Goal: Task Accomplishment & Management: Use online tool/utility

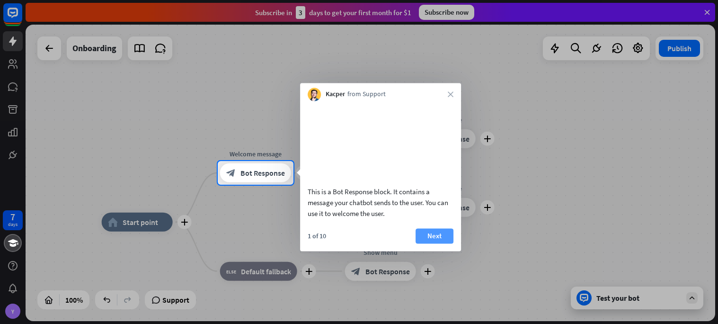
click at [427, 243] on button "Next" at bounding box center [434, 235] width 38 height 15
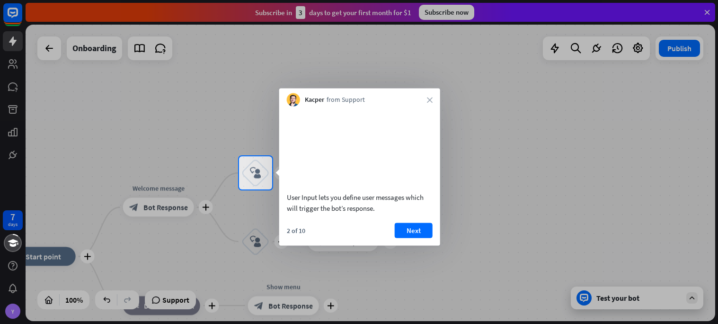
click at [417, 245] on div "2 of 10 Next" at bounding box center [359, 233] width 161 height 23
click at [425, 237] on button "Next" at bounding box center [414, 229] width 38 height 15
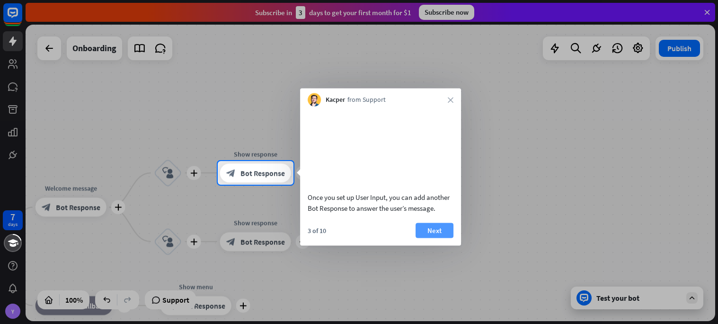
click at [444, 237] on button "Next" at bounding box center [434, 229] width 38 height 15
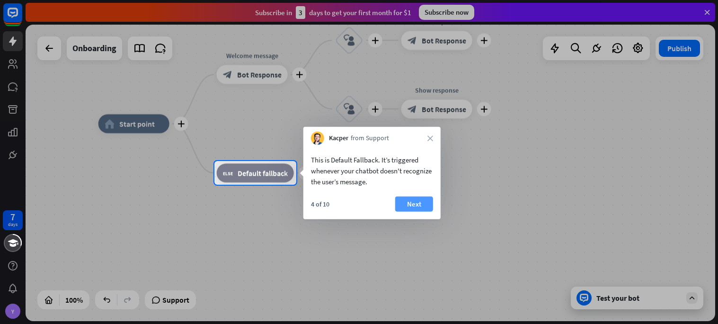
click at [415, 202] on button "Next" at bounding box center [414, 203] width 38 height 15
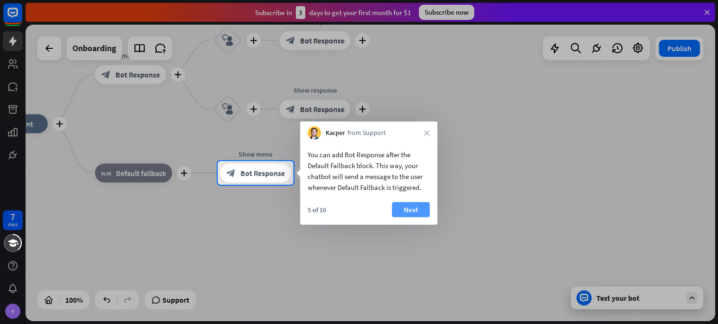
click at [417, 211] on button "Next" at bounding box center [411, 209] width 38 height 15
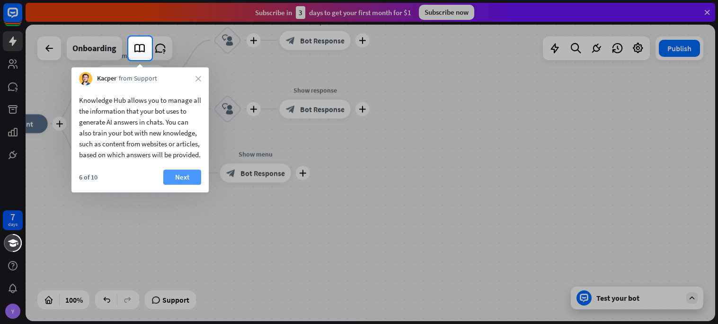
click at [179, 184] on button "Next" at bounding box center [182, 176] width 38 height 15
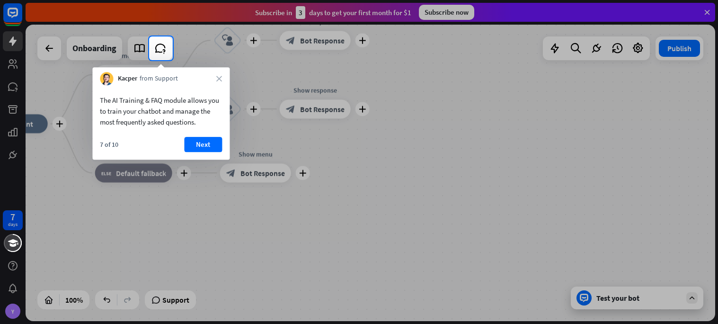
click at [193, 154] on div "7 of 10 Next" at bounding box center [160, 148] width 137 height 23
click at [201, 135] on div "The AI Training & FAQ module allows you to train your chatbot and manage the mo…" at bounding box center [160, 122] width 137 height 74
click at [202, 139] on button "Next" at bounding box center [203, 144] width 38 height 15
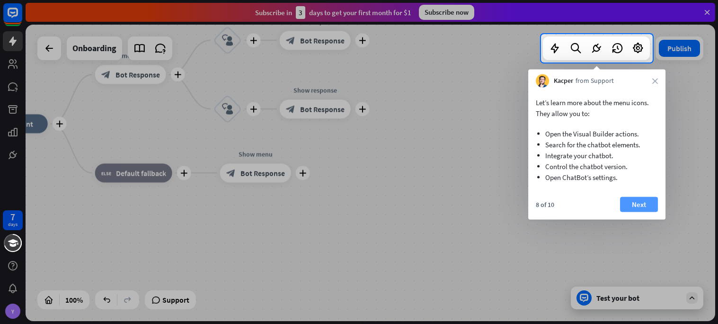
click at [636, 202] on button "Next" at bounding box center [639, 204] width 38 height 15
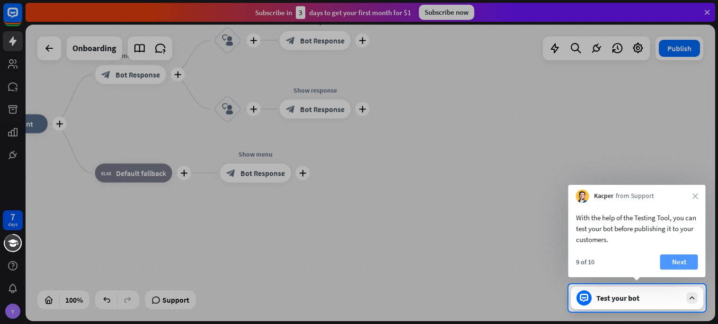
click at [679, 263] on button "Next" at bounding box center [679, 261] width 38 height 15
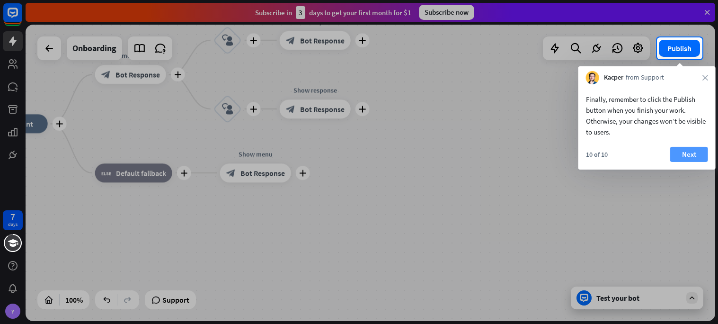
click at [689, 156] on button "Next" at bounding box center [689, 154] width 38 height 15
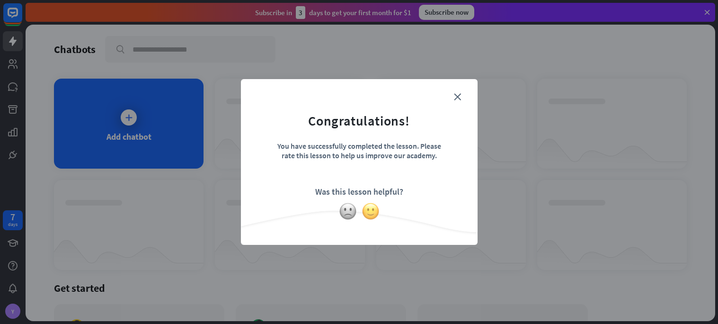
click at [365, 212] on img at bounding box center [370, 211] width 18 height 18
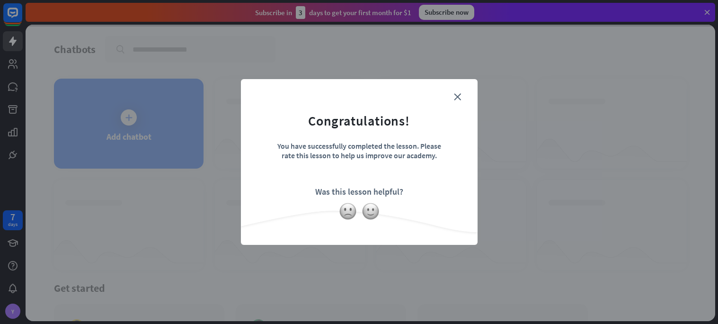
click at [124, 135] on div "close Congratulations! You have successfully completed the lesson. Please rate …" at bounding box center [359, 162] width 718 height 324
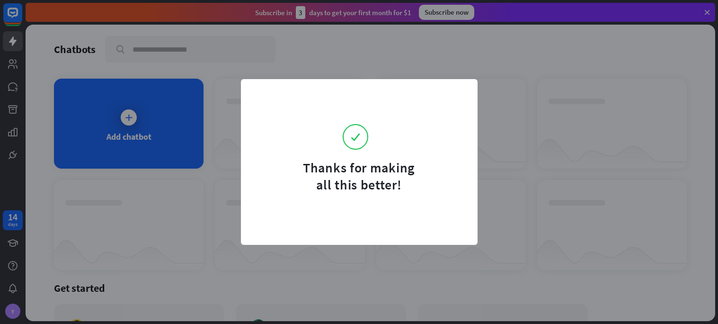
click at [174, 106] on div "Thanks for making all this better!" at bounding box center [359, 162] width 718 height 324
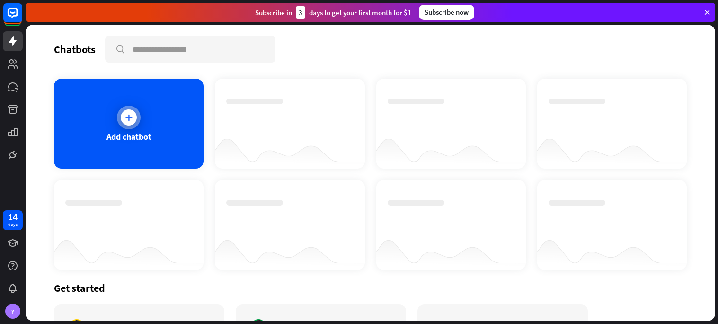
click at [145, 150] on div "Add chatbot" at bounding box center [128, 124] width 149 height 90
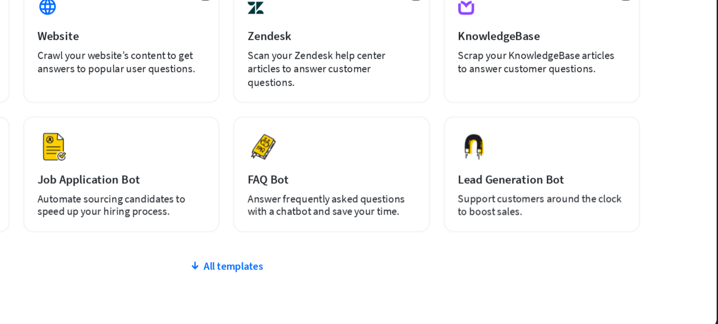
scroll to position [51, 0]
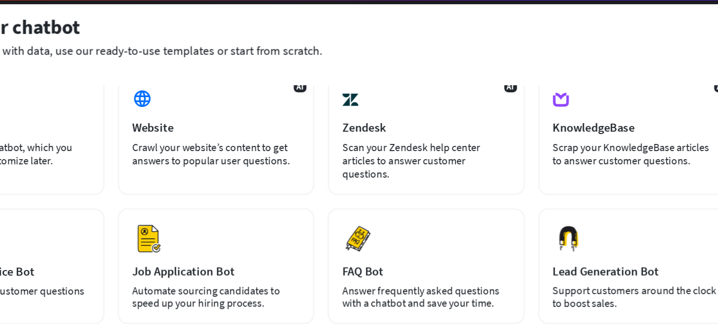
click at [190, 119] on div "plus Blank Bot Create a blank chatbot, which you can train and customize later." at bounding box center [143, 117] width 140 height 86
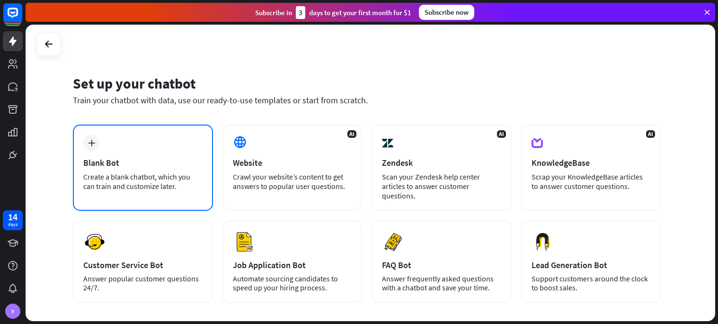
click at [106, 165] on div "Blank Bot" at bounding box center [142, 162] width 119 height 11
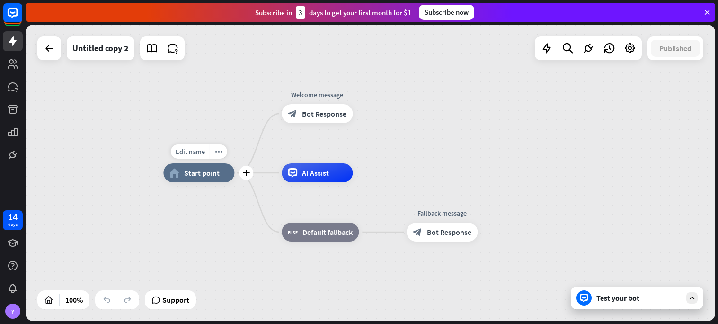
click at [197, 182] on div "Edit name more_horiz plus home_2 Start point" at bounding box center [198, 172] width 71 height 19
click at [194, 163] on div "Edit name more_horiz plus home_2 Start point" at bounding box center [198, 172] width 71 height 19
click at [216, 178] on div "home_2 Start point" at bounding box center [198, 172] width 71 height 19
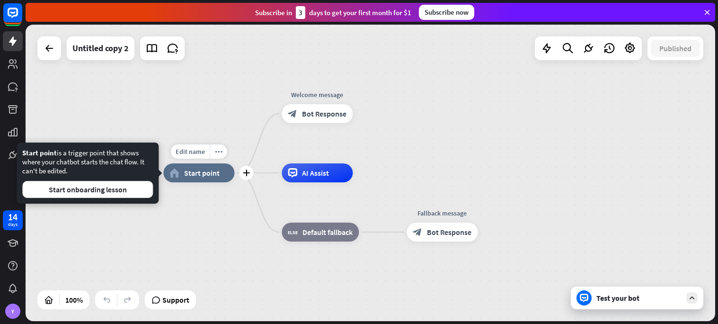
click at [208, 174] on span "Start point" at bounding box center [201, 172] width 35 height 9
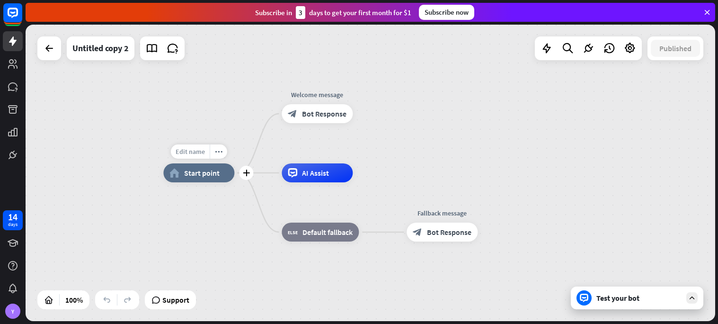
click at [184, 149] on span "Edit name" at bounding box center [190, 151] width 29 height 9
click at [217, 154] on input "text" at bounding box center [199, 151] width 66 height 13
type input "*"
type input "*******"
click at [228, 188] on div "******* plus home_2 Start point Welcome message block_bot_response Bot Response…" at bounding box center [370, 173] width 689 height 296
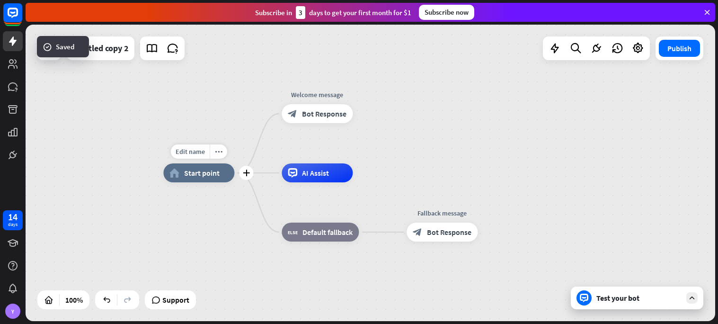
click at [200, 180] on div "home_2 Start point" at bounding box center [198, 172] width 71 height 19
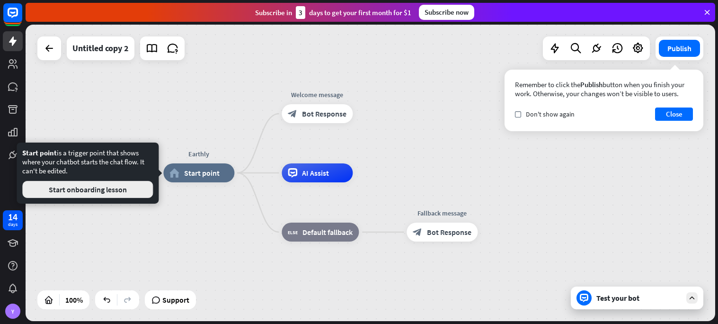
click at [89, 192] on button "Start onboarding lesson" at bounding box center [87, 189] width 131 height 17
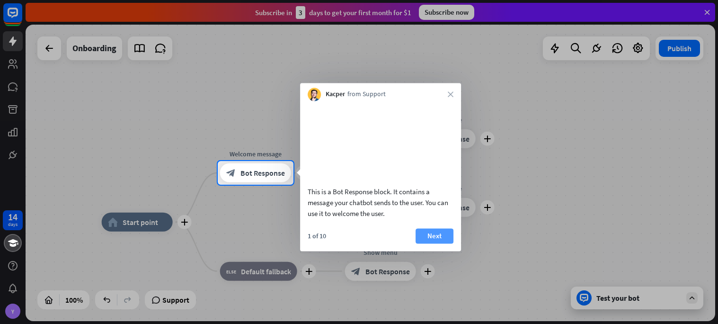
click at [444, 243] on button "Next" at bounding box center [434, 235] width 38 height 15
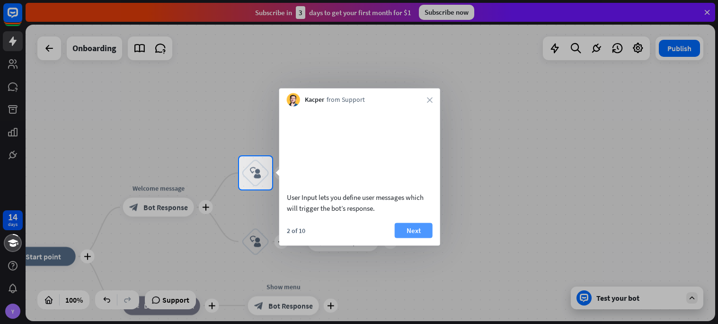
click at [426, 237] on button "Next" at bounding box center [414, 229] width 38 height 15
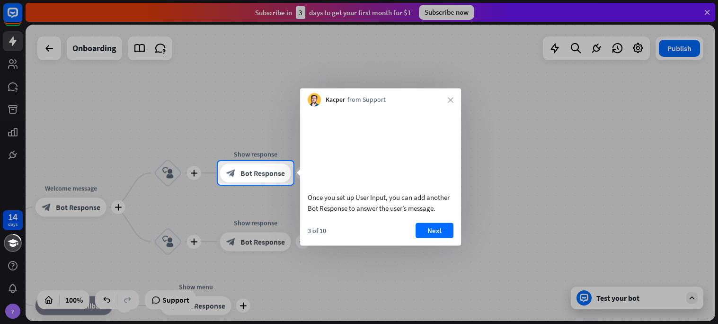
click at [447, 245] on div "3 of 10 Next" at bounding box center [380, 233] width 161 height 23
click at [453, 97] on div "Kacper from Support close" at bounding box center [380, 97] width 161 height 18
click at [456, 96] on div "Kacper from Support close" at bounding box center [380, 97] width 161 height 18
click at [452, 98] on icon "close" at bounding box center [451, 100] width 6 height 6
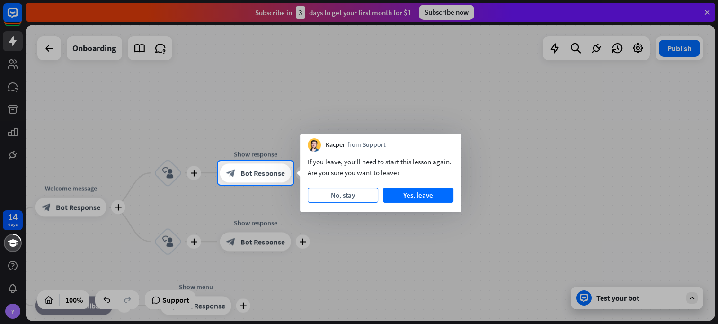
click at [369, 198] on button "No, stay" at bounding box center [342, 194] width 70 height 15
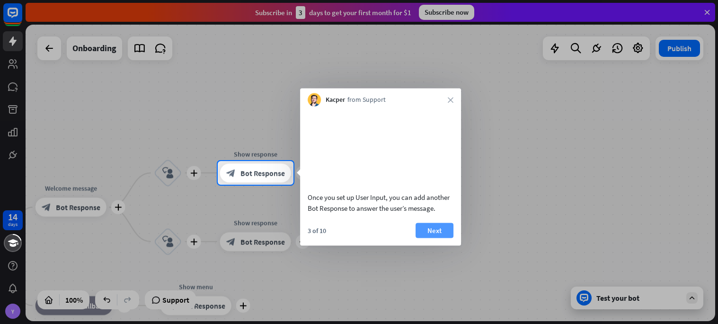
click at [429, 237] on button "Next" at bounding box center [434, 229] width 38 height 15
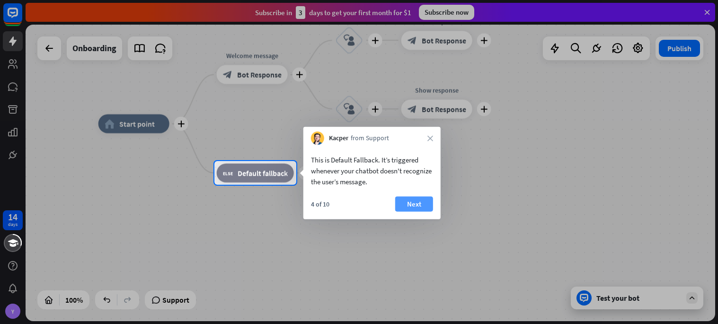
click at [419, 207] on button "Next" at bounding box center [414, 203] width 38 height 15
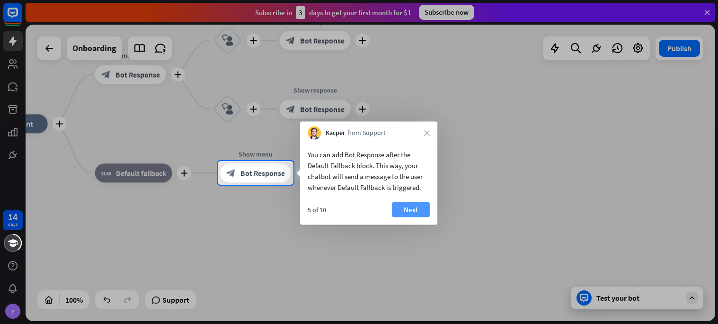
click at [405, 215] on button "Next" at bounding box center [411, 209] width 38 height 15
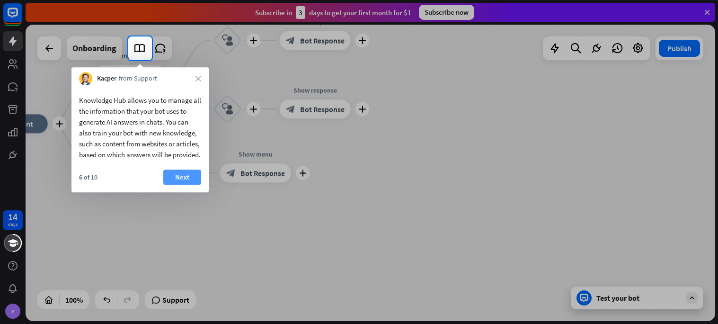
click at [193, 180] on button "Next" at bounding box center [182, 176] width 38 height 15
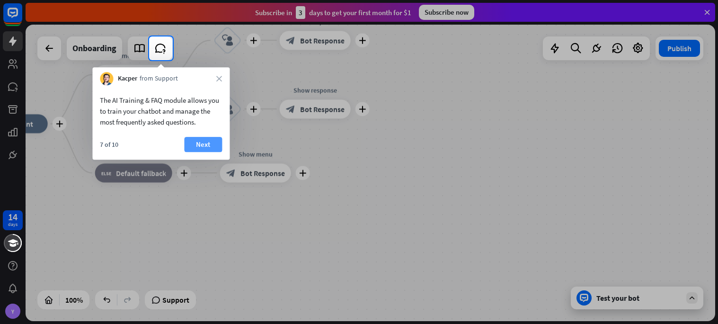
click at [211, 143] on button "Next" at bounding box center [203, 144] width 38 height 15
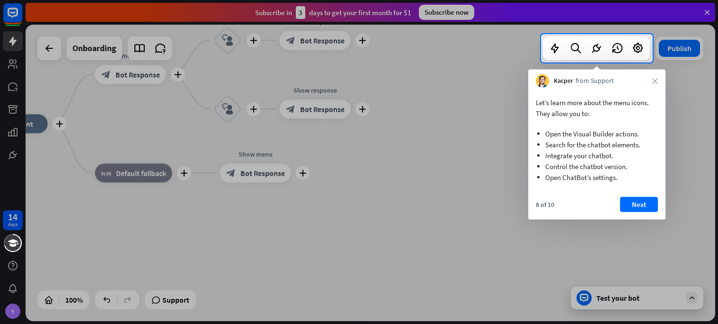
click at [616, 191] on div "Let’s learn more about the menu icons. They allow you to: Open the Visual Build…" at bounding box center [596, 140] width 137 height 105
click at [628, 201] on button "Next" at bounding box center [639, 204] width 38 height 15
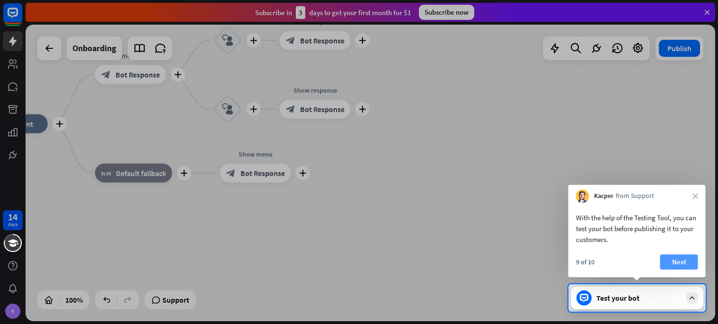
click at [677, 268] on button "Next" at bounding box center [679, 261] width 38 height 15
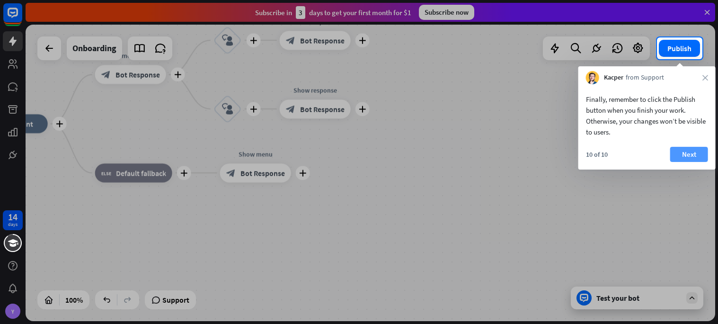
click at [689, 157] on button "Next" at bounding box center [689, 154] width 38 height 15
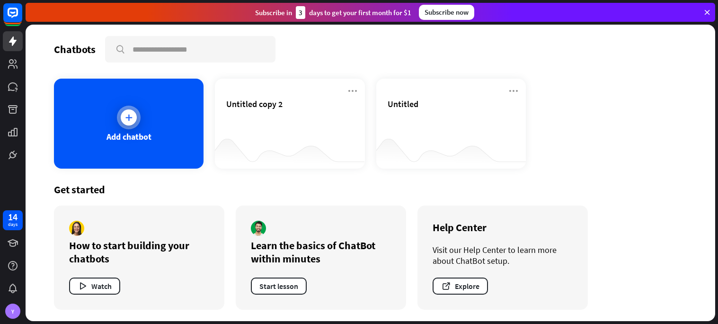
click at [152, 147] on div "Add chatbot" at bounding box center [128, 124] width 149 height 90
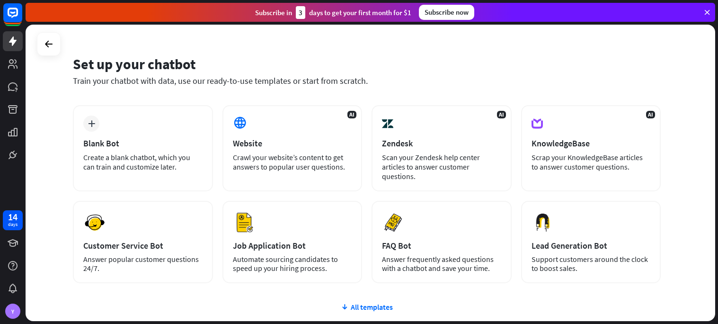
scroll to position [20, 0]
click at [18, 213] on div "14 days" at bounding box center [13, 220] width 20 height 20
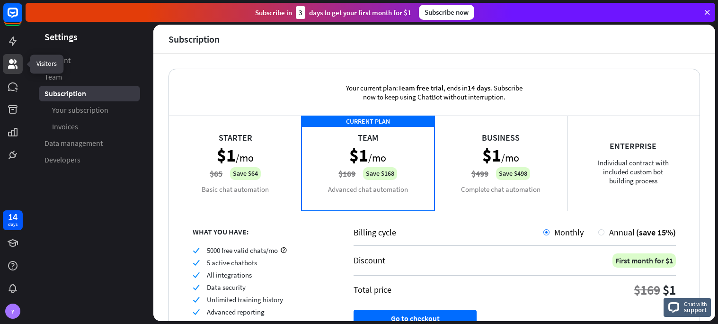
click at [13, 58] on icon at bounding box center [12, 63] width 11 height 11
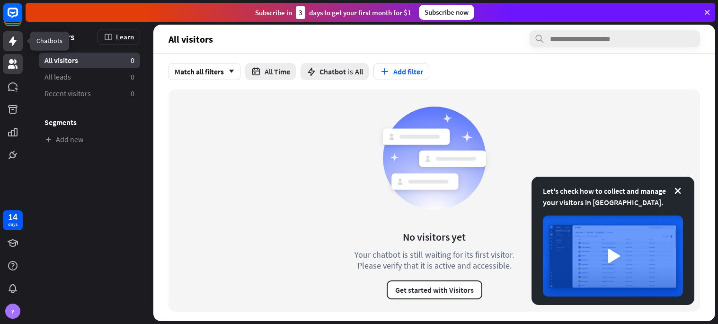
click at [14, 44] on icon at bounding box center [13, 40] width 8 height 9
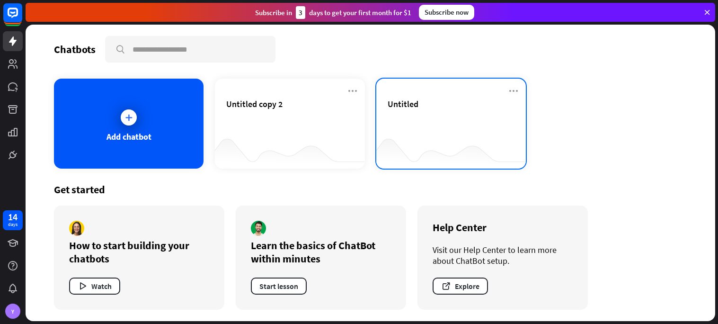
click at [434, 132] on div at bounding box center [450, 150] width 149 height 36
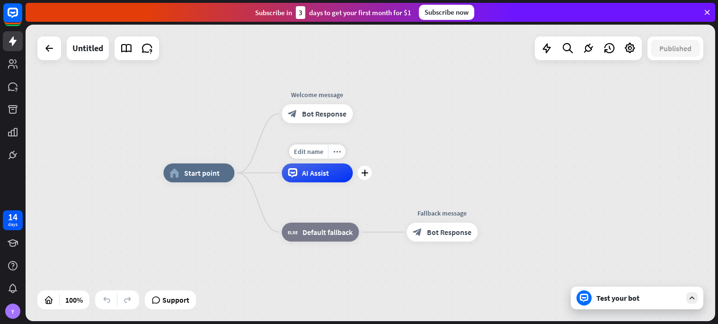
click at [306, 176] on span "AI Assist" at bounding box center [315, 172] width 27 height 9
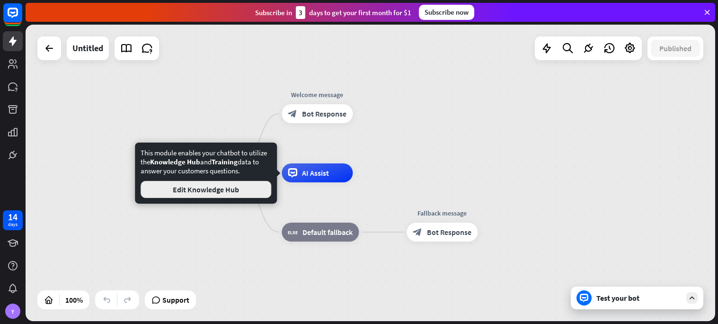
click at [252, 190] on button "Edit Knowledge Hub" at bounding box center [205, 189] width 131 height 17
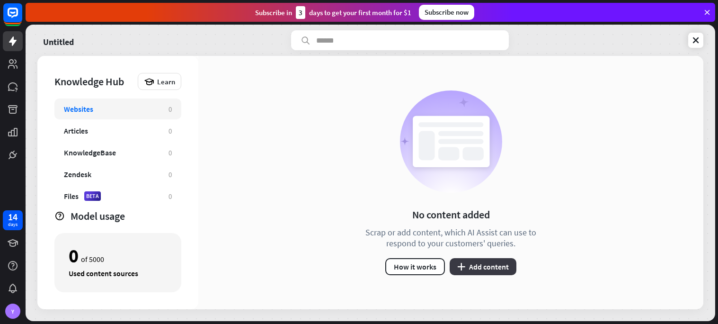
click at [487, 267] on button "plus Add content" at bounding box center [482, 266] width 67 height 17
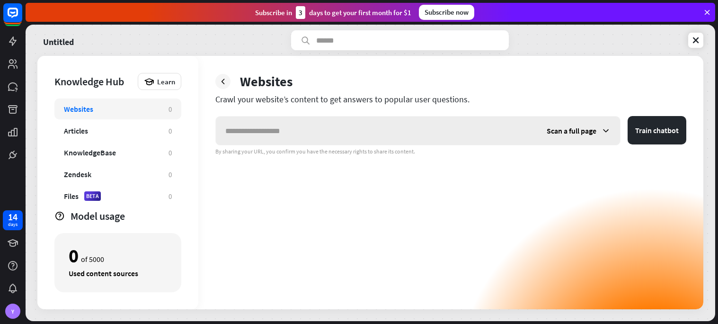
click at [492, 141] on input "text" at bounding box center [376, 130] width 321 height 28
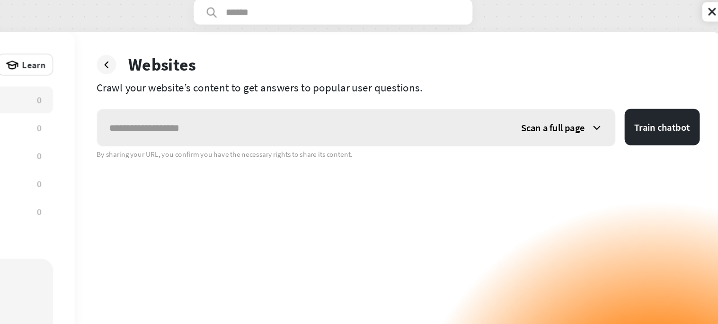
click at [581, 138] on div "Scan a full page" at bounding box center [578, 130] width 83 height 28
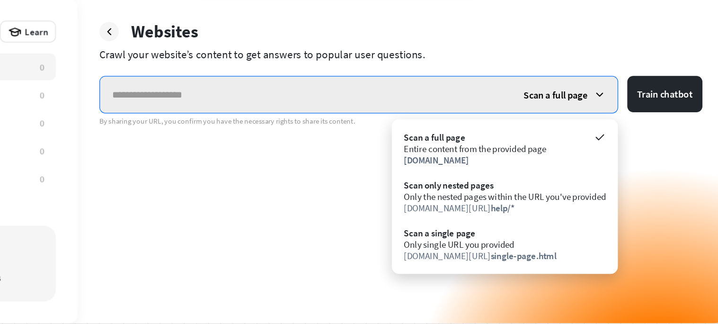
click at [491, 134] on input "text" at bounding box center [376, 130] width 321 height 28
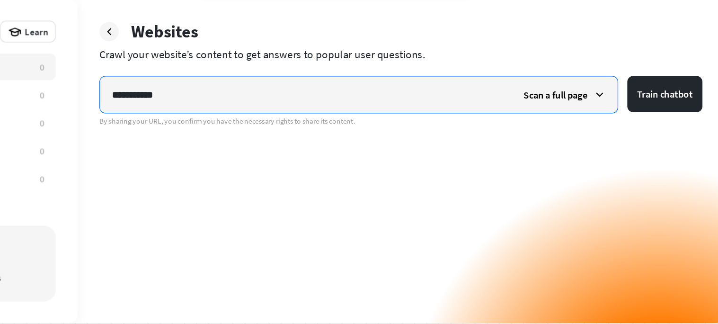
type input "**********"
drag, startPoint x: 444, startPoint y: 134, endPoint x: 147, endPoint y: 178, distance: 300.7
click at [147, 178] on div "**********" at bounding box center [370, 182] width 666 height 253
paste input "**********"
type input "**********"
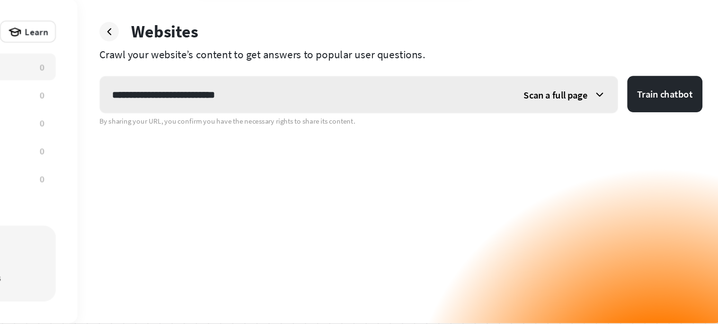
click at [573, 130] on span "Scan a full page" at bounding box center [571, 130] width 50 height 9
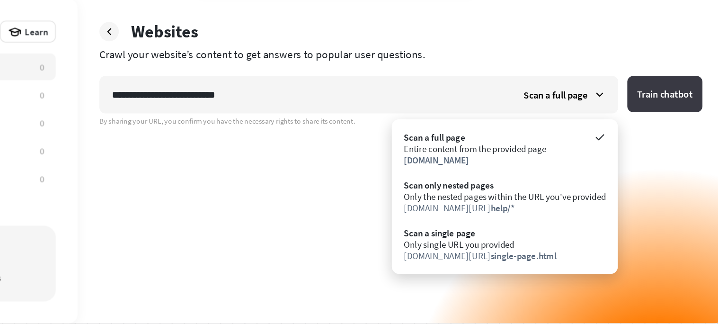
click at [647, 133] on button "Train chatbot" at bounding box center [656, 130] width 59 height 28
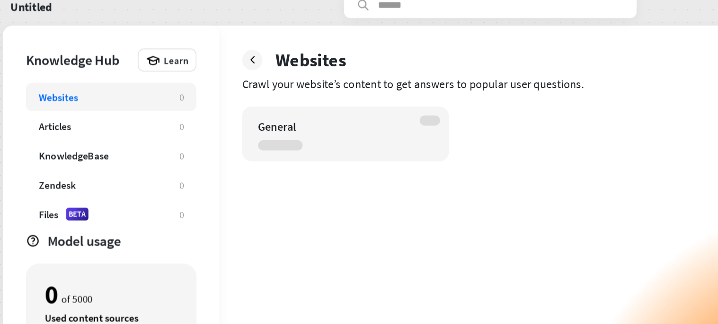
click at [277, 139] on div "General" at bounding box center [292, 136] width 154 height 41
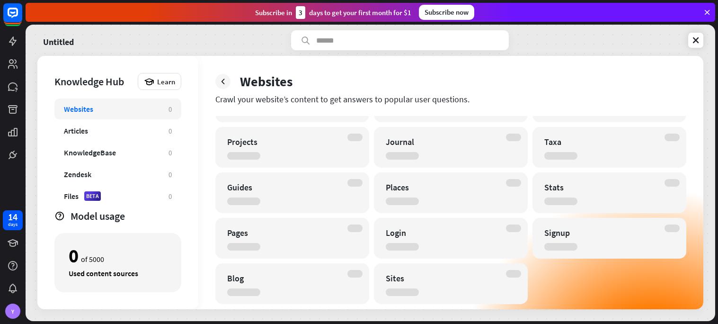
scroll to position [46, 0]
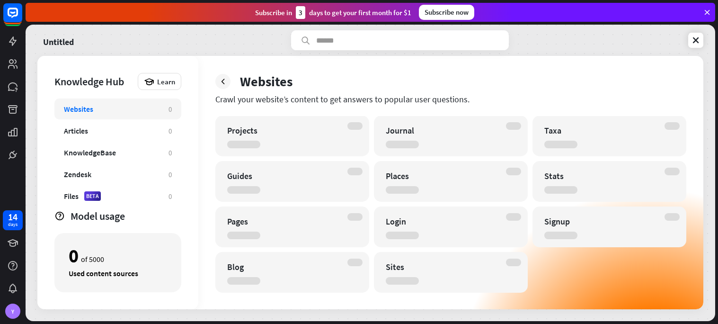
click at [302, 95] on div "Crawl your website’s content to get answers to popular user questions." at bounding box center [450, 99] width 471 height 11
click at [319, 146] on div "Projects" at bounding box center [292, 135] width 154 height 41
click at [223, 82] on icon at bounding box center [222, 81] width 9 height 9
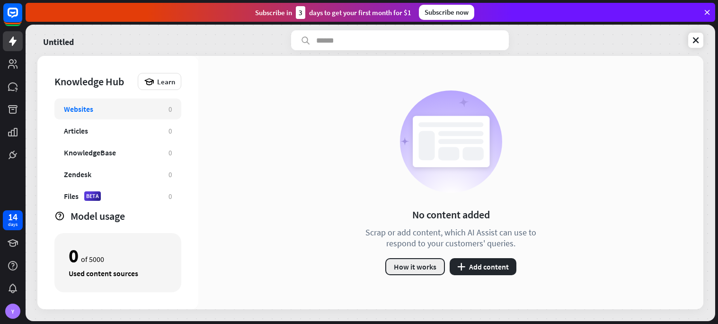
click at [411, 269] on button "How it works" at bounding box center [415, 266] width 60 height 17
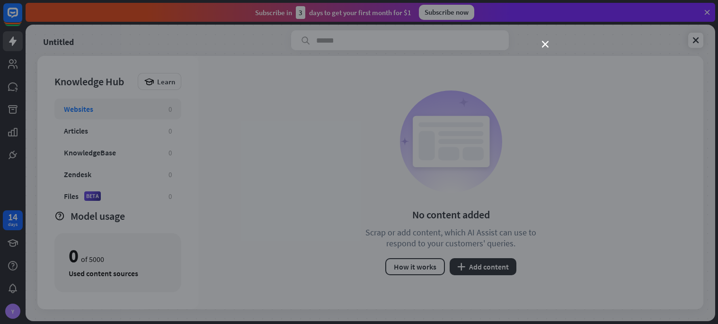
click at [539, 43] on div "close" at bounding box center [359, 162] width 718 height 324
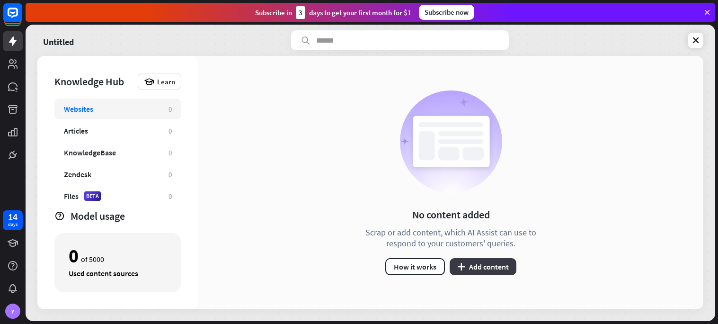
click at [466, 272] on button "plus Add content" at bounding box center [482, 266] width 67 height 17
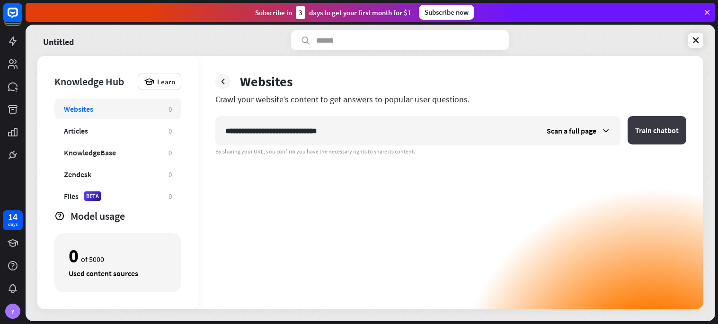
type input "**********"
click at [652, 119] on button "Train chatbot" at bounding box center [656, 130] width 59 height 28
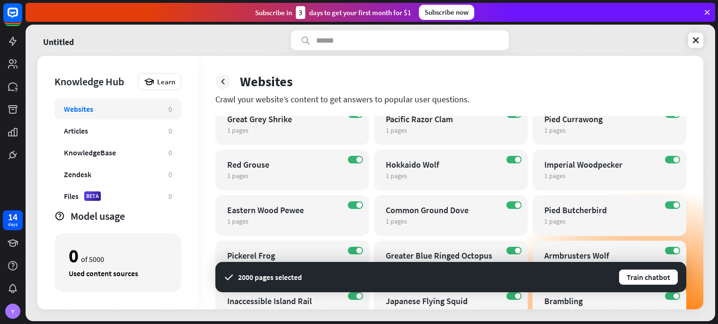
scroll to position [30142, 0]
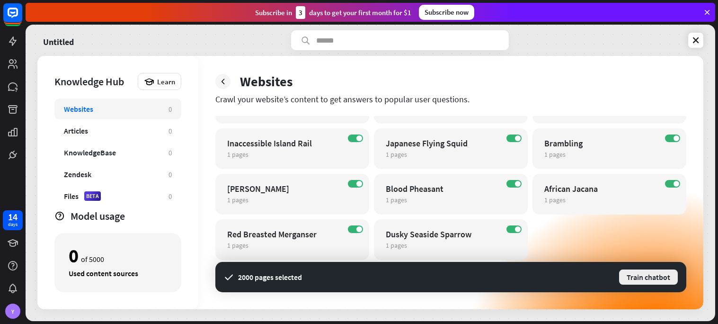
click at [644, 279] on button "Train chatbot" at bounding box center [648, 276] width 61 height 17
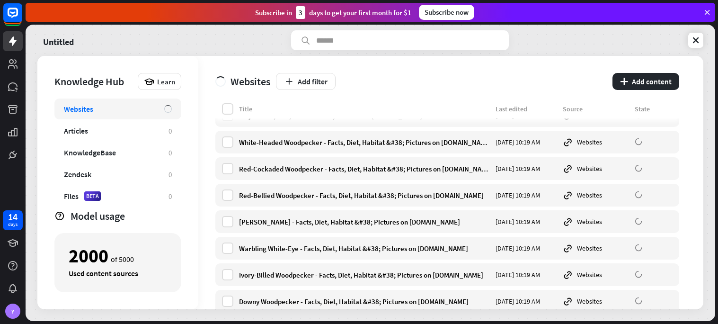
scroll to position [19704, 0]
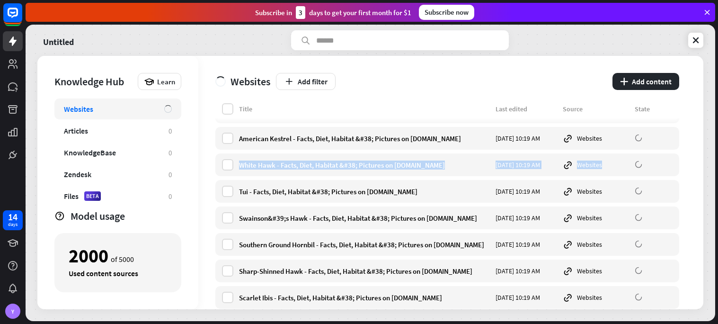
drag, startPoint x: 717, startPoint y: 149, endPoint x: 717, endPoint y: 169, distance: 19.9
click at [717, 169] on div "Untitled Knowledge Hub Learn Websites Articles 0 KnowledgeBase 0 Zendesk 0 File…" at bounding box center [372, 174] width 692 height 299
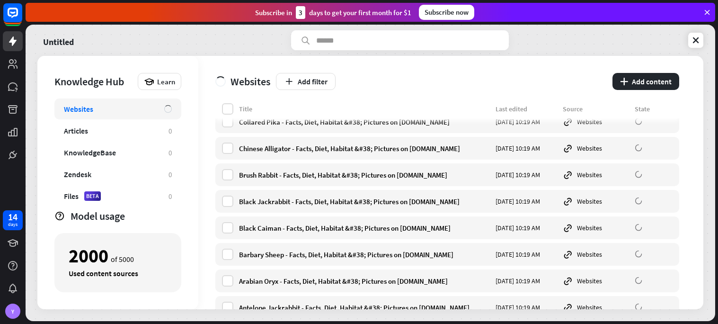
scroll to position [39644, 0]
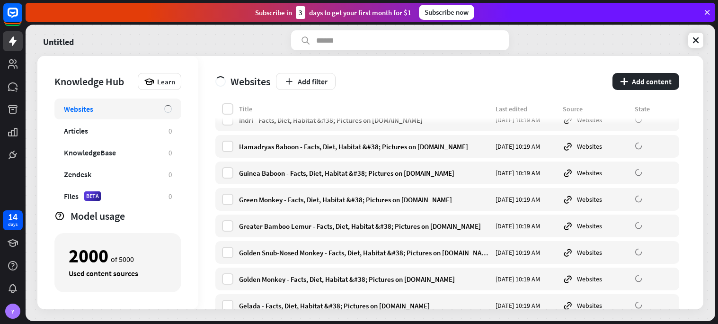
drag, startPoint x: 698, startPoint y: 196, endPoint x: 700, endPoint y: 246, distance: 49.2
click at [700, 246] on div "Websites Add filter plus Add content Title Last edited Source State Dusky seasi…" at bounding box center [450, 182] width 505 height 253
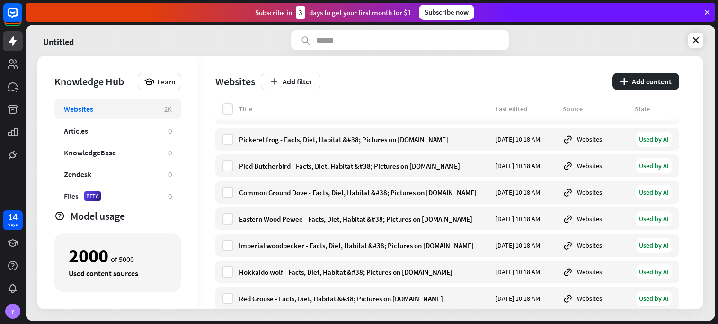
scroll to position [0, 0]
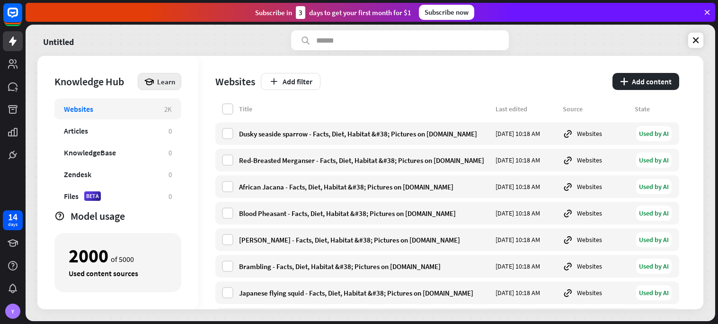
click at [160, 87] on div "Learn" at bounding box center [160, 81] width 44 height 17
click at [97, 132] on div "Articles" at bounding box center [111, 130] width 95 height 9
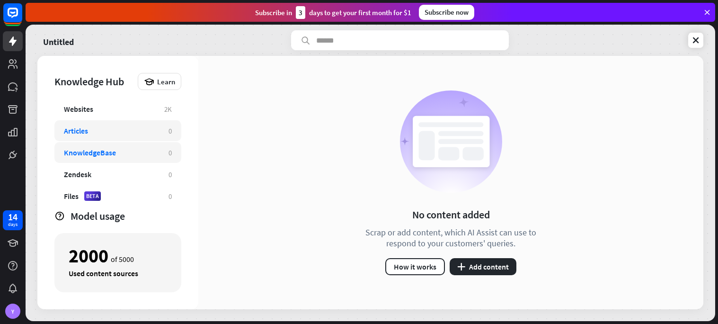
click at [131, 154] on div "KnowledgeBase" at bounding box center [111, 152] width 95 height 9
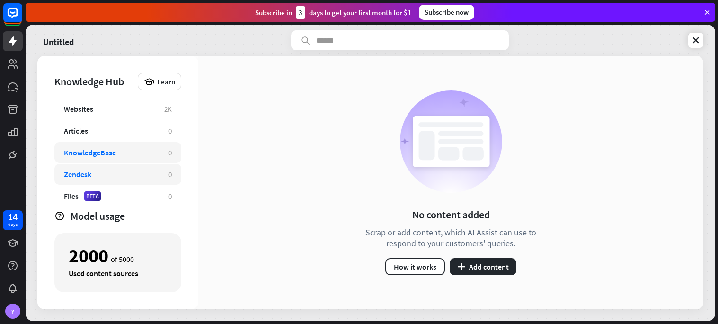
click at [139, 172] on div "Zendesk" at bounding box center [111, 173] width 95 height 9
click at [96, 114] on div "Websites 2K" at bounding box center [117, 108] width 127 height 21
click at [14, 130] on icon at bounding box center [12, 131] width 11 height 11
click at [12, 128] on icon at bounding box center [12, 131] width 11 height 11
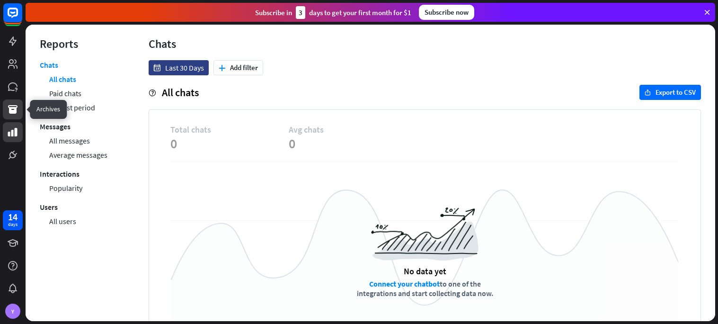
click at [21, 106] on link at bounding box center [13, 109] width 20 height 20
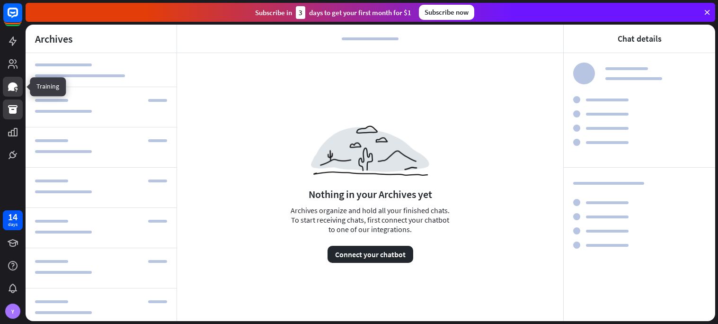
click at [18, 88] on icon at bounding box center [12, 86] width 11 height 11
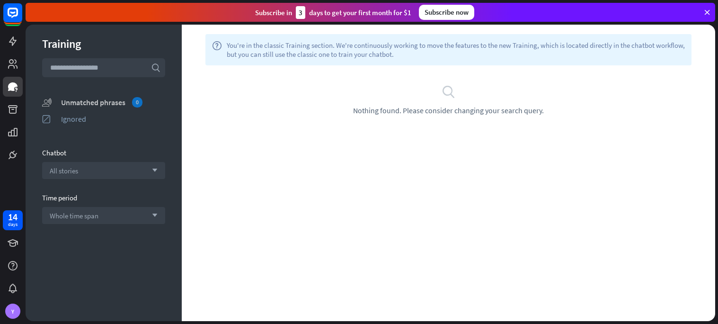
click at [92, 98] on div "Unmatched phrases 0" at bounding box center [113, 102] width 104 height 10
click at [74, 175] on div "All stories arrow_down" at bounding box center [103, 170] width 123 height 17
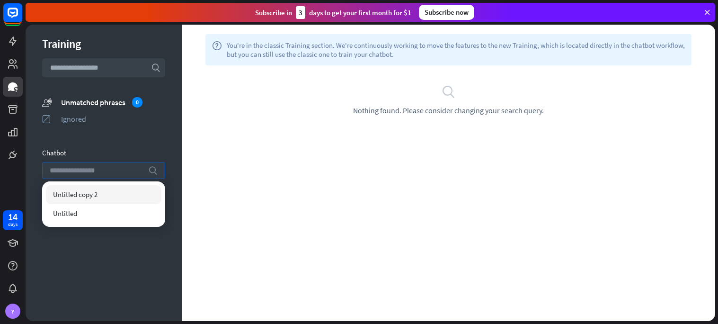
click at [73, 175] on input "search" at bounding box center [97, 170] width 94 height 16
click at [47, 257] on div "Training search unmatched_phrases Unmatched phrases 0 ignored Ignored Chatbot s…" at bounding box center [104, 173] width 156 height 296
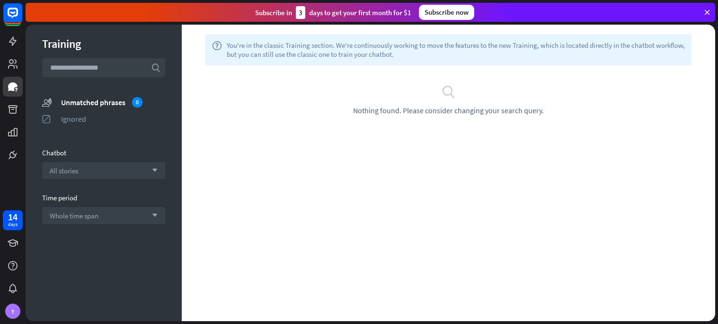
click at [65, 232] on div "Training search unmatched_phrases Unmatched phrases 0 ignored Ignored Chatbot A…" at bounding box center [104, 173] width 156 height 296
click at [63, 219] on div "Whole time span arrow_down" at bounding box center [103, 215] width 123 height 17
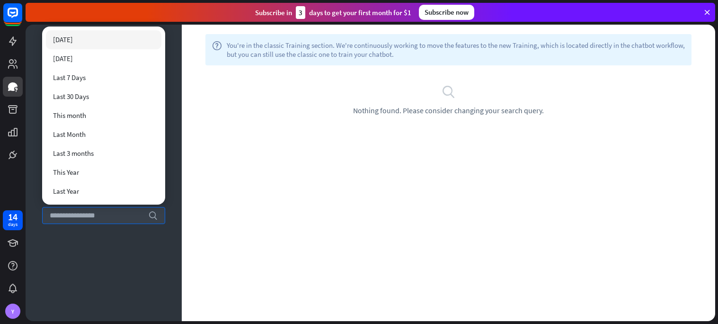
click at [59, 228] on div "Training search unmatched_phrases Unmatched phrases 0 ignored Ignored Chatbot A…" at bounding box center [104, 173] width 156 height 296
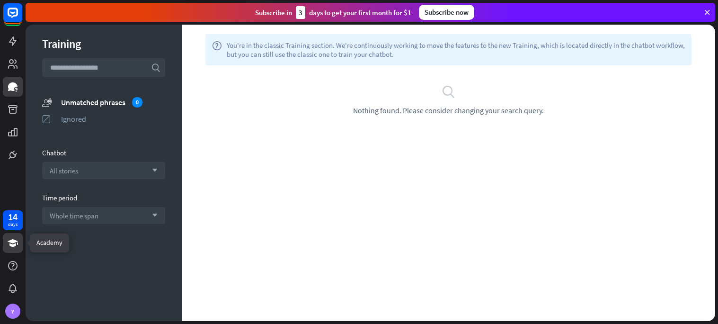
click at [13, 245] on icon at bounding box center [13, 243] width 10 height 8
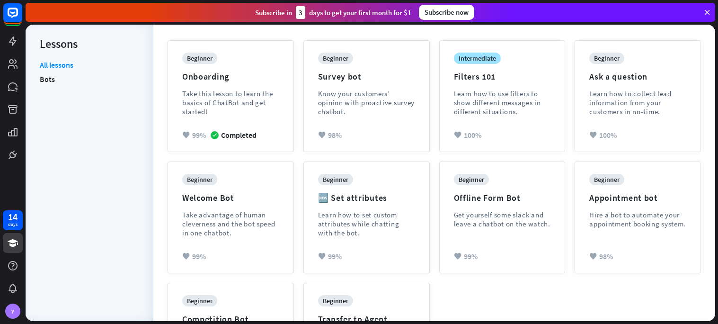
scroll to position [110, 0]
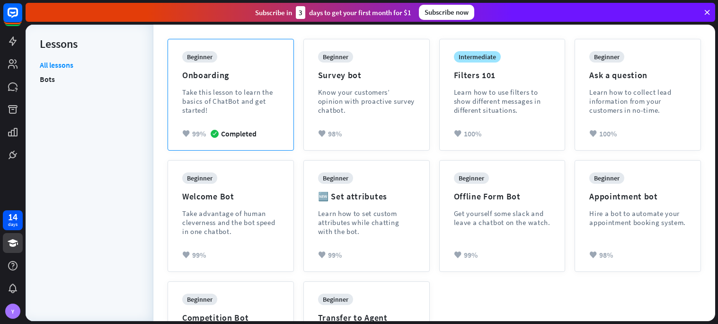
click at [225, 123] on div "beginner Onboarding Take this lesson to learn the basics of ChatBot and get sta…" at bounding box center [230, 90] width 97 height 78
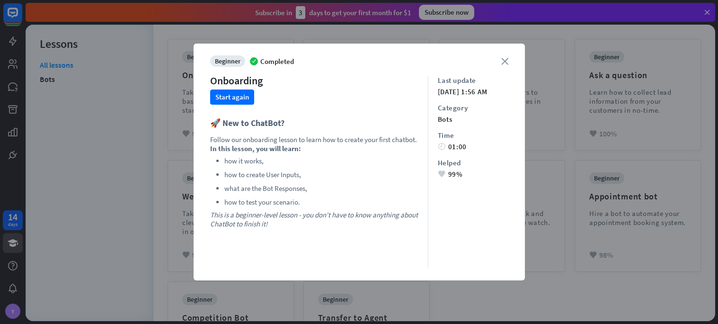
click at [505, 61] on icon "close" at bounding box center [504, 61] width 7 height 7
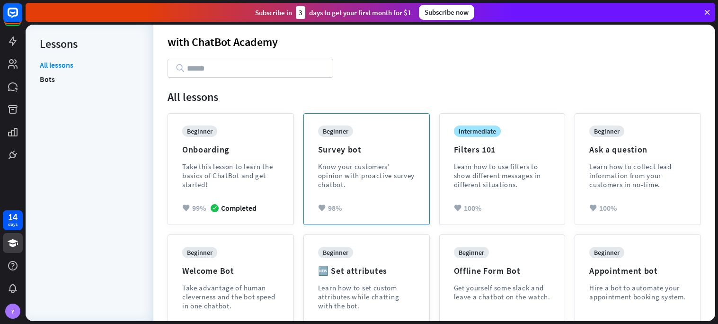
scroll to position [18, 0]
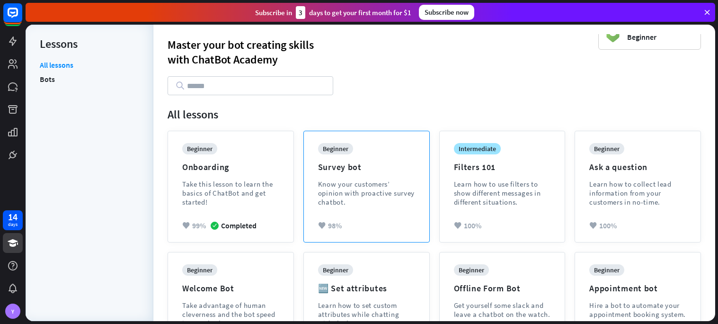
click at [363, 151] on div "beginner Survey bot Know your customers’ opinion with proactive survey chatbot." at bounding box center [366, 182] width 97 height 78
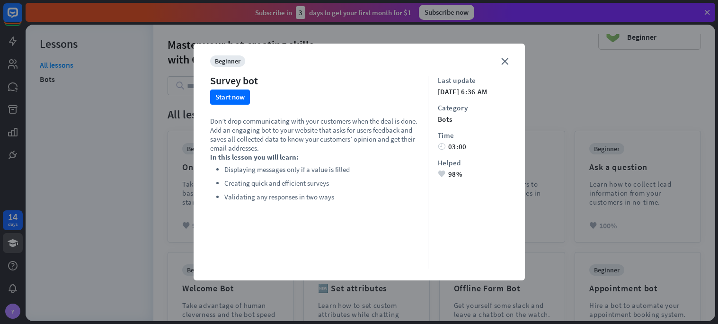
click at [233, 85] on div "Survey bot" at bounding box center [234, 80] width 48 height 13
click at [231, 99] on button "Start now" at bounding box center [230, 96] width 40 height 15
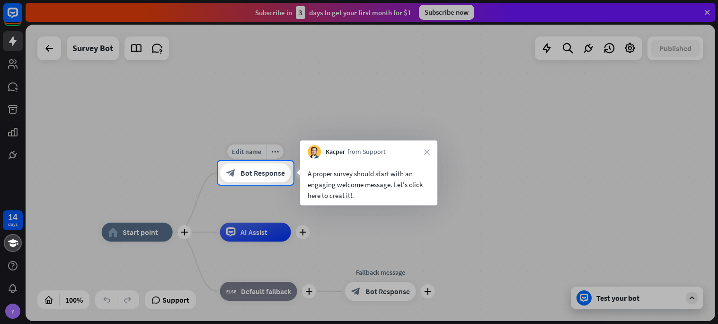
click at [259, 171] on span "Bot Response" at bounding box center [262, 172] width 44 height 9
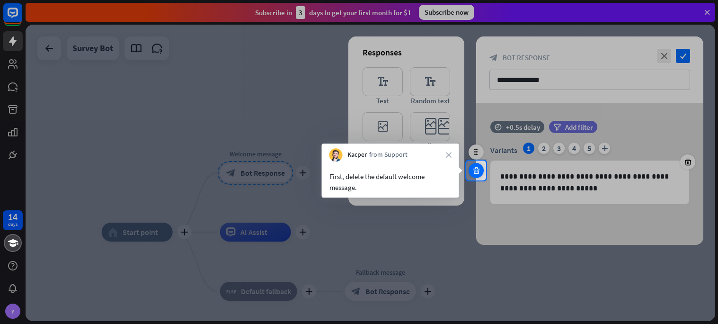
click at [474, 176] on div at bounding box center [475, 170] width 15 height 15
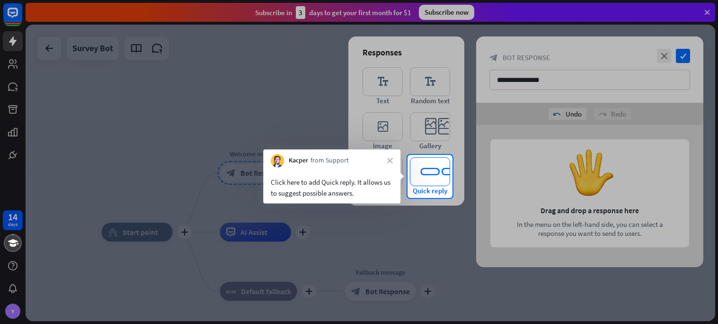
click at [431, 186] on span "Quick reply" at bounding box center [429, 190] width 35 height 9
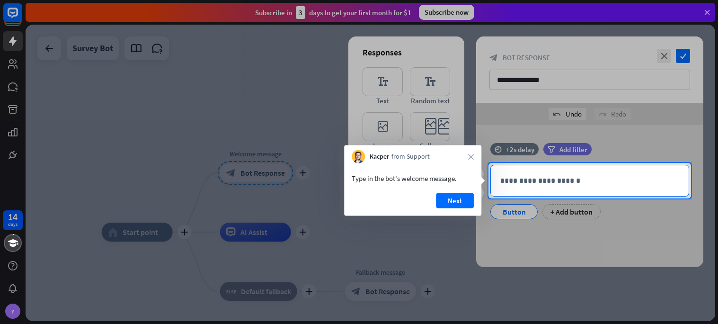
click at [533, 185] on p "**********" at bounding box center [589, 181] width 179 height 12
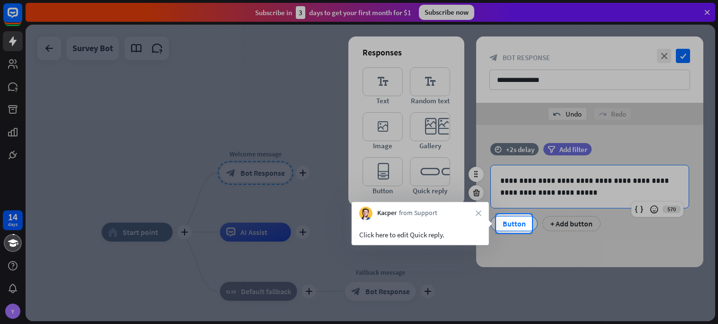
click at [509, 230] on div "Button" at bounding box center [513, 223] width 31 height 14
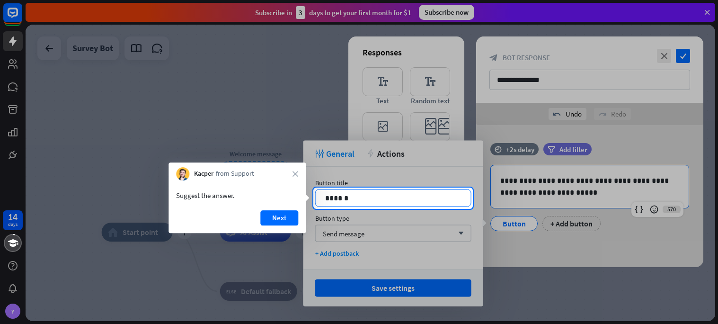
click at [430, 200] on p "******" at bounding box center [393, 198] width 136 height 12
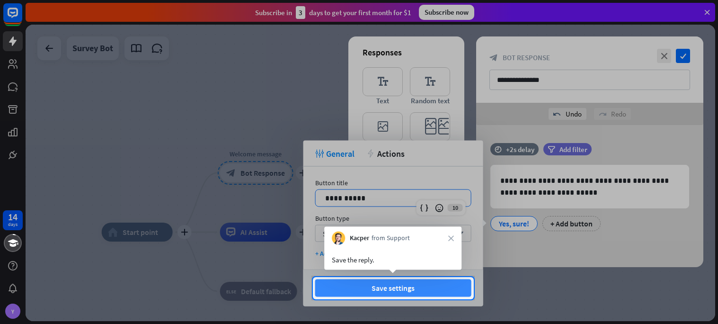
click at [401, 293] on button "Save settings" at bounding box center [393, 288] width 156 height 18
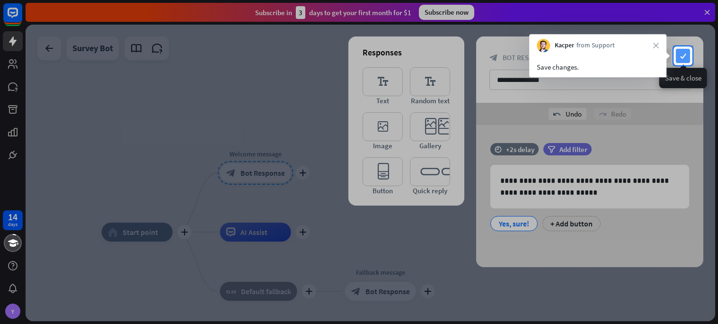
click at [676, 53] on icon "check" at bounding box center [683, 56] width 14 height 14
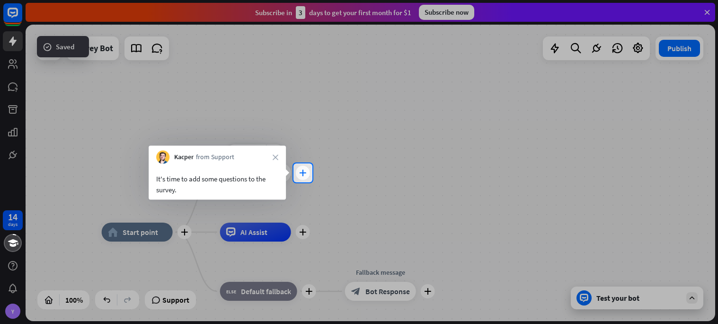
click at [301, 171] on icon "plus" at bounding box center [302, 172] width 7 height 7
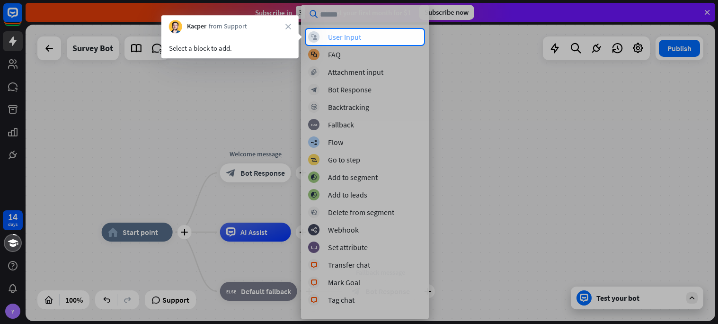
click at [342, 34] on div "User Input" at bounding box center [344, 36] width 33 height 9
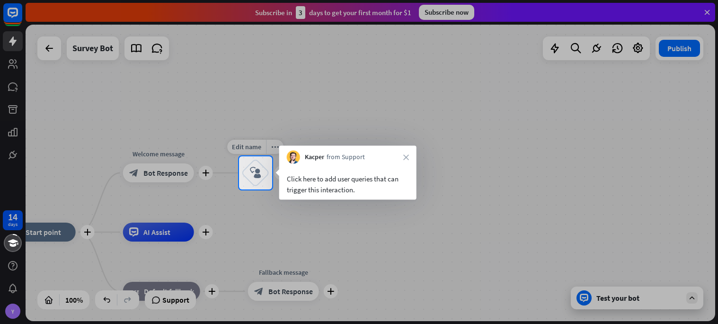
click at [258, 172] on icon "block_user_input" at bounding box center [255, 172] width 11 height 11
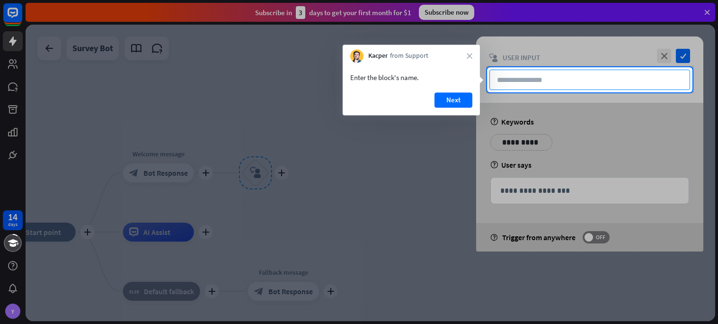
click at [514, 83] on input "text" at bounding box center [589, 80] width 201 height 20
type input "**"
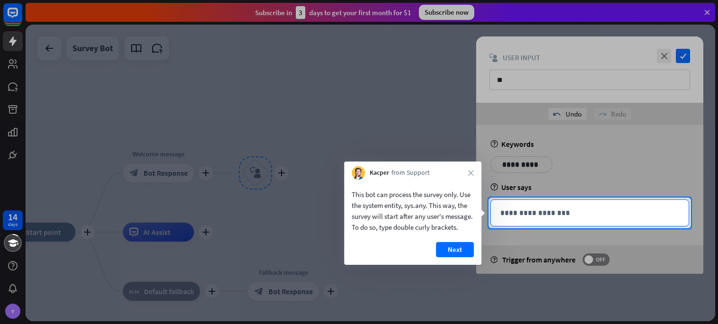
click at [534, 213] on p "**********" at bounding box center [589, 213] width 179 height 12
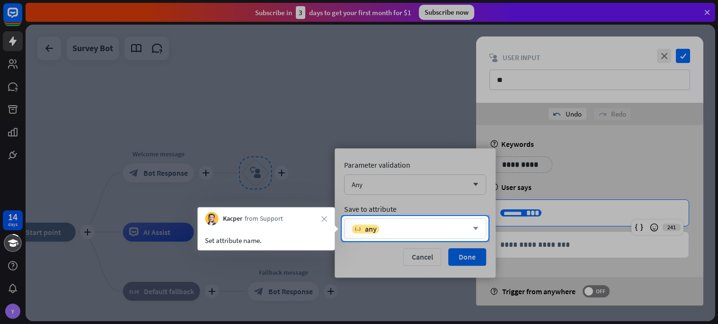
click at [394, 232] on div "variable any" at bounding box center [409, 228] width 116 height 9
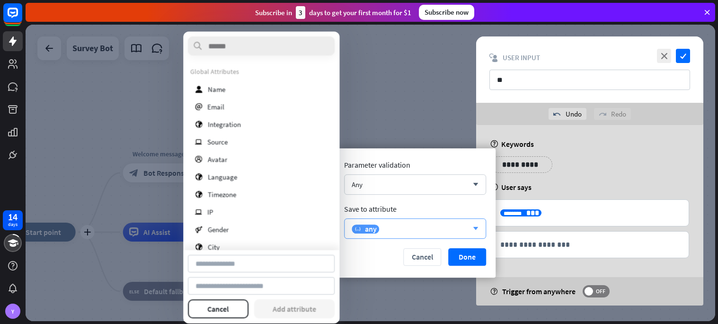
type input "**********"
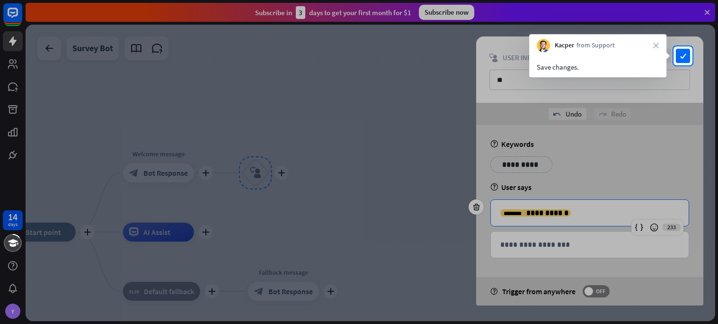
click at [673, 61] on div "close check" at bounding box center [671, 56] width 35 height 14
click at [676, 60] on icon "check" at bounding box center [683, 56] width 14 height 14
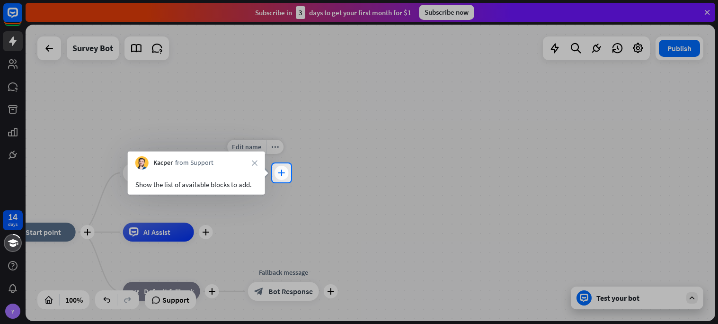
click at [283, 168] on div "plus" at bounding box center [281, 173] width 14 height 14
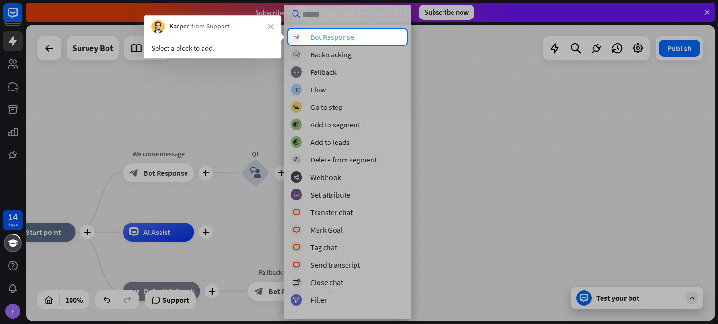
click at [342, 34] on div "Bot Response" at bounding box center [332, 36] width 44 height 9
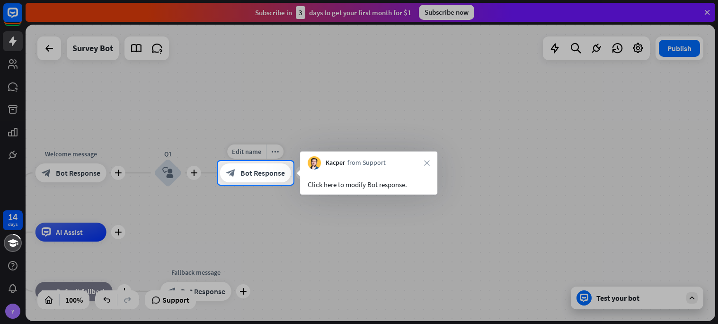
click at [266, 166] on div "block_bot_response Bot Response" at bounding box center [255, 172] width 71 height 19
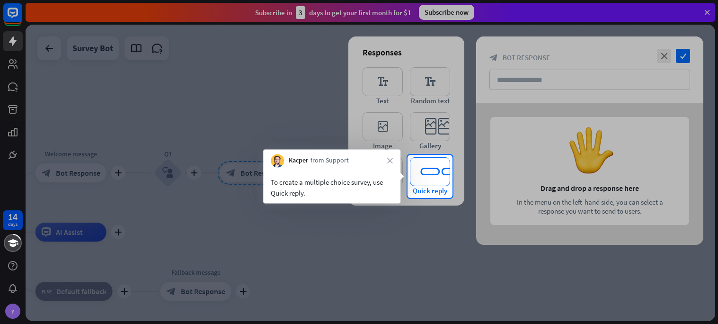
click at [427, 182] on icon "editor_quick_replies" at bounding box center [430, 171] width 40 height 29
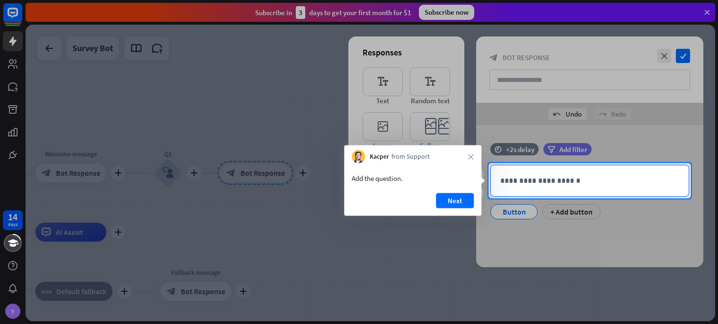
click at [553, 171] on div "**********" at bounding box center [590, 180] width 198 height 31
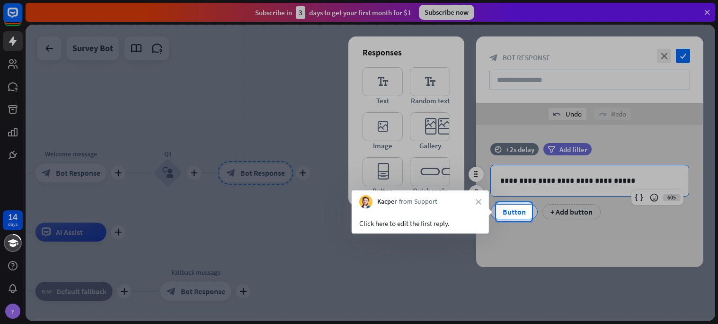
click at [517, 214] on div "Button" at bounding box center [513, 211] width 31 height 14
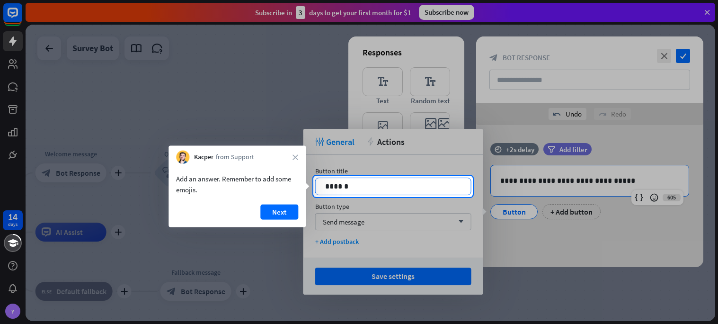
click at [377, 182] on p "******" at bounding box center [393, 186] width 136 height 12
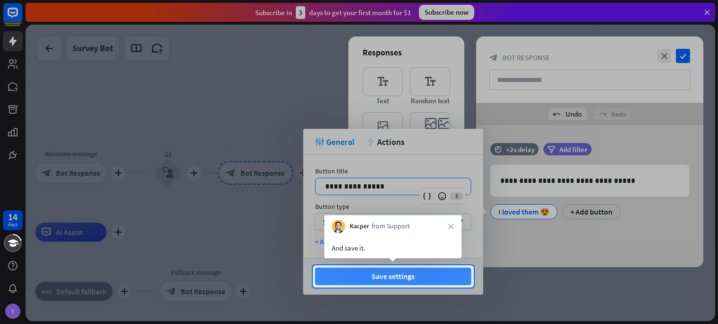
click at [381, 280] on button "Save settings" at bounding box center [393, 276] width 156 height 18
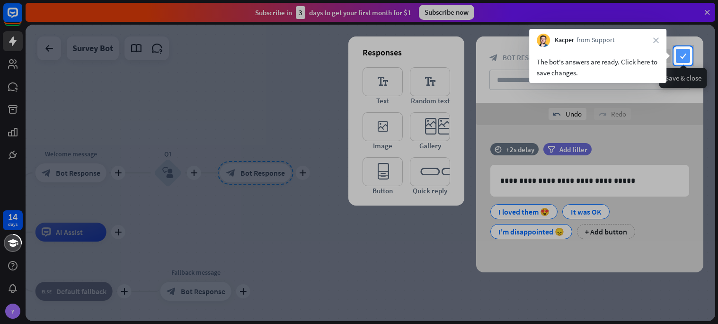
click at [687, 57] on icon "check" at bounding box center [683, 56] width 14 height 14
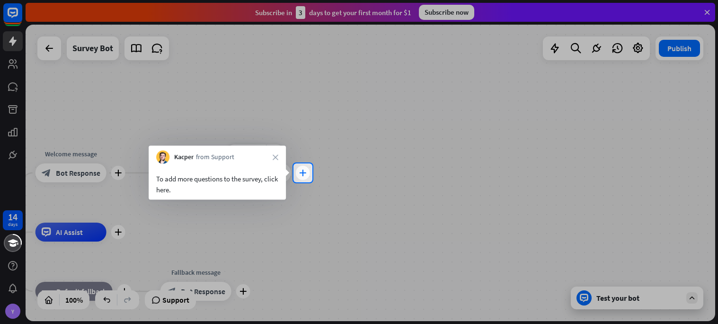
click at [301, 179] on div "plus" at bounding box center [303, 173] width 14 height 14
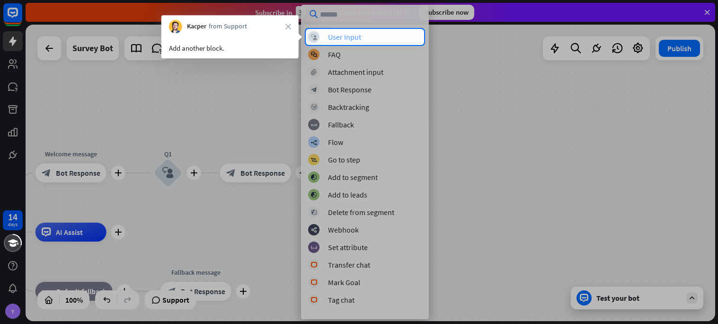
click at [343, 35] on div "User Input" at bounding box center [344, 36] width 33 height 9
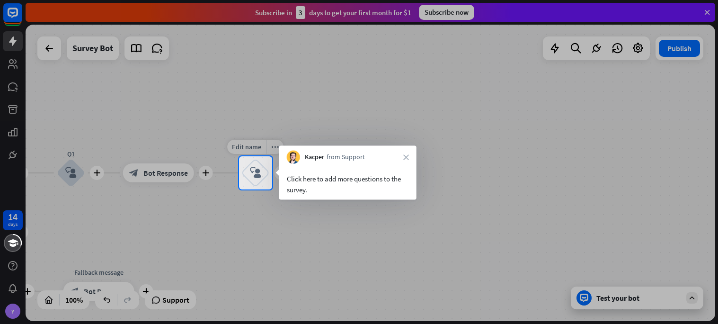
click at [247, 170] on div "block_user_input" at bounding box center [255, 172] width 28 height 28
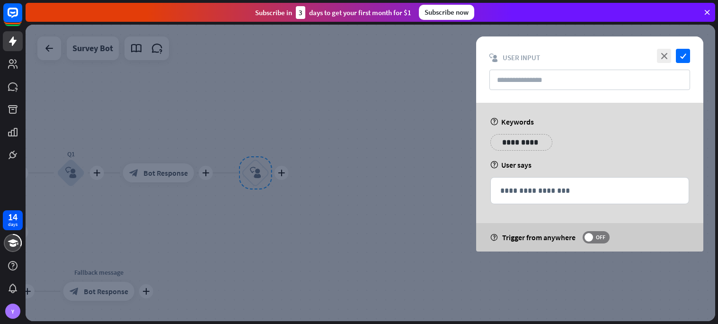
type input "**"
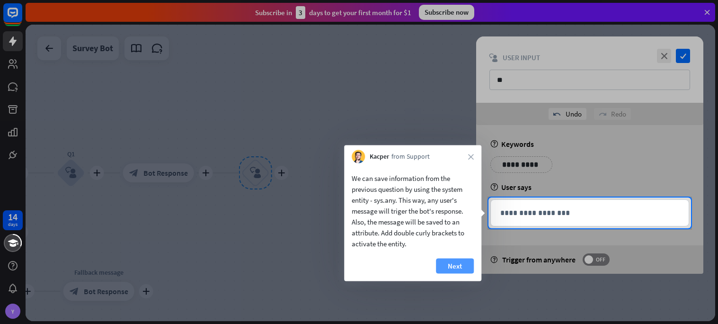
click at [465, 266] on button "Next" at bounding box center [455, 265] width 38 height 15
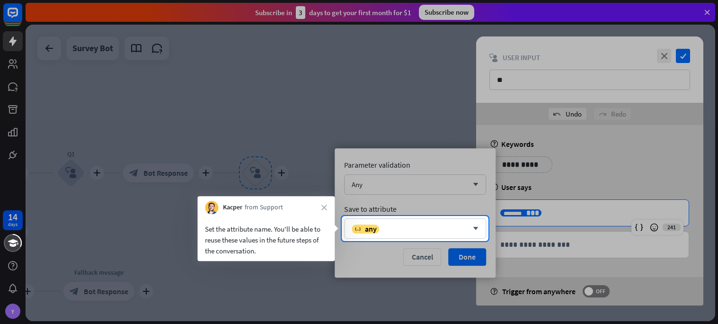
click at [468, 257] on div at bounding box center [359, 282] width 718 height 83
click at [433, 227] on div "variable any" at bounding box center [409, 228] width 116 height 9
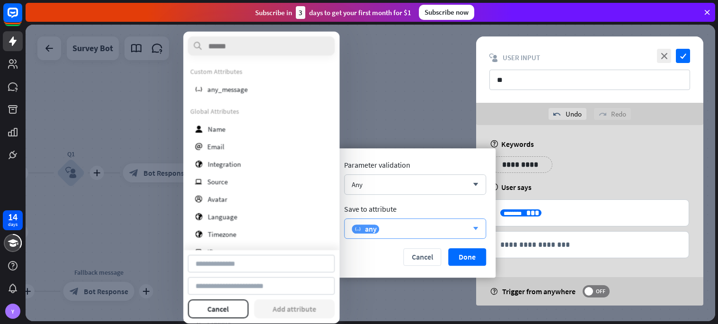
type input "*********"
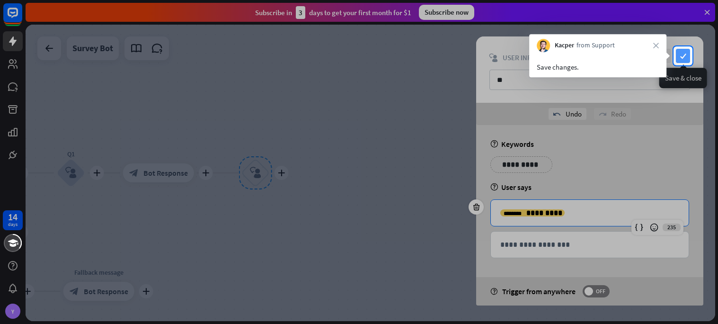
click at [684, 55] on icon "check" at bounding box center [683, 56] width 14 height 14
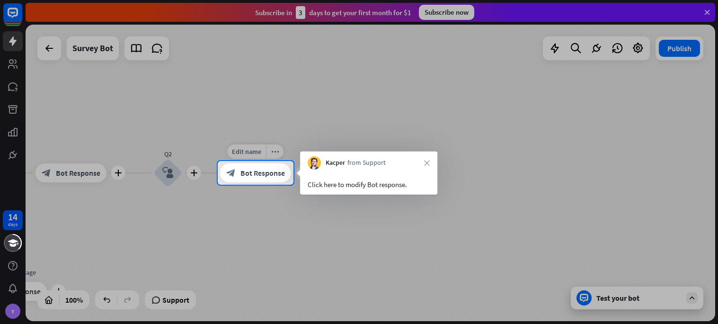
click at [248, 176] on span "Bot Response" at bounding box center [262, 172] width 44 height 9
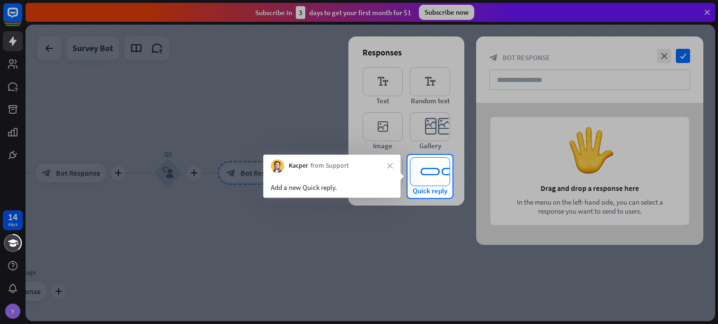
click at [412, 189] on span "Quick reply" at bounding box center [429, 190] width 35 height 9
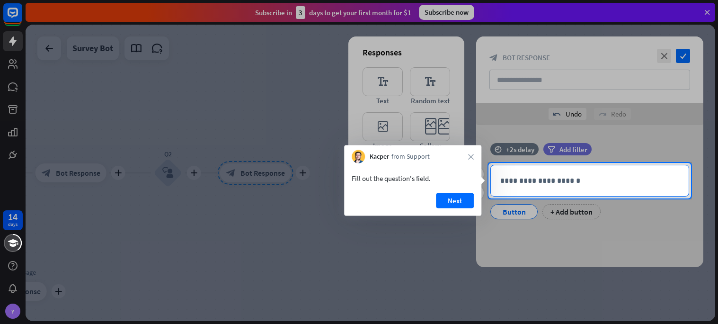
click at [501, 184] on p "**********" at bounding box center [589, 181] width 179 height 12
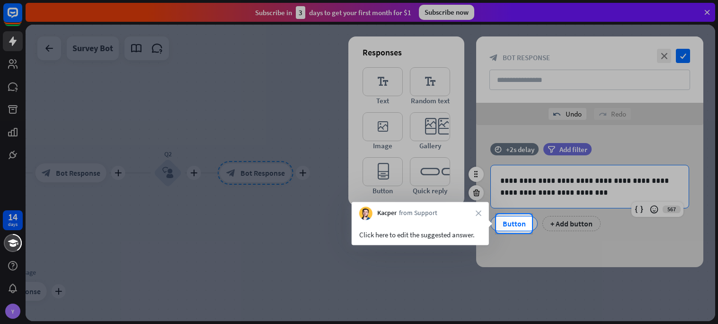
click at [519, 219] on div "Button" at bounding box center [513, 223] width 31 height 14
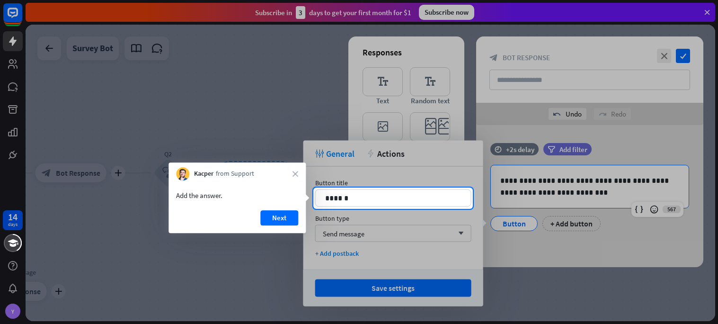
click at [388, 207] on div "Button title 14 ****** Button type Send message arrow_down + Add postback" at bounding box center [393, 218] width 180 height 103
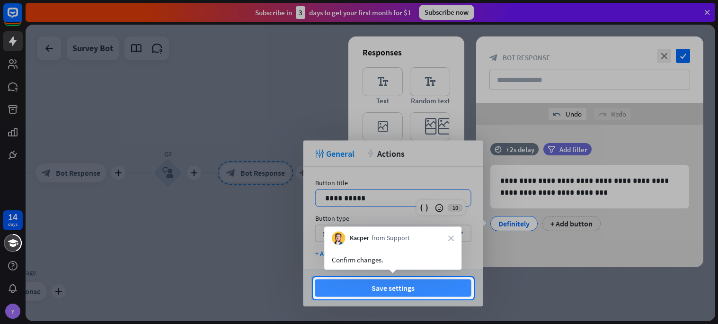
click at [381, 287] on button "Save settings" at bounding box center [393, 288] width 156 height 18
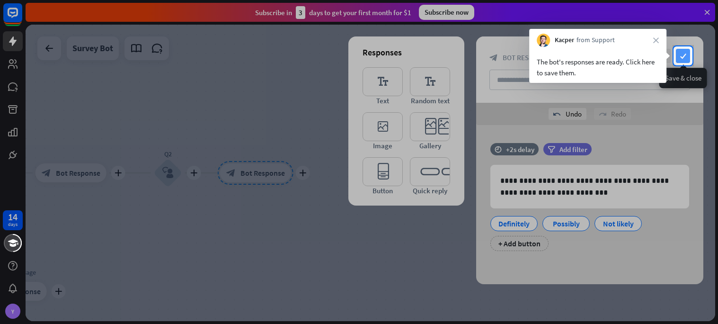
click at [687, 53] on icon "check" at bounding box center [683, 56] width 14 height 14
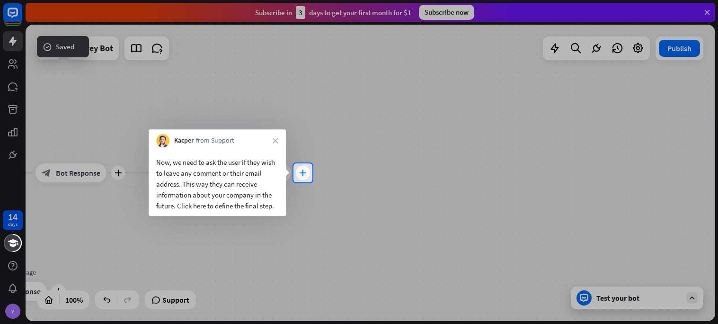
click at [304, 176] on div "plus" at bounding box center [303, 173] width 14 height 14
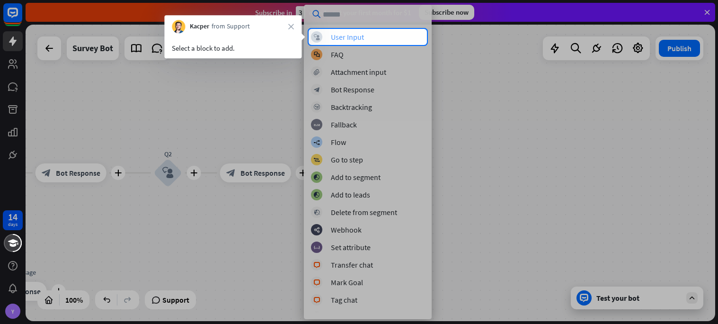
click at [357, 36] on div "User Input" at bounding box center [347, 36] width 33 height 9
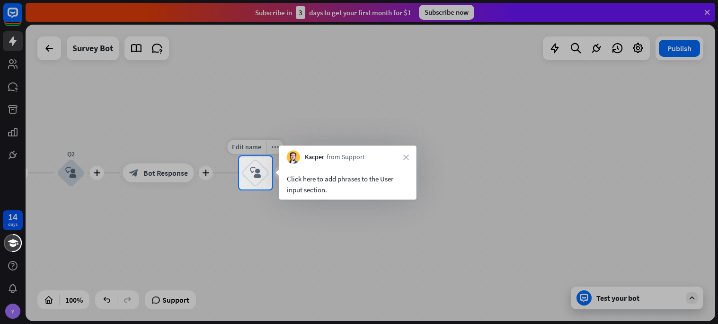
click at [270, 179] on div "Edit name more_horiz plus block_user_input" at bounding box center [255, 172] width 28 height 28
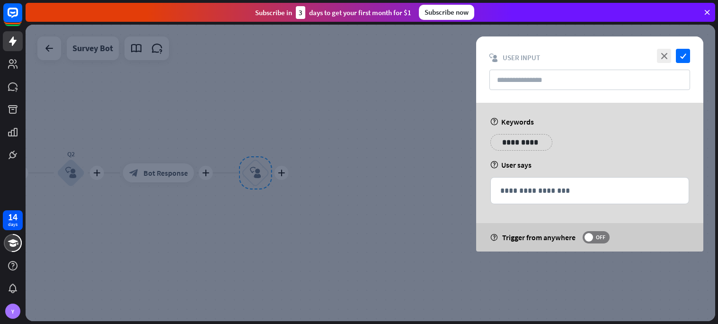
type input "**"
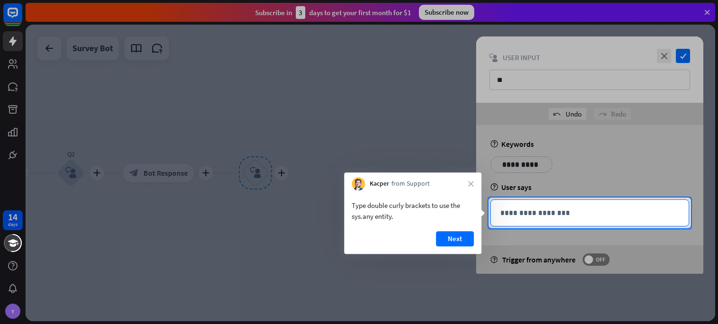
click at [588, 211] on p "**********" at bounding box center [589, 213] width 179 height 12
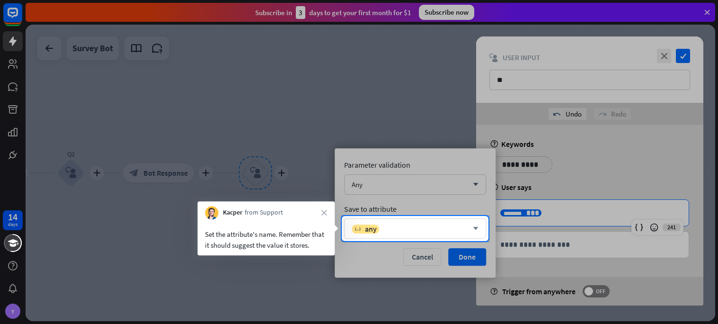
click at [410, 228] on div "variable any" at bounding box center [409, 228] width 116 height 9
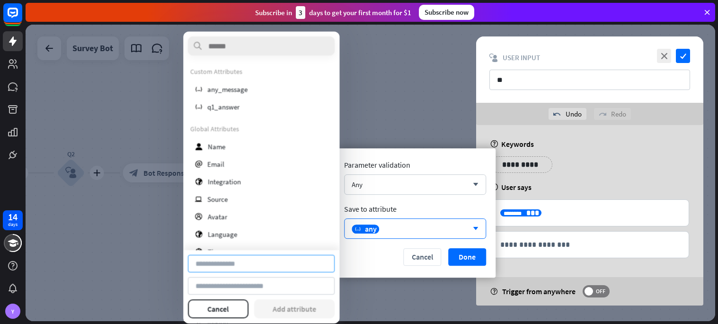
type input "*********"
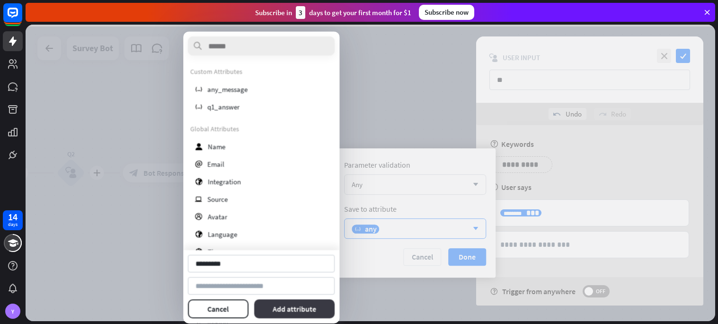
click at [268, 307] on button "Add attribute" at bounding box center [294, 308] width 81 height 19
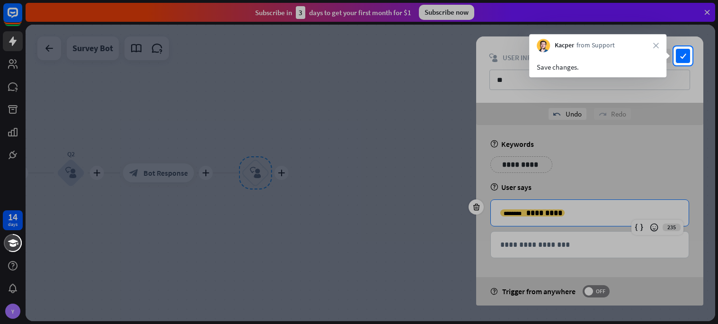
click at [680, 66] on div at bounding box center [359, 194] width 718 height 258
click at [673, 45] on div at bounding box center [359, 23] width 718 height 46
click at [678, 51] on icon "check" at bounding box center [683, 56] width 14 height 14
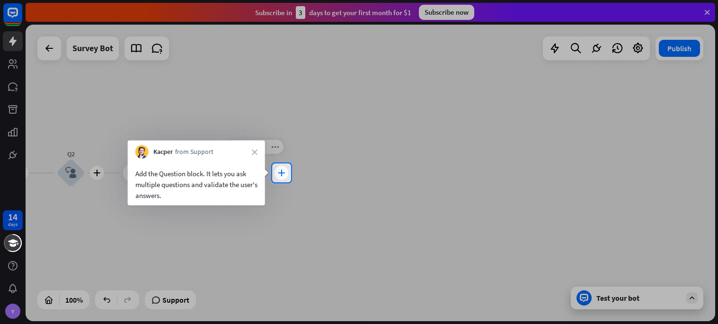
click at [275, 172] on div "plus" at bounding box center [281, 173] width 14 height 14
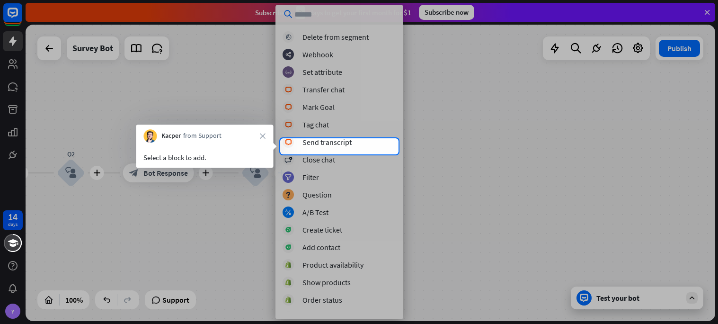
scroll to position [185, 0]
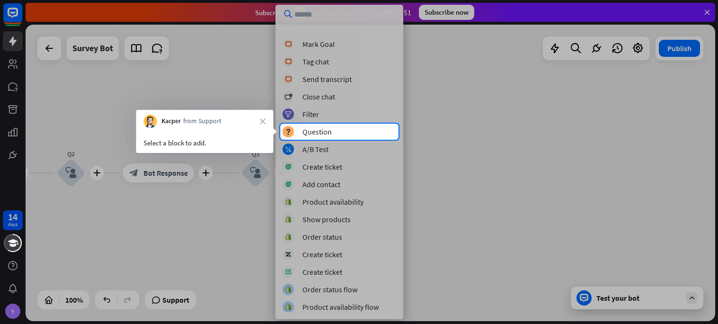
click at [333, 124] on div "block_bot_response Bot Response block_backtracking Backtracking block_fallback …" at bounding box center [339, 171] width 128 height 281
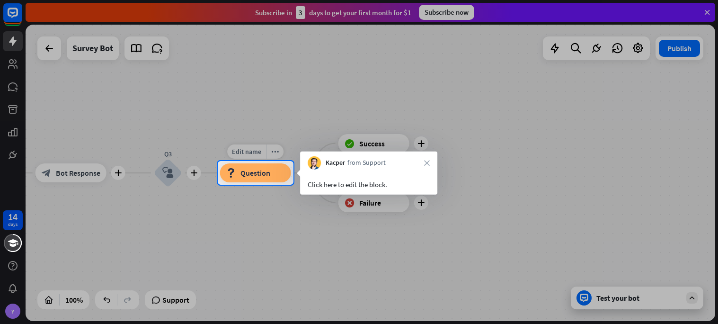
click at [277, 179] on div "block_question Question" at bounding box center [255, 172] width 71 height 19
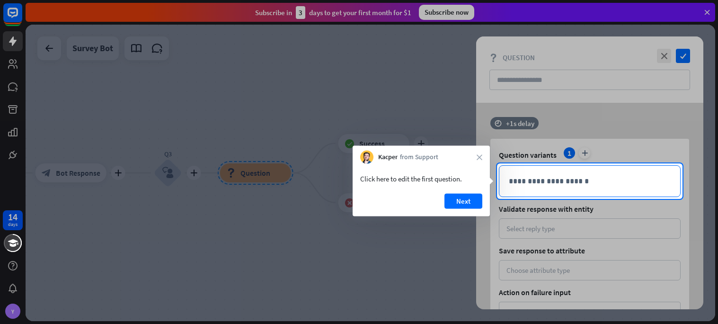
click at [563, 190] on div "**********" at bounding box center [589, 181] width 181 height 31
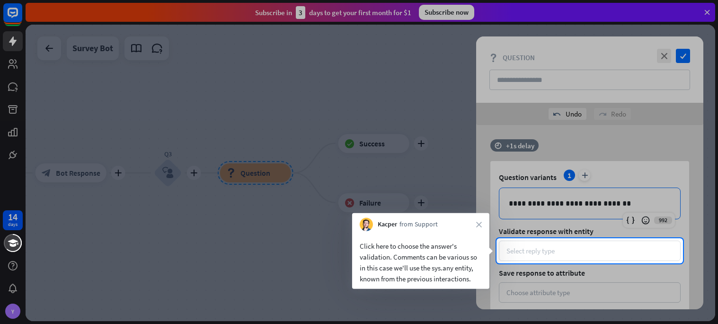
click at [564, 253] on div "Select reply type" at bounding box center [589, 250] width 167 height 9
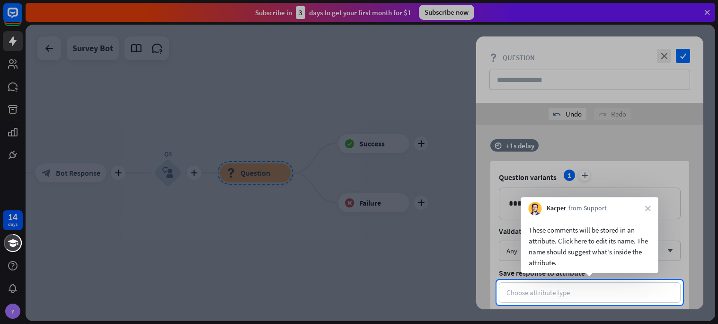
click at [573, 305] on div at bounding box center [359, 314] width 718 height 19
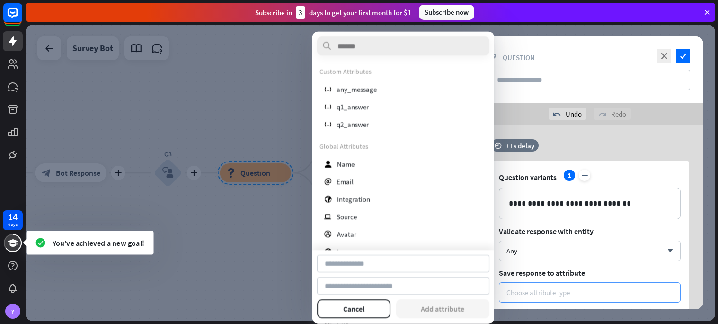
type input "********"
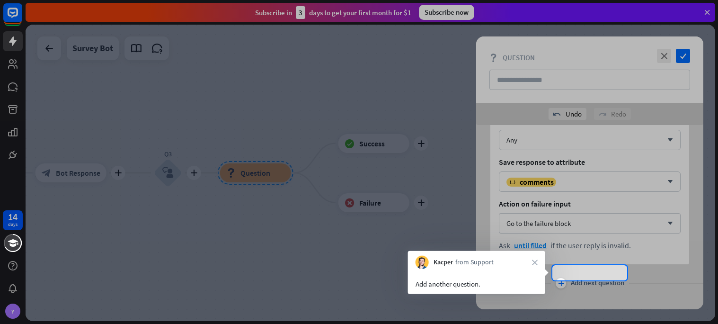
scroll to position [122, 0]
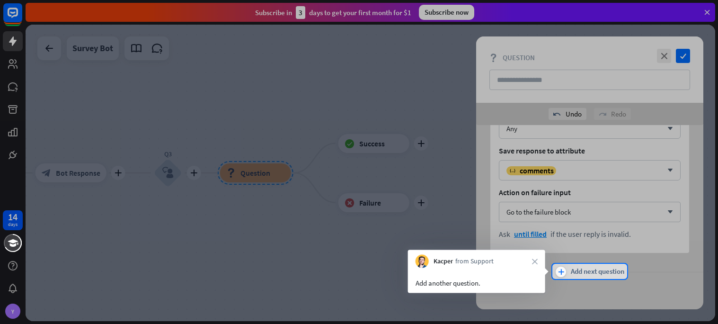
click at [575, 274] on span "Add next question" at bounding box center [596, 271] width 53 height 10
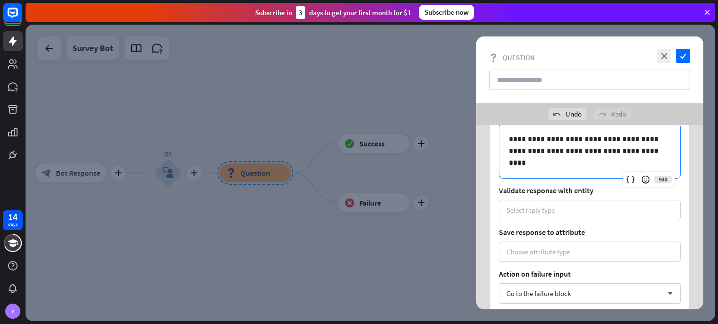
scroll to position [379, 0]
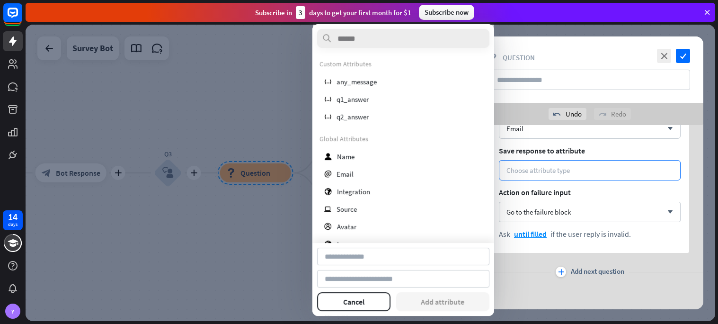
type input "*****"
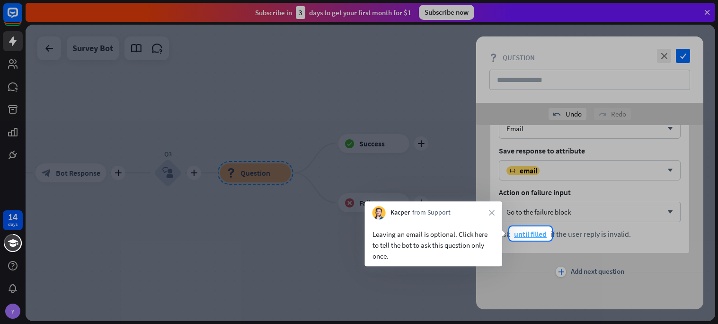
click at [534, 236] on span "until filled" at bounding box center [530, 233] width 33 height 9
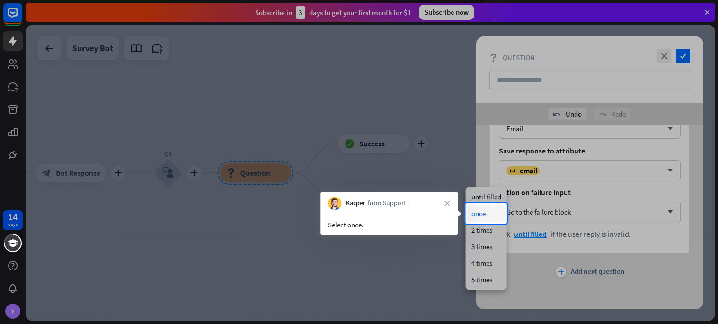
click at [487, 213] on div "once" at bounding box center [485, 213] width 37 height 17
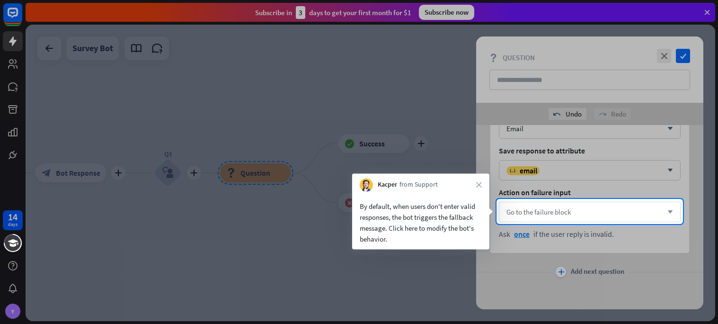
click at [535, 210] on span "Go to the failure block" at bounding box center [538, 211] width 64 height 9
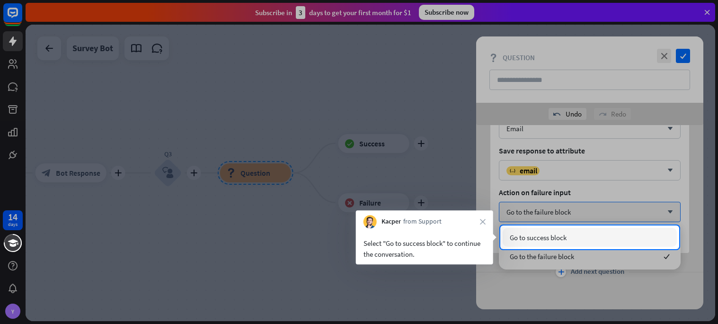
click at [546, 236] on span "Go to success block" at bounding box center [537, 237] width 57 height 9
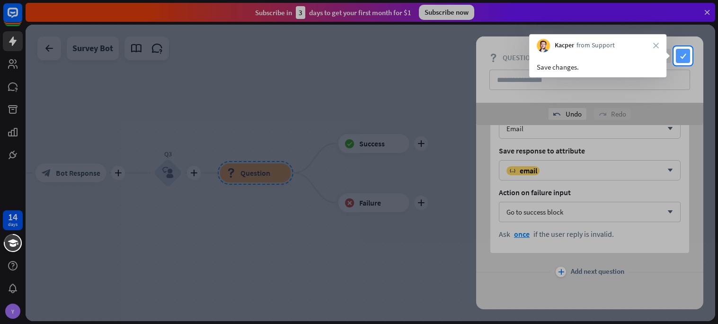
click at [686, 53] on icon "check" at bounding box center [683, 56] width 14 height 14
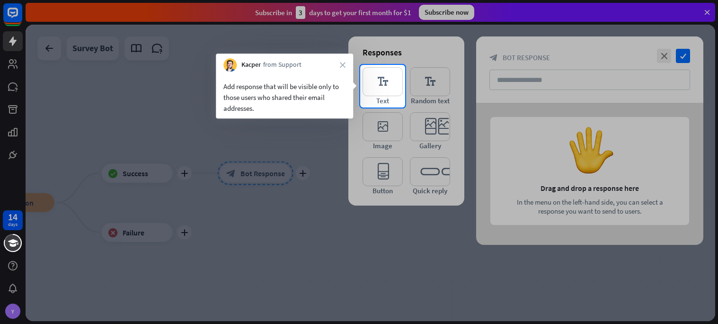
click at [406, 82] on div at bounding box center [561, 86] width 313 height 43
click at [390, 87] on icon "editor_text" at bounding box center [382, 81] width 40 height 29
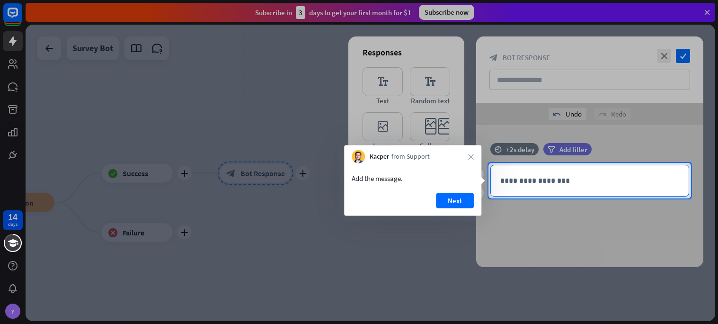
click at [554, 184] on p "**********" at bounding box center [589, 181] width 179 height 12
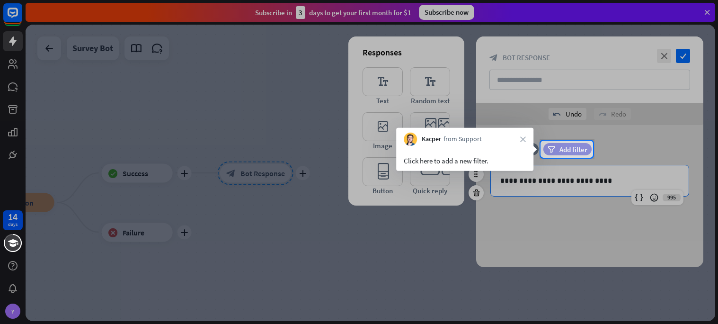
click at [546, 153] on div "filter Add filter" at bounding box center [567, 149] width 48 height 12
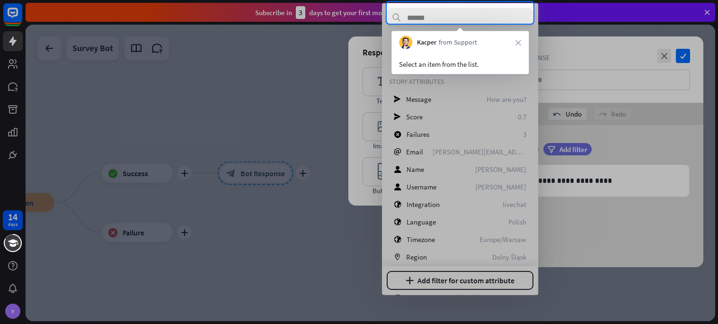
scroll to position [83, 0]
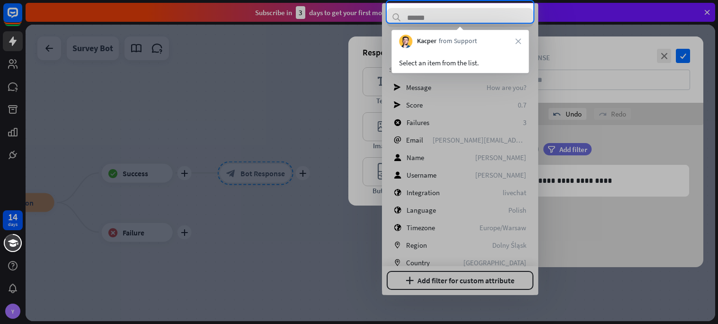
click at [447, 8] on input "text" at bounding box center [459, 17] width 147 height 19
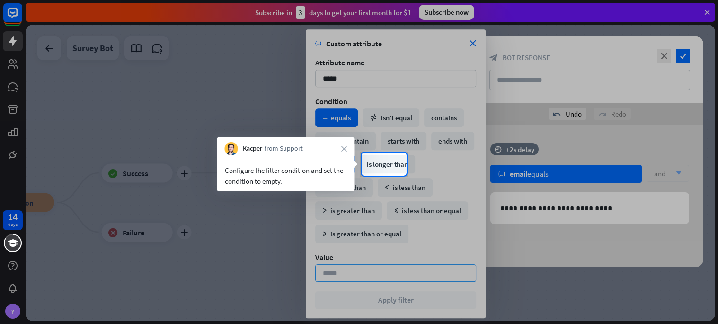
click at [355, 165] on div "is empty" at bounding box center [335, 164] width 40 height 18
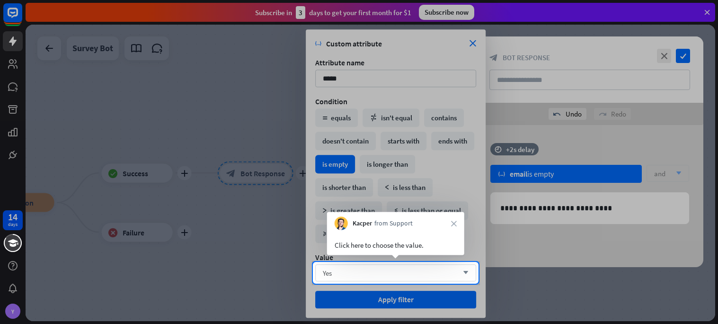
click at [375, 269] on div "Yes arrow_down" at bounding box center [395, 272] width 161 height 17
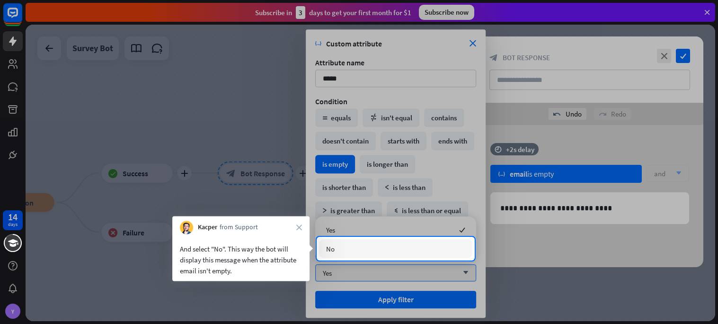
click at [339, 254] on div "No" at bounding box center [395, 248] width 153 height 19
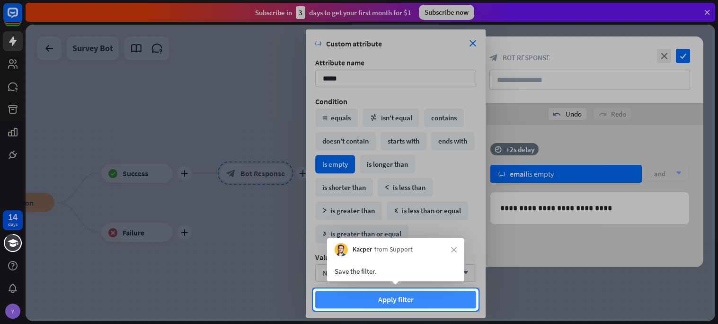
click at [381, 298] on button "Apply filter" at bounding box center [395, 299] width 161 height 18
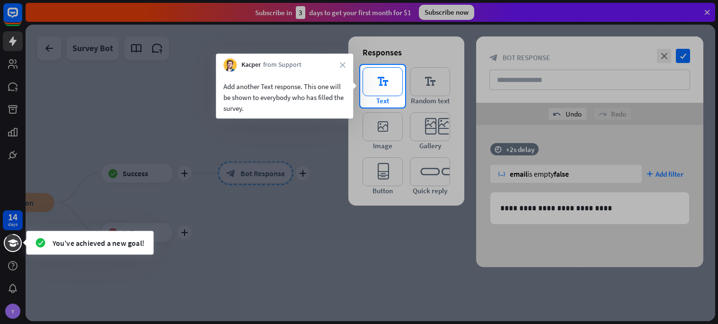
click at [380, 83] on icon "editor_text" at bounding box center [382, 81] width 40 height 29
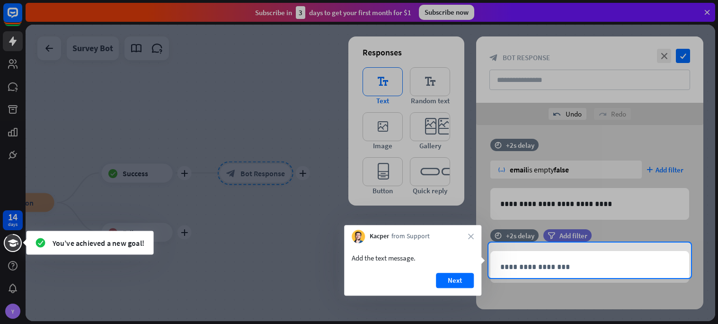
scroll to position [11, 0]
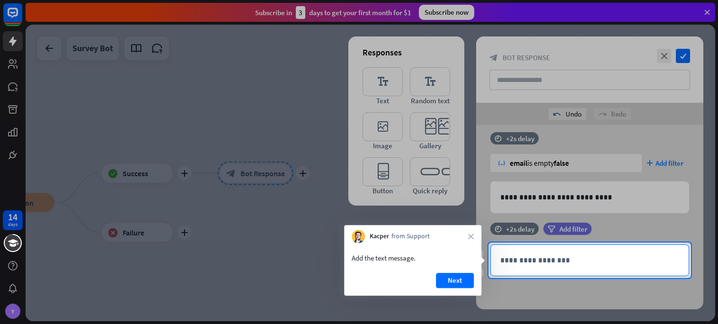
click at [549, 252] on div "**********" at bounding box center [590, 260] width 198 height 31
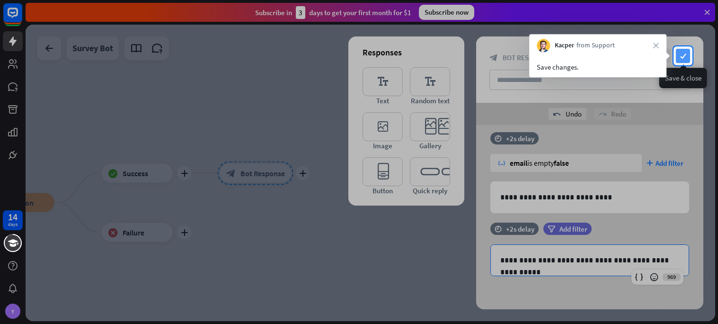
click at [683, 50] on icon "check" at bounding box center [683, 56] width 14 height 14
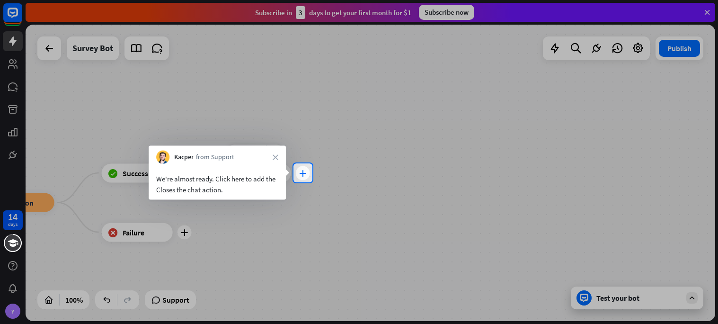
click at [302, 172] on icon "plus" at bounding box center [302, 172] width 7 height 7
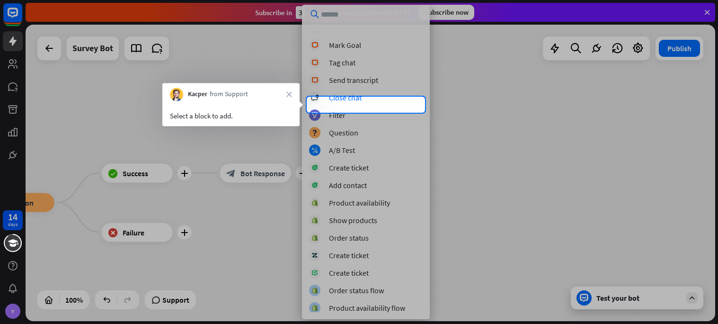
scroll to position [238, 0]
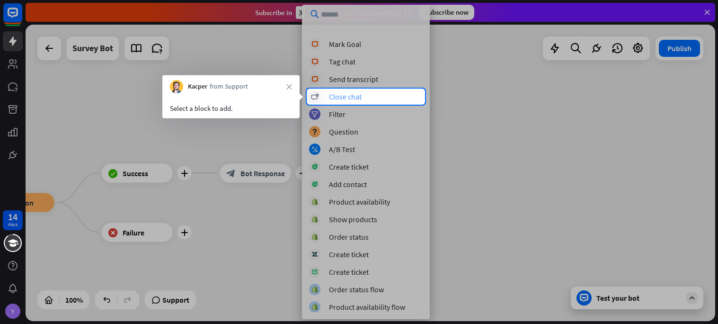
click at [362, 95] on div "block_close_chat Close chat" at bounding box center [366, 96] width 114 height 11
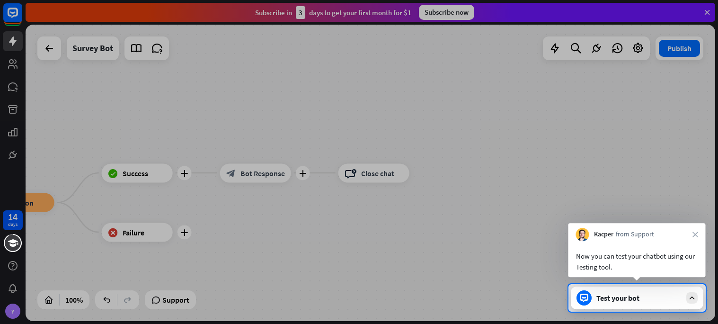
click at [635, 298] on div "Test your bot" at bounding box center [638, 297] width 85 height 9
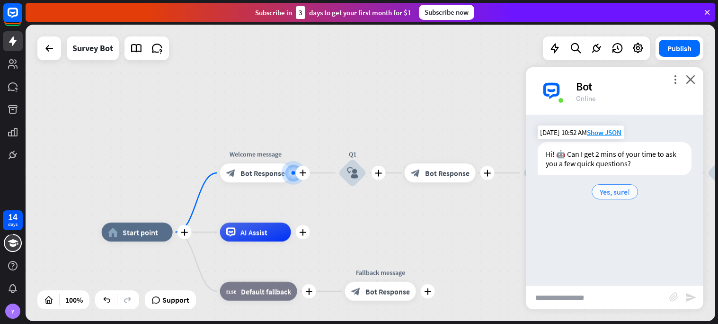
click at [621, 190] on span "Yes, sure!" at bounding box center [614, 191] width 30 height 9
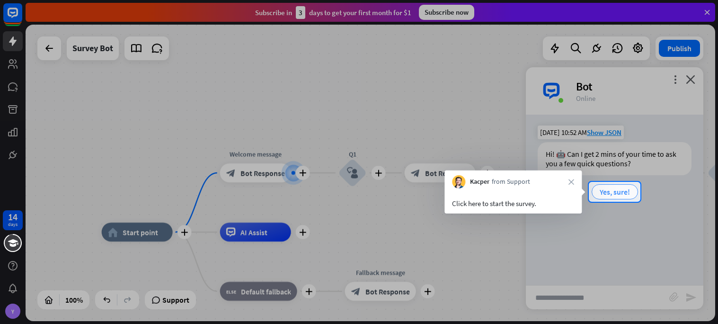
click at [620, 191] on span "Yes, sure!" at bounding box center [614, 191] width 30 height 9
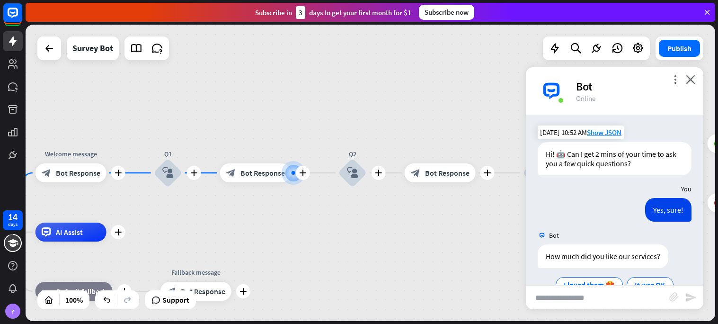
scroll to position [42, 0]
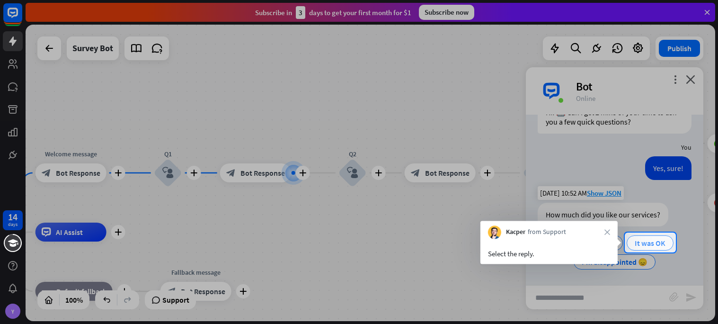
click at [643, 242] on span "It was OK" at bounding box center [649, 242] width 31 height 9
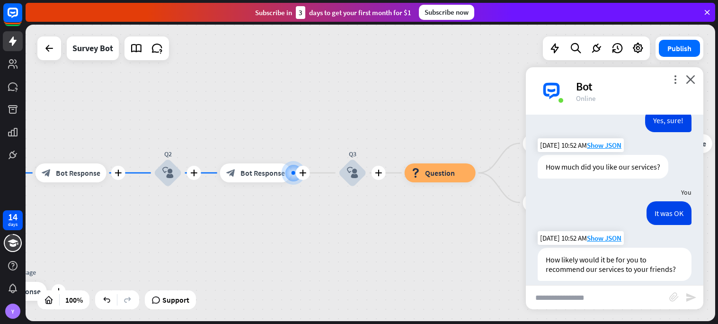
scroll to position [125, 0]
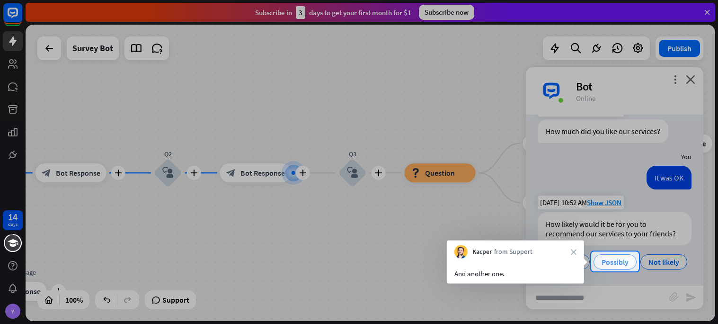
click at [613, 267] on div "Possibly" at bounding box center [614, 261] width 43 height 15
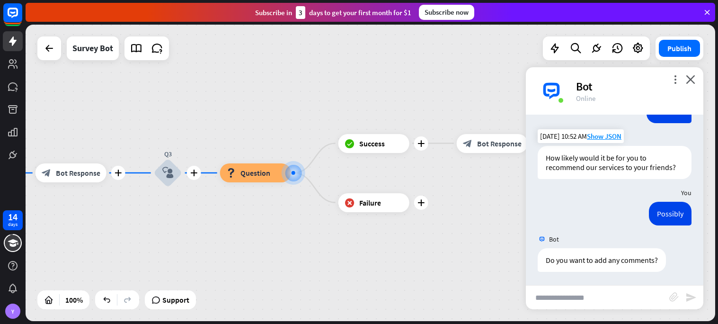
scroll to position [192, 0]
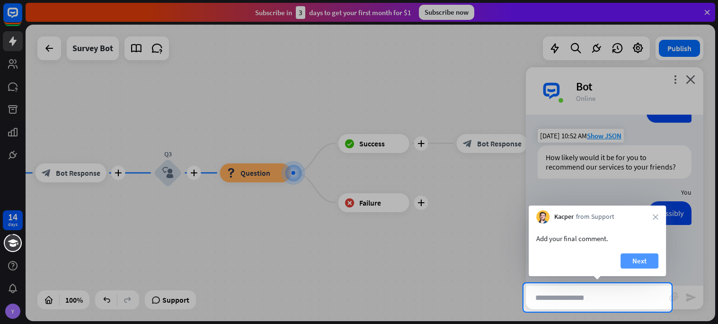
click at [647, 256] on button "Next" at bounding box center [639, 260] width 38 height 15
type input "**********"
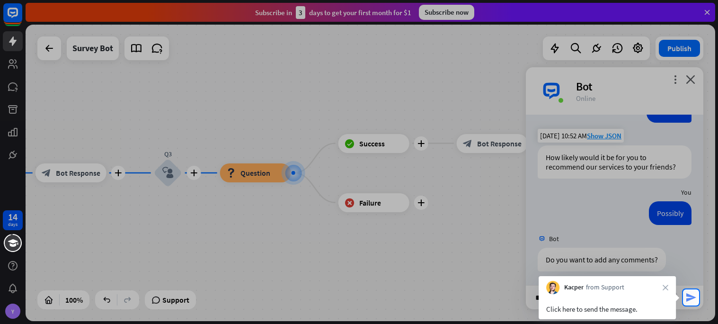
click at [687, 298] on icon "send" at bounding box center [690, 296] width 11 height 11
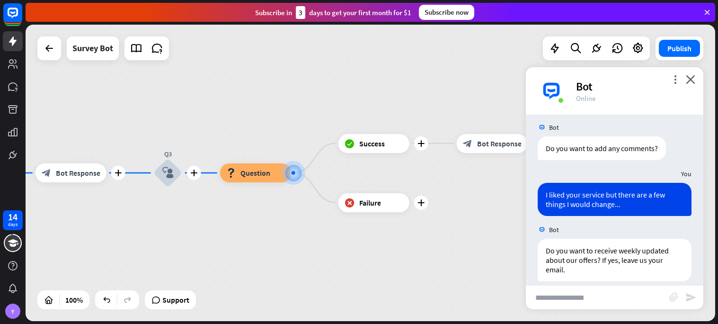
scroll to position [303, 0]
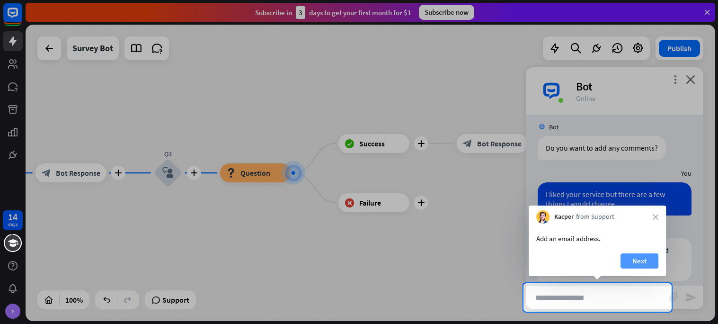
click at [649, 257] on button "Next" at bounding box center [639, 260] width 38 height 15
type input "**********"
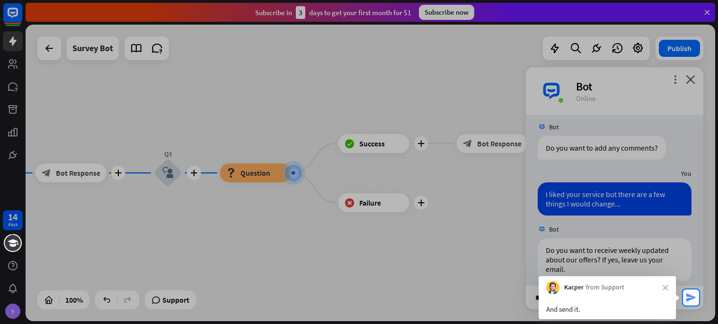
click at [687, 296] on icon "send" at bounding box center [690, 296] width 11 height 11
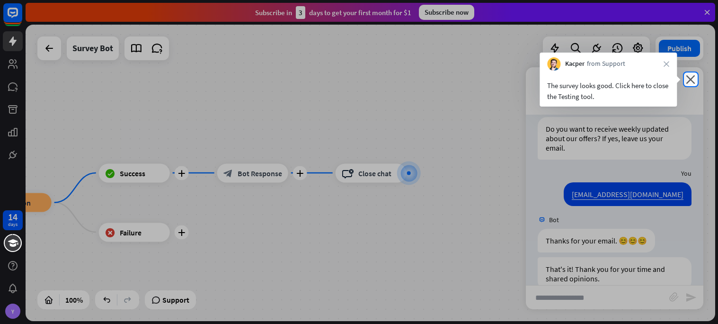
scroll to position [434, 0]
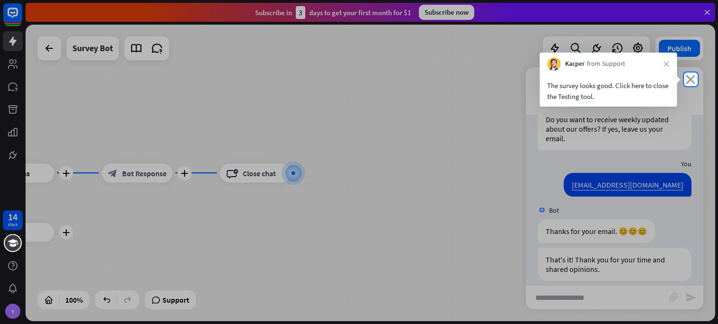
click at [688, 75] on icon "close" at bounding box center [689, 79] width 9 height 9
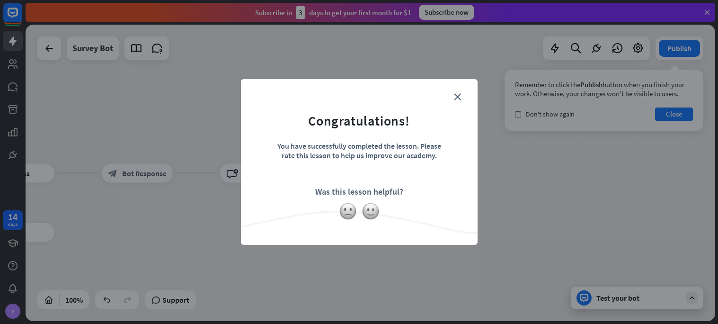
scroll to position [433, 0]
click at [364, 212] on img at bounding box center [370, 211] width 18 height 18
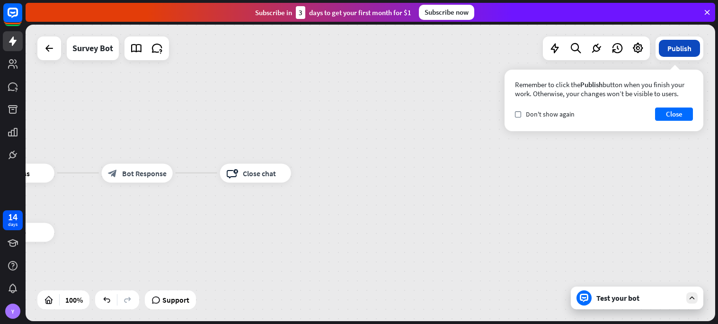
click at [693, 50] on button "Publish" at bounding box center [678, 48] width 41 height 17
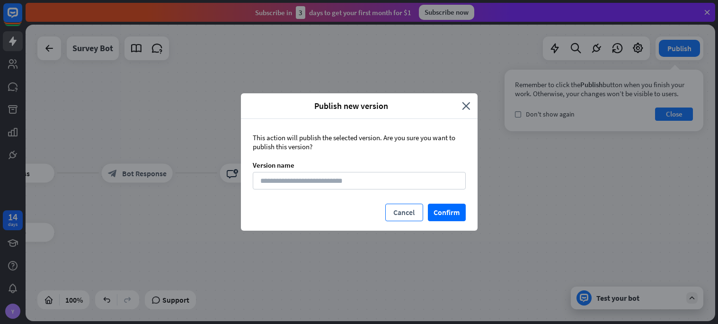
click at [406, 212] on button "Cancel" at bounding box center [404, 212] width 38 height 18
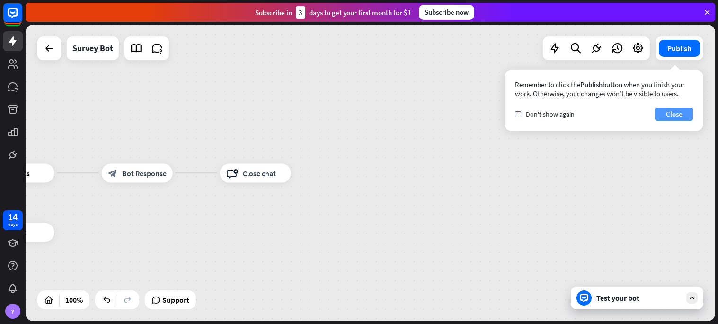
click at [672, 113] on button "Close" at bounding box center [674, 113] width 38 height 13
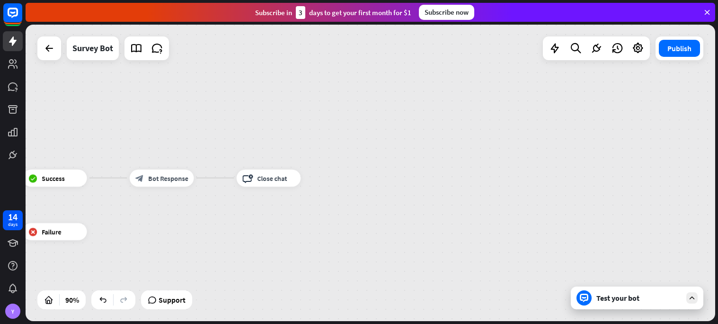
drag, startPoint x: 263, startPoint y: 257, endPoint x: 239, endPoint y: 256, distance: 24.6
click at [239, 256] on div "home_2 Start point Welcome message block_bot_response Bot Response Q1 block_use…" at bounding box center [370, 173] width 689 height 296
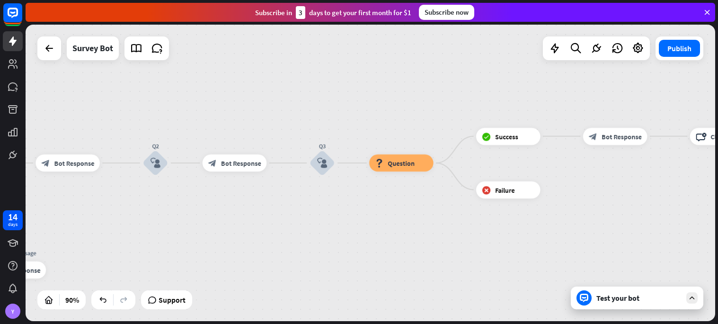
drag, startPoint x: 239, startPoint y: 256, endPoint x: 717, endPoint y: 217, distance: 479.4
click at [717, 217] on div "home_2 Start point Welcome message block_bot_response Bot Response Q1 block_use…" at bounding box center [372, 174] width 692 height 299
click at [651, 296] on div "Test your bot" at bounding box center [638, 297] width 85 height 9
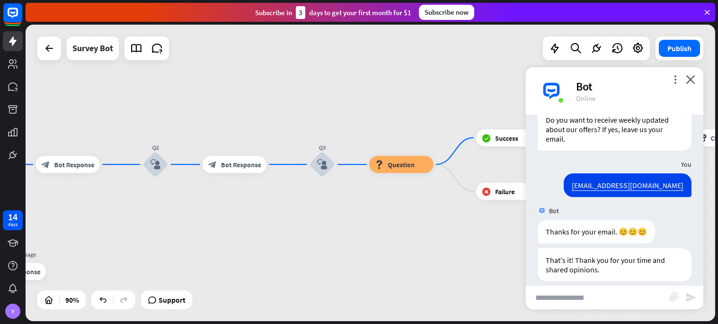
scroll to position [434, 0]
click at [618, 304] on input "text" at bounding box center [597, 297] width 143 height 24
type input "**"
click at [687, 294] on icon "send" at bounding box center [690, 296] width 11 height 11
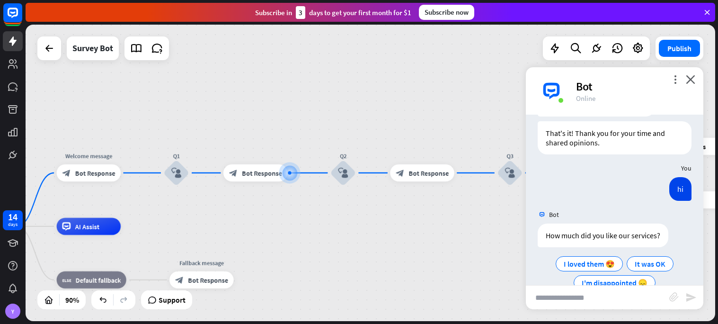
scroll to position [571, 0]
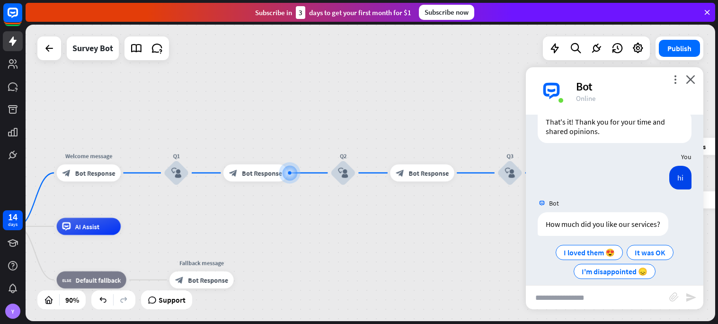
click at [637, 294] on input "text" at bounding box center [597, 297] width 143 height 24
click at [608, 247] on span "I loved them 😍" at bounding box center [588, 251] width 51 height 9
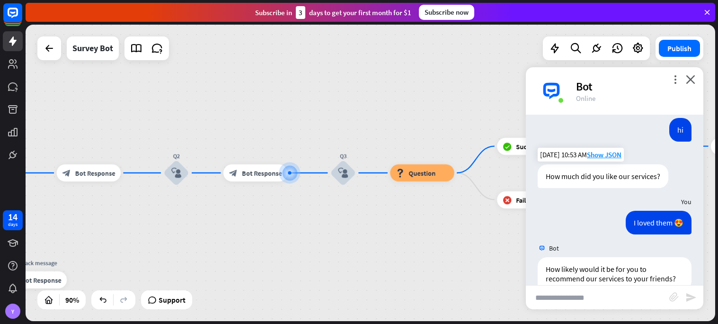
scroll to position [655, 0]
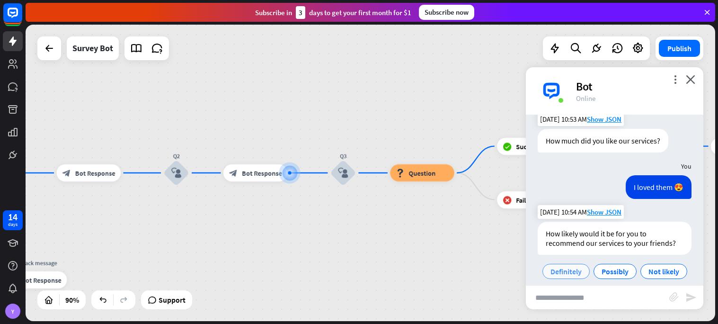
click at [573, 267] on div "Definitely" at bounding box center [565, 270] width 47 height 15
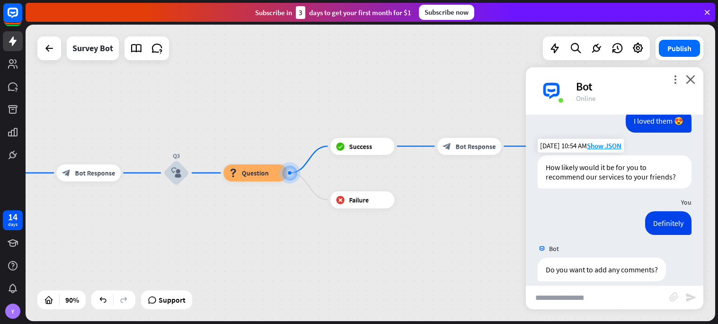
scroll to position [721, 0]
click at [579, 298] on input "text" at bounding box center [597, 297] width 143 height 24
type input "**"
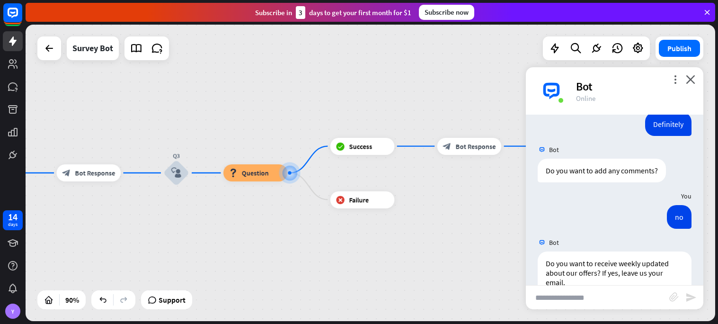
scroll to position [823, 0]
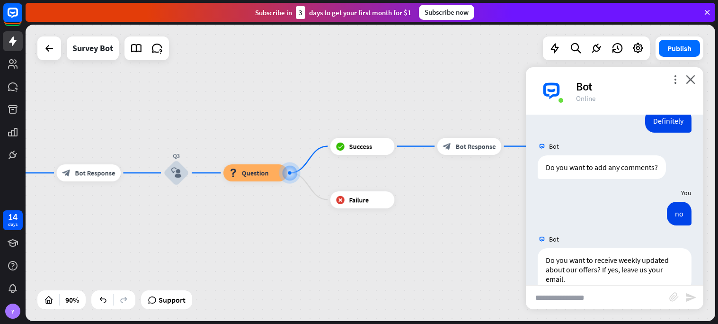
click at [582, 298] on input "text" at bounding box center [597, 297] width 143 height 24
type input "**"
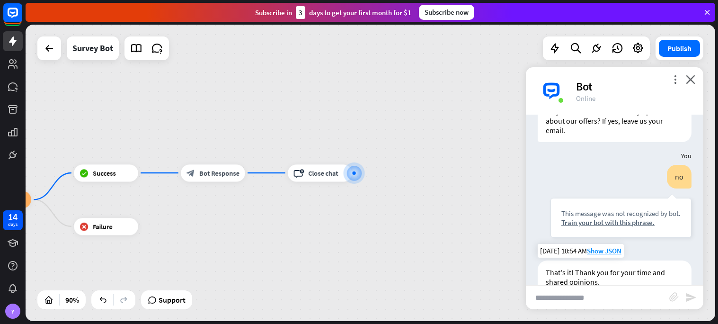
scroll to position [975, 0]
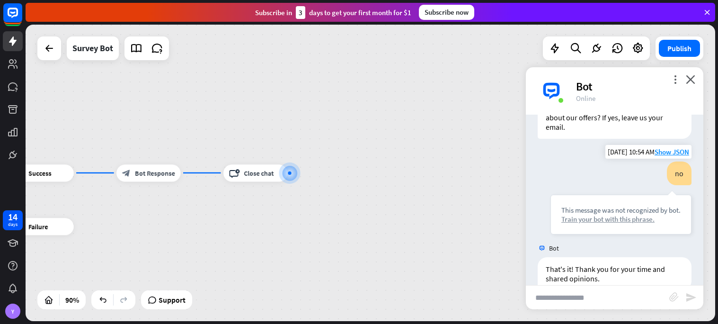
click at [604, 214] on div "Train your bot with this phrase." at bounding box center [620, 218] width 119 height 9
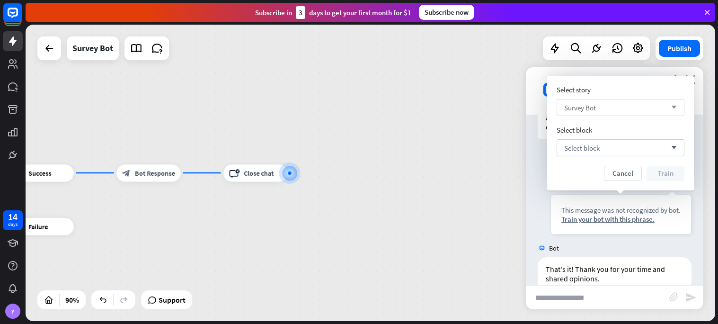
click at [601, 108] on div "Survey Bot arrow_down" at bounding box center [620, 107] width 128 height 17
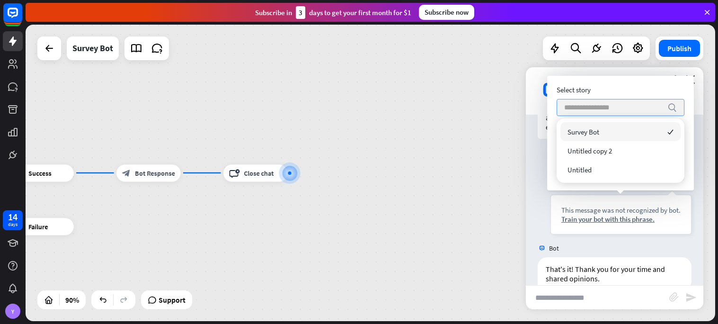
click at [603, 110] on input "search" at bounding box center [613, 107] width 98 height 16
click at [596, 126] on div "Survey Bot checked" at bounding box center [620, 131] width 120 height 19
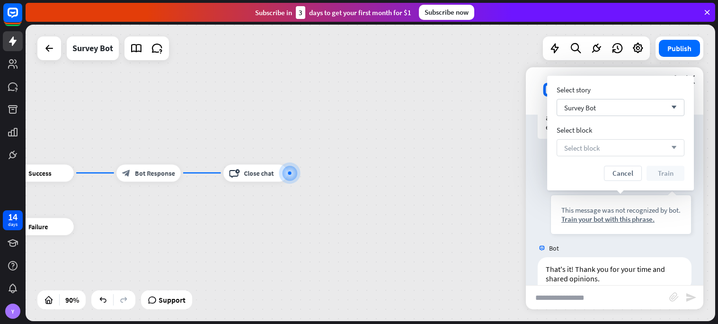
click at [594, 145] on span "Select block" at bounding box center [581, 147] width 35 height 9
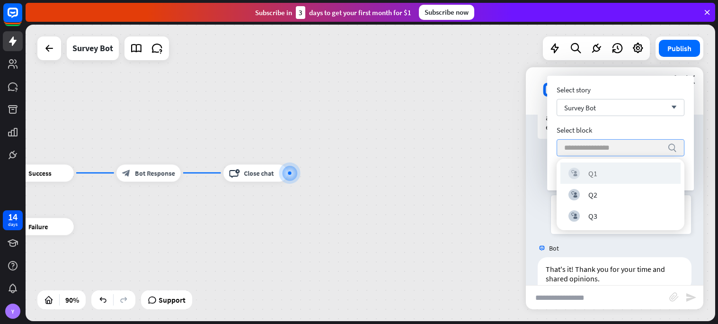
click at [597, 166] on div "block_user_input Q1" at bounding box center [620, 172] width 120 height 21
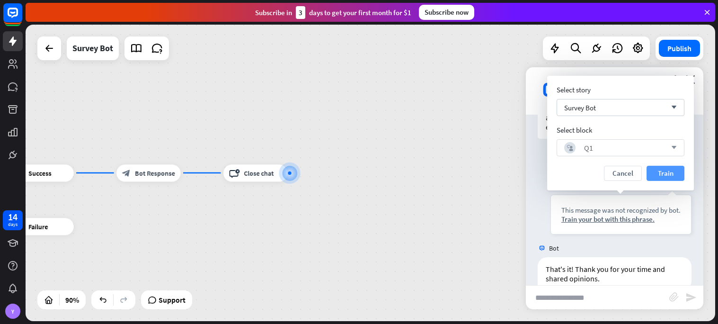
click at [674, 169] on button "Train" at bounding box center [665, 173] width 38 height 15
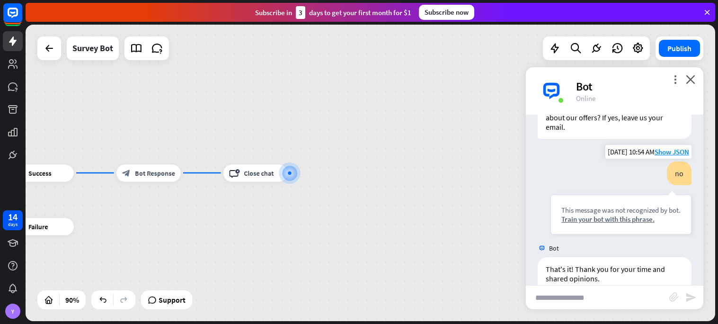
scroll to position [966, 0]
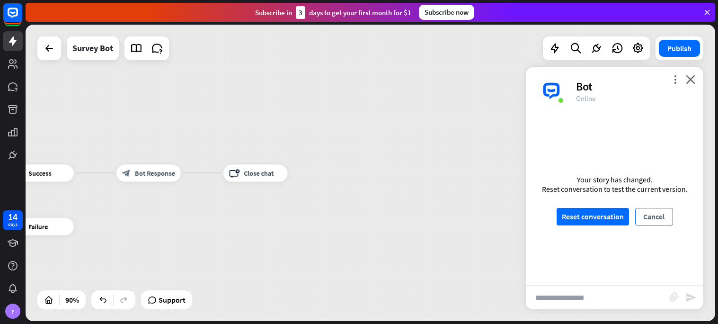
click at [666, 213] on button "Cancel" at bounding box center [654, 217] width 38 height 18
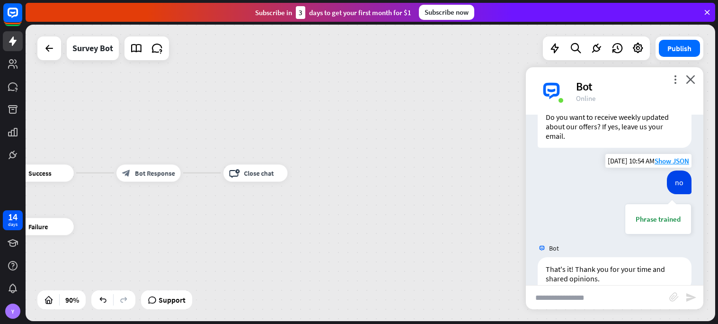
click at [661, 204] on div "Phrase trained" at bounding box center [657, 218] width 67 height 31
click at [628, 289] on input "text" at bounding box center [597, 297] width 143 height 24
type input "**********"
click at [690, 296] on icon "send" at bounding box center [690, 296] width 11 height 11
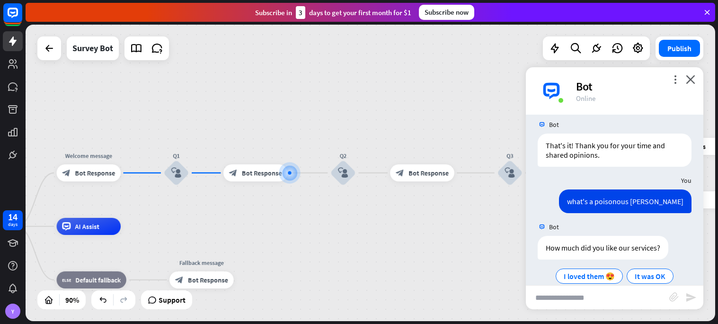
scroll to position [1103, 0]
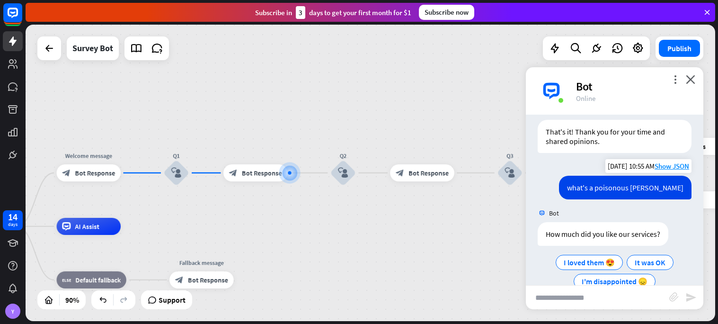
click at [652, 176] on div "what's a poisonous [PERSON_NAME]" at bounding box center [625, 188] width 132 height 24
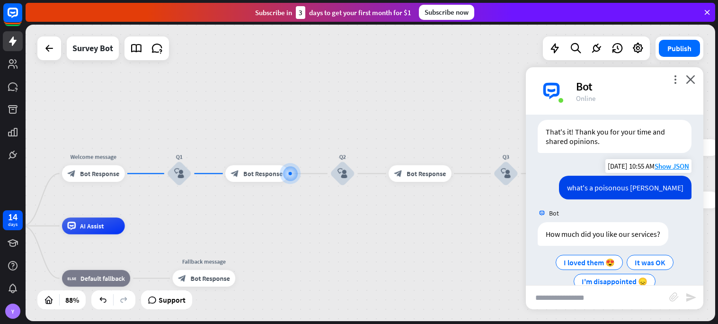
click at [632, 176] on div "what's a poisonous [PERSON_NAME]" at bounding box center [625, 188] width 132 height 24
click at [689, 80] on icon "close" at bounding box center [689, 79] width 9 height 9
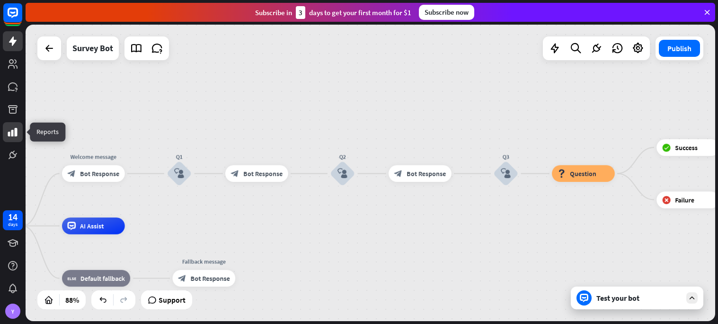
click at [10, 137] on icon at bounding box center [12, 131] width 11 height 11
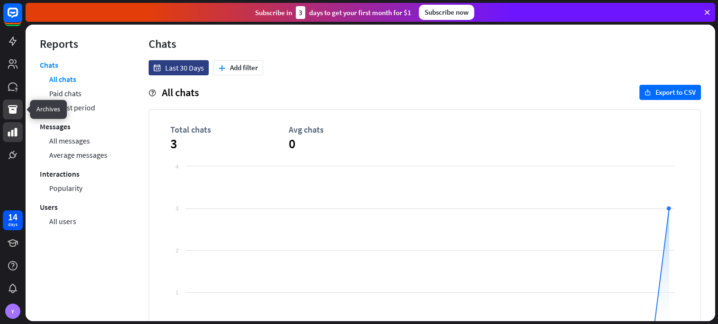
click at [14, 106] on icon at bounding box center [12, 109] width 11 height 11
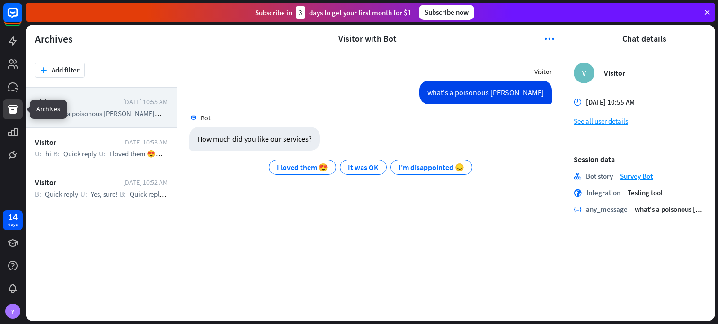
click at [10, 113] on icon at bounding box center [12, 109] width 11 height 11
click at [11, 87] on icon at bounding box center [12, 86] width 9 height 9
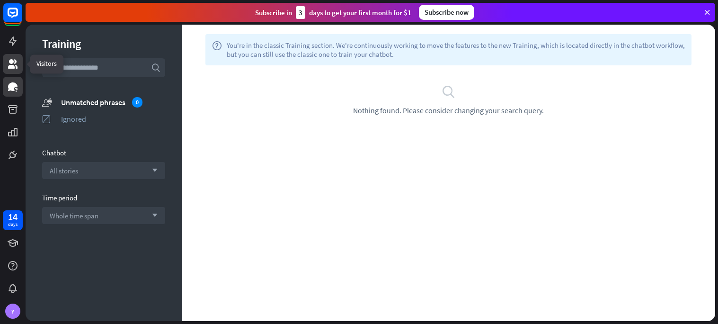
click at [14, 64] on icon at bounding box center [12, 63] width 11 height 11
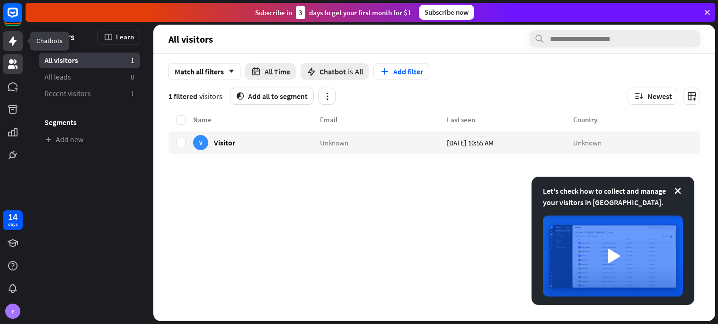
click at [10, 48] on link at bounding box center [13, 41] width 20 height 20
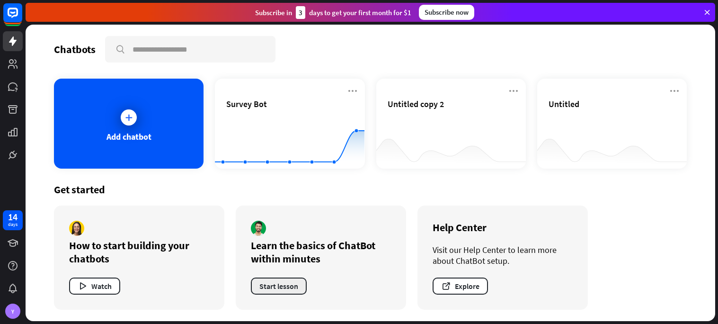
click at [270, 289] on button "Start lesson" at bounding box center [279, 285] width 56 height 17
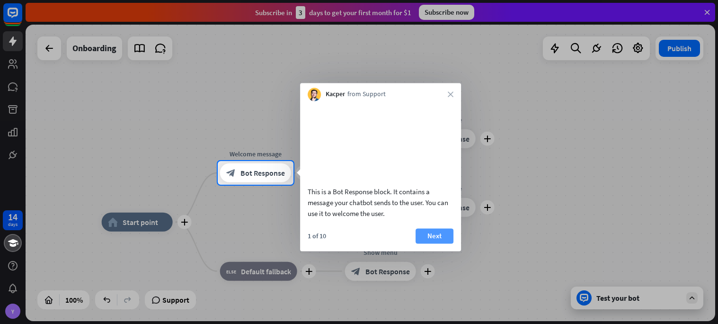
click at [433, 243] on button "Next" at bounding box center [434, 235] width 38 height 15
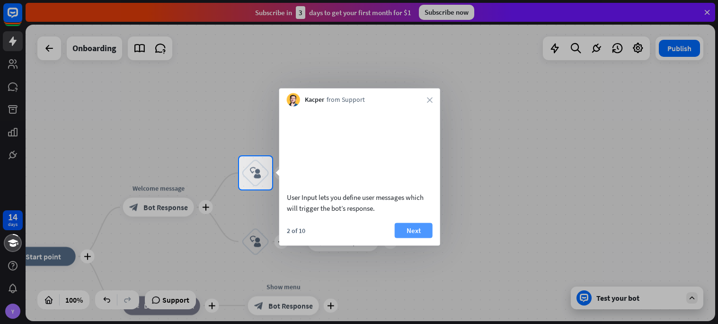
click at [422, 237] on button "Next" at bounding box center [414, 229] width 38 height 15
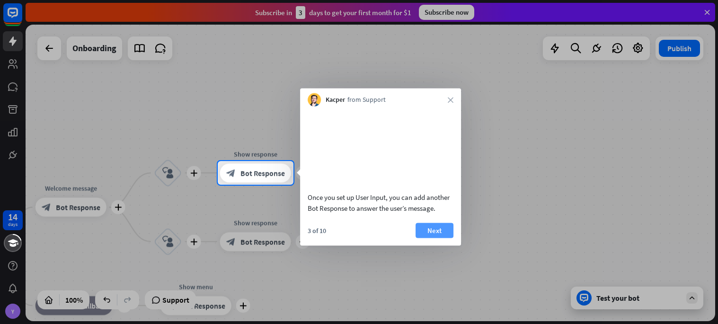
click at [426, 237] on button "Next" at bounding box center [434, 229] width 38 height 15
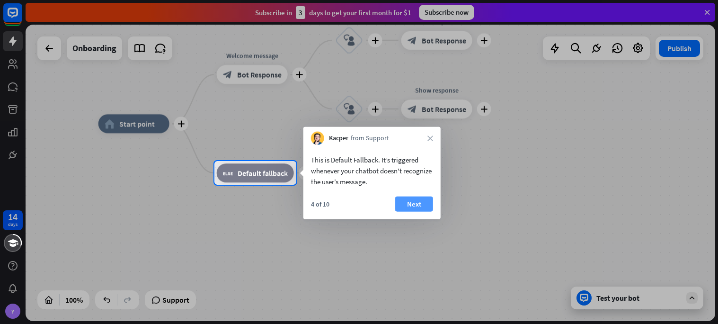
click at [409, 205] on button "Next" at bounding box center [414, 203] width 38 height 15
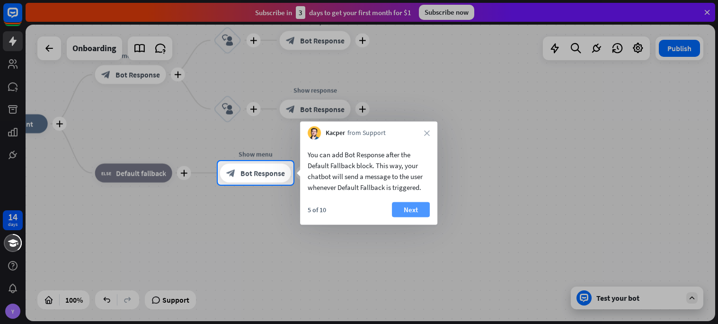
click at [423, 206] on button "Next" at bounding box center [411, 209] width 38 height 15
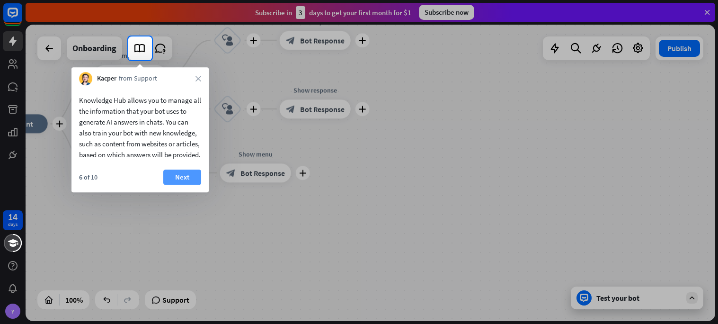
click at [175, 184] on button "Next" at bounding box center [182, 176] width 38 height 15
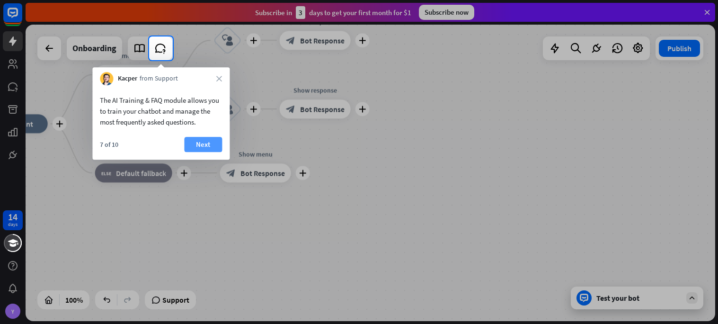
click at [210, 147] on button "Next" at bounding box center [203, 144] width 38 height 15
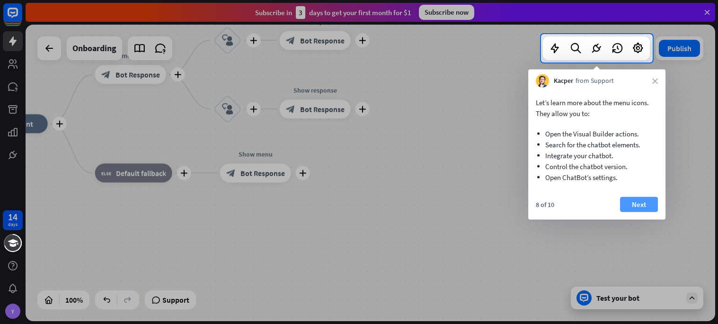
click at [642, 209] on button "Next" at bounding box center [639, 204] width 38 height 15
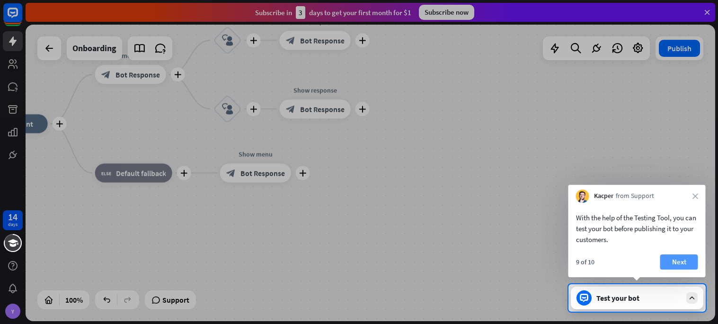
click at [684, 269] on button "Next" at bounding box center [679, 261] width 38 height 15
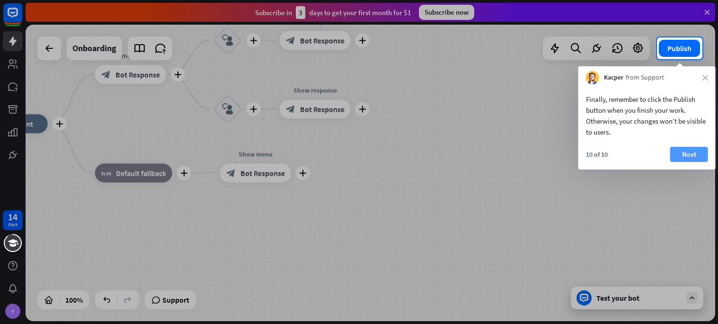
click at [699, 153] on button "Next" at bounding box center [689, 154] width 38 height 15
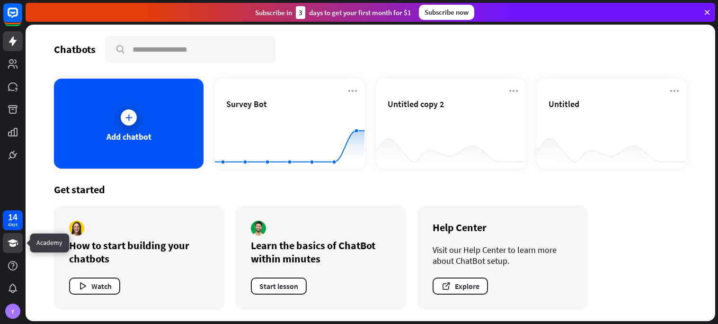
click at [12, 234] on link at bounding box center [13, 243] width 20 height 20
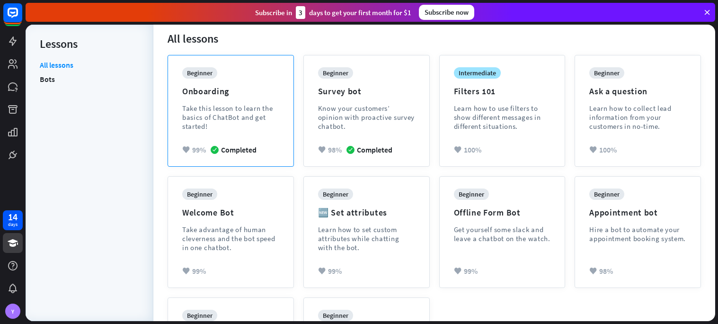
scroll to position [100, 0]
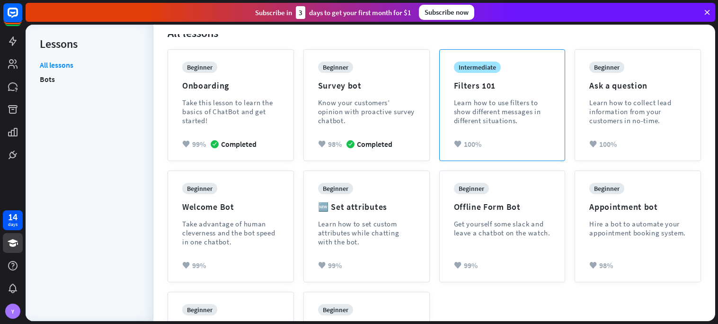
click at [499, 129] on div "intermediate Filters 101 Learn how to use filters to show different messages in…" at bounding box center [502, 100] width 97 height 78
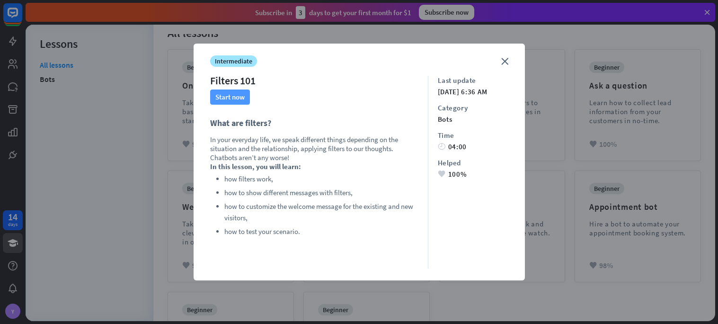
click at [218, 98] on button "Start now" at bounding box center [230, 96] width 40 height 15
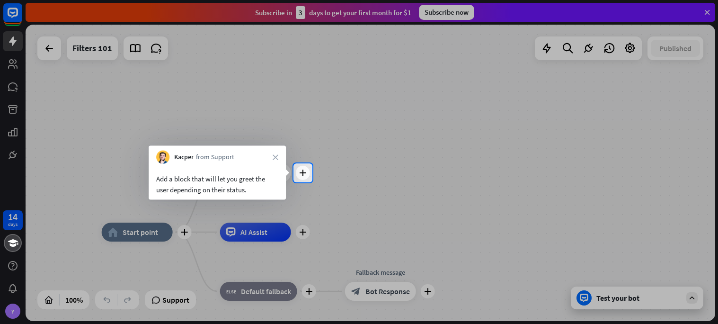
click at [303, 183] on div at bounding box center [359, 252] width 718 height 141
click at [291, 181] on div "plus Welcome message block_bot_response Bot Response" at bounding box center [255, 172] width 71 height 19
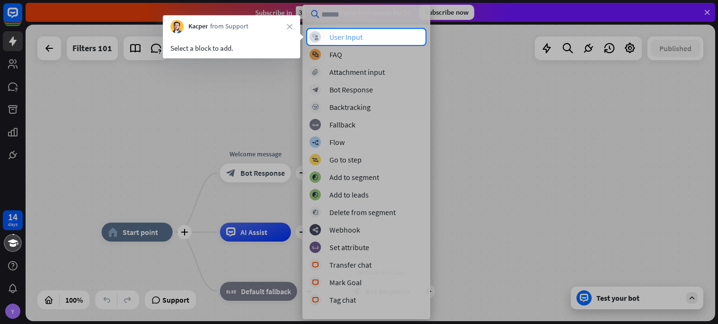
click at [338, 35] on div "User Input" at bounding box center [345, 36] width 33 height 9
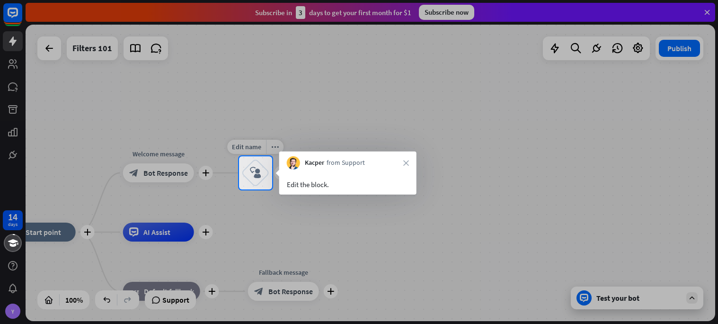
click at [252, 170] on icon "block_user_input" at bounding box center [255, 172] width 11 height 11
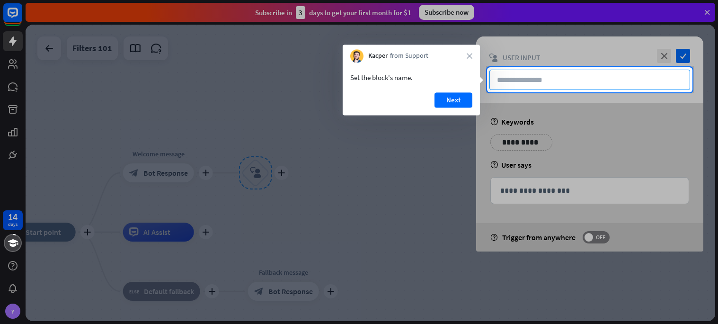
click at [537, 86] on input "text" at bounding box center [589, 80] width 201 height 20
type input "**********"
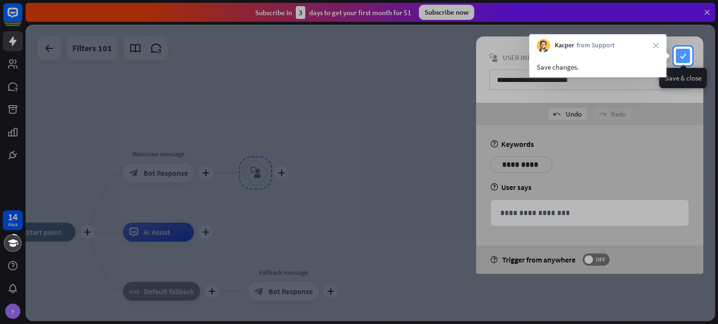
click at [688, 51] on icon "check" at bounding box center [683, 56] width 14 height 14
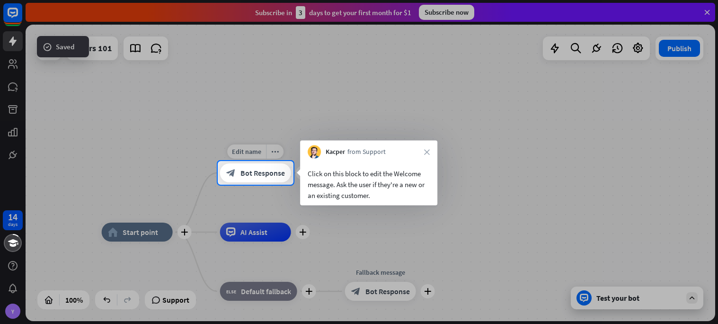
click at [243, 175] on span "Bot Response" at bounding box center [262, 172] width 44 height 9
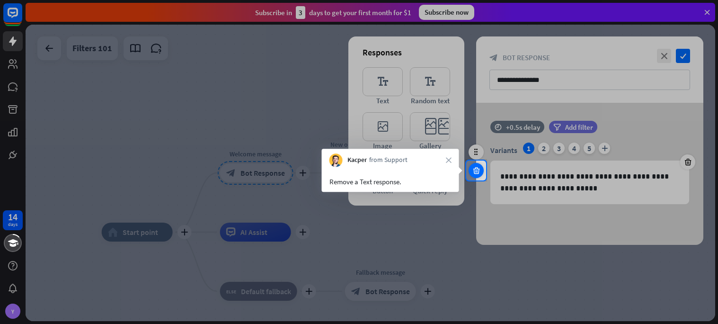
click at [474, 169] on icon at bounding box center [476, 170] width 9 height 9
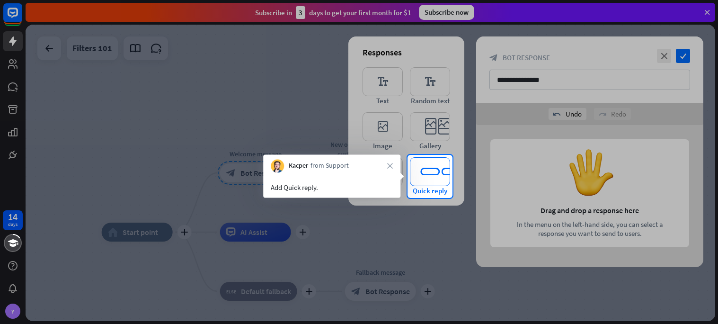
click at [449, 174] on icon "editor_quick_replies" at bounding box center [430, 171] width 40 height 29
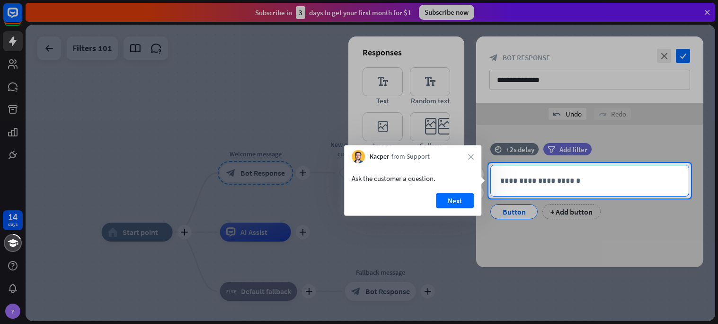
click at [559, 182] on p "**********" at bounding box center [589, 181] width 179 height 12
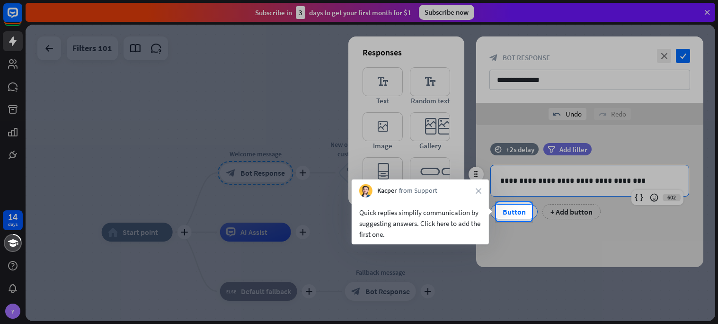
click at [515, 207] on div "Button" at bounding box center [513, 211] width 31 height 14
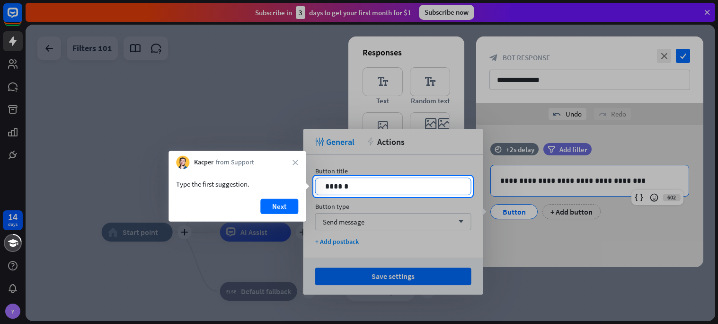
click at [400, 185] on p "******" at bounding box center [393, 186] width 136 height 12
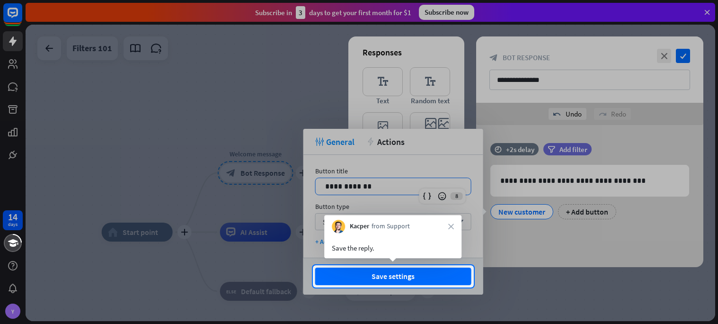
click at [429, 287] on div at bounding box center [359, 305] width 718 height 36
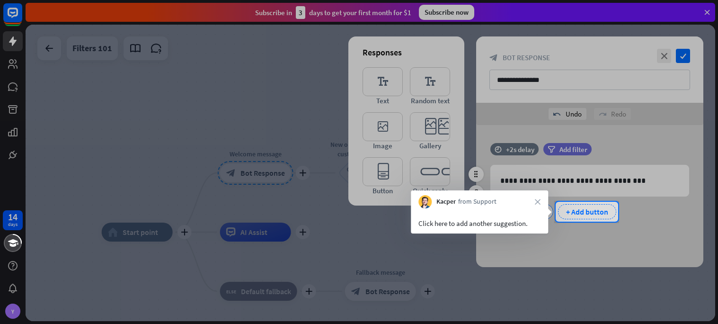
click at [586, 214] on div "+ Add button" at bounding box center [587, 211] width 58 height 15
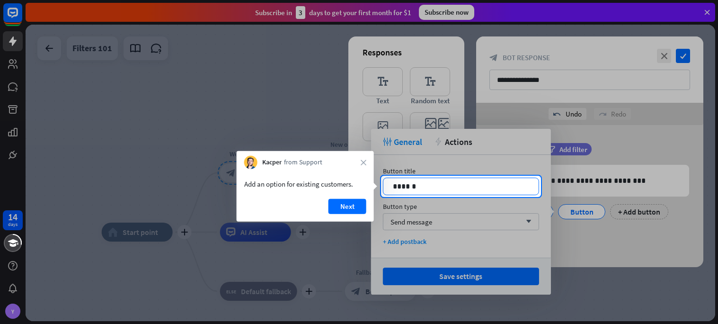
click at [484, 187] on p "******" at bounding box center [461, 186] width 136 height 12
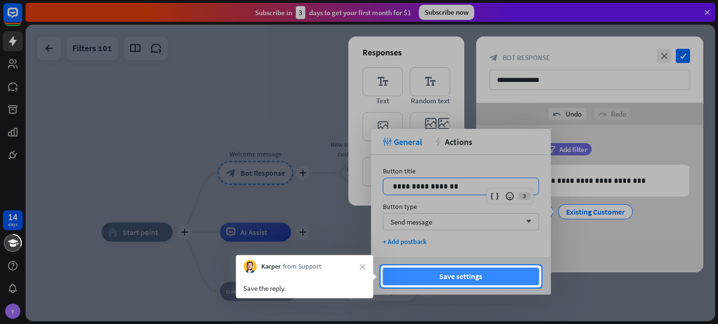
click at [490, 276] on button "Save settings" at bounding box center [461, 276] width 156 height 18
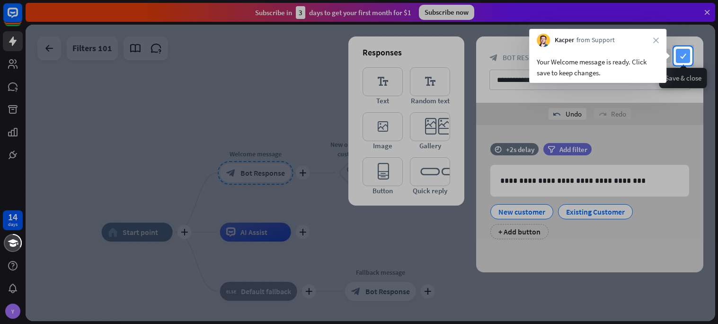
click at [678, 56] on icon "check" at bounding box center [683, 56] width 14 height 14
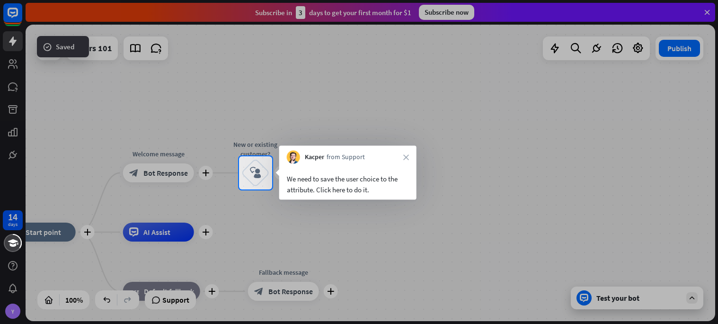
click at [270, 179] on div "plus New or existing customer? block_user_input" at bounding box center [255, 172] width 28 height 28
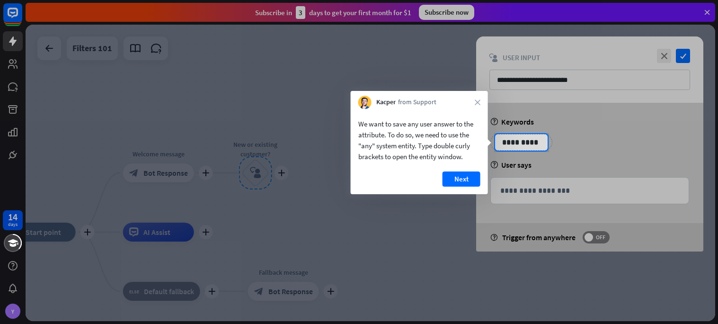
click at [530, 140] on p "**********" at bounding box center [521, 142] width 48 height 12
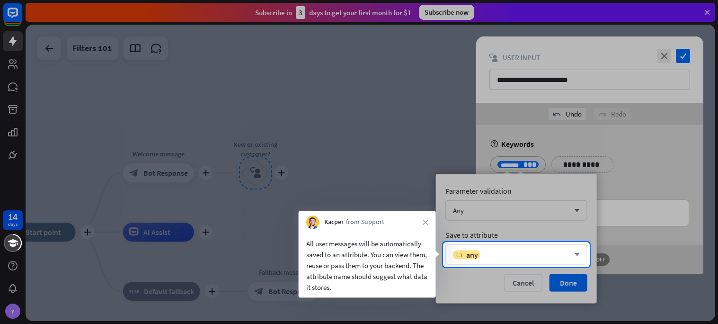
click at [511, 250] on div "variable any" at bounding box center [511, 253] width 116 height 9
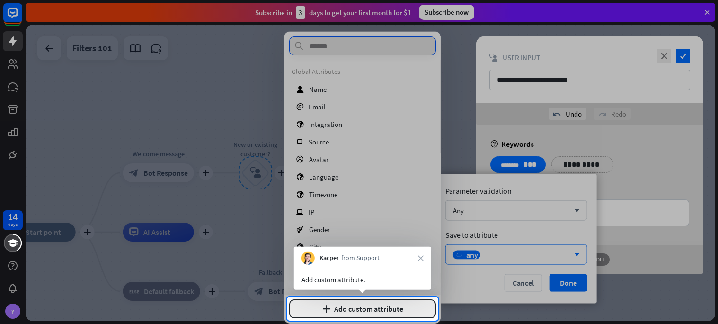
click at [395, 311] on button "plus Add custom attribute" at bounding box center [362, 308] width 147 height 19
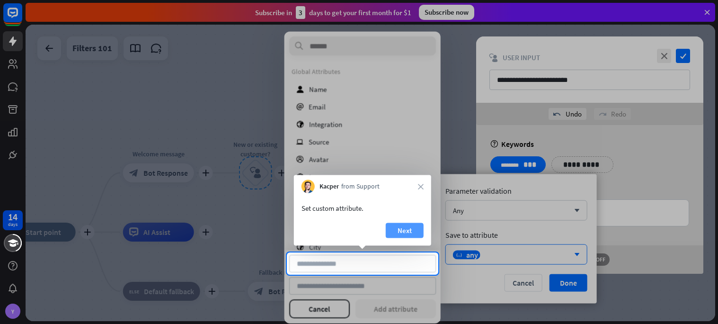
click at [398, 233] on button "Next" at bounding box center [405, 230] width 38 height 15
type input "**********"
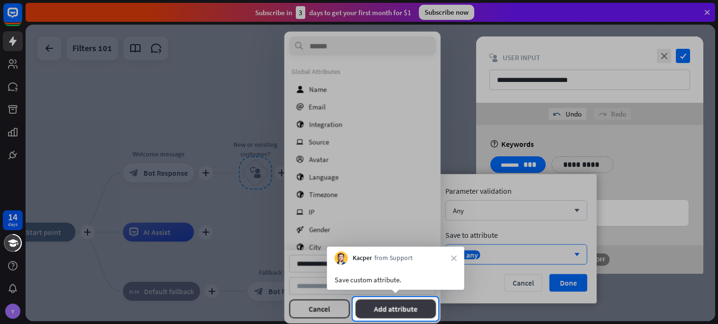
click at [397, 312] on button "Add attribute" at bounding box center [395, 308] width 81 height 19
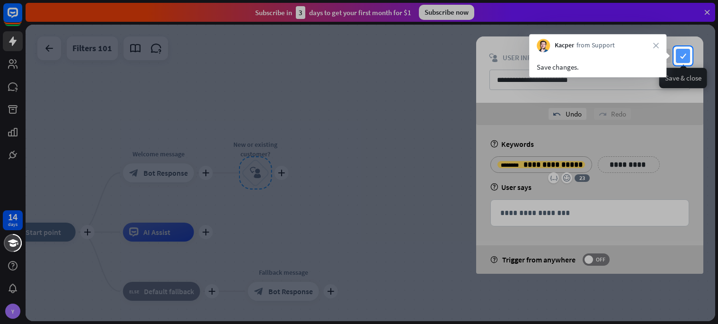
click at [687, 55] on icon "check" at bounding box center [683, 56] width 14 height 14
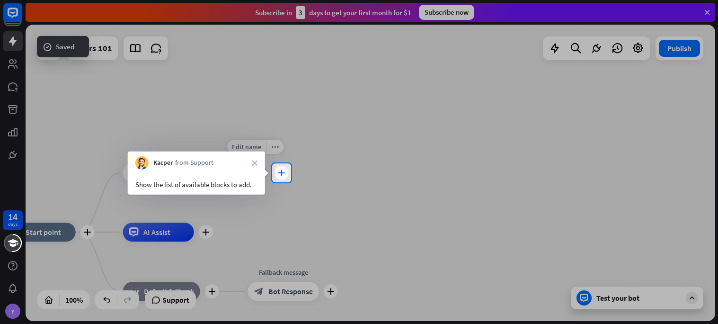
click at [277, 167] on div "plus" at bounding box center [281, 173] width 14 height 14
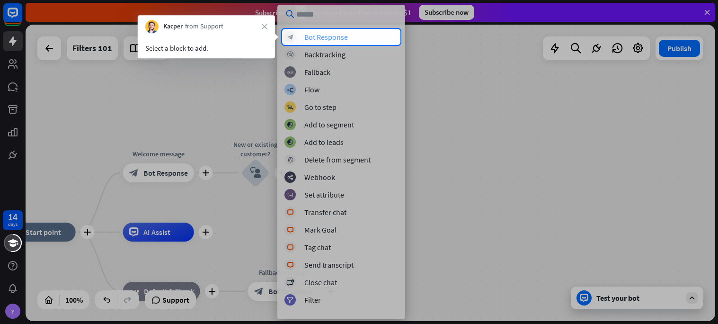
click at [347, 38] on div "Bot Response" at bounding box center [326, 36] width 44 height 9
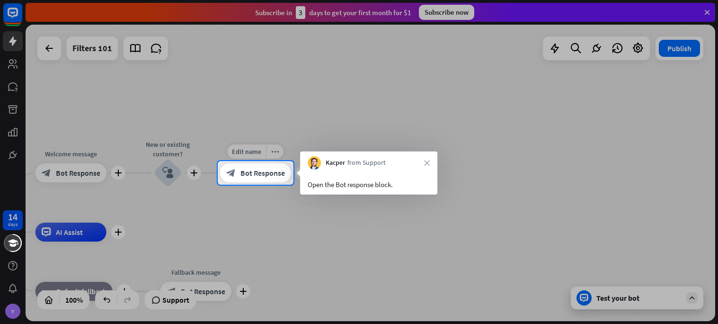
click at [250, 176] on span "Bot Response" at bounding box center [262, 172] width 44 height 9
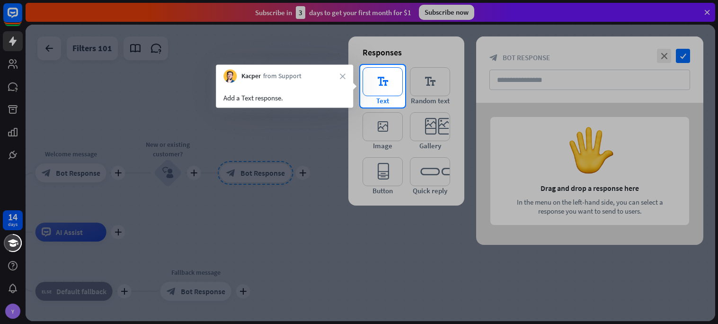
click at [373, 85] on icon "editor_text" at bounding box center [382, 81] width 40 height 29
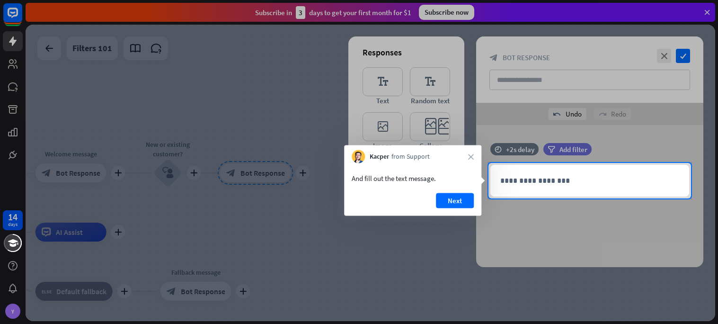
click at [592, 200] on div at bounding box center [359, 260] width 718 height 125
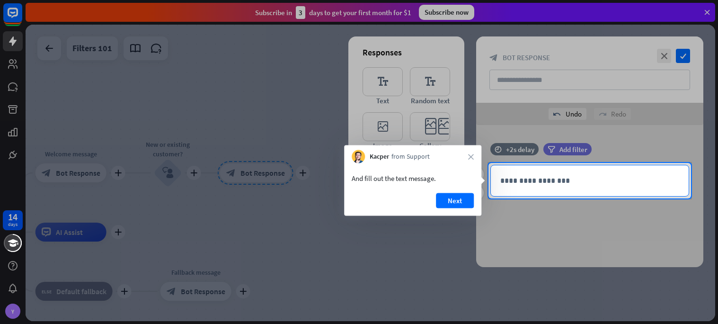
click at [568, 194] on div "**********" at bounding box center [590, 180] width 198 height 31
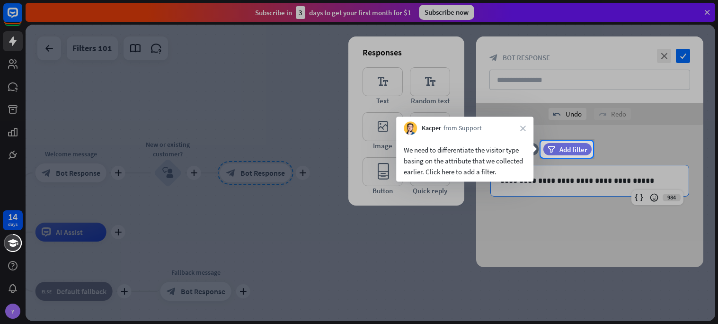
click at [477, 161] on div "We need to differentiate the visitor type basing on the attribute that we colle…" at bounding box center [465, 160] width 122 height 33
click at [548, 152] on icon "filter" at bounding box center [551, 149] width 8 height 7
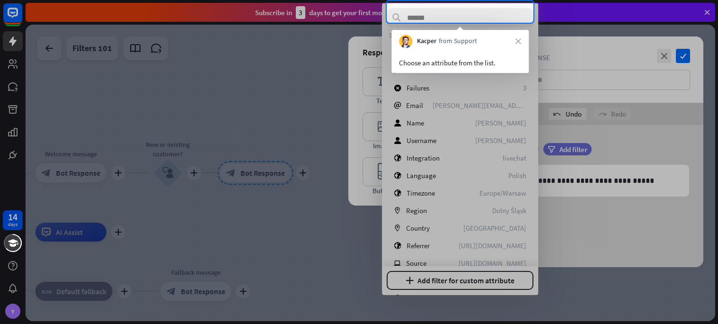
scroll to position [48, 0]
click at [502, 20] on input "text" at bounding box center [459, 17] width 147 height 19
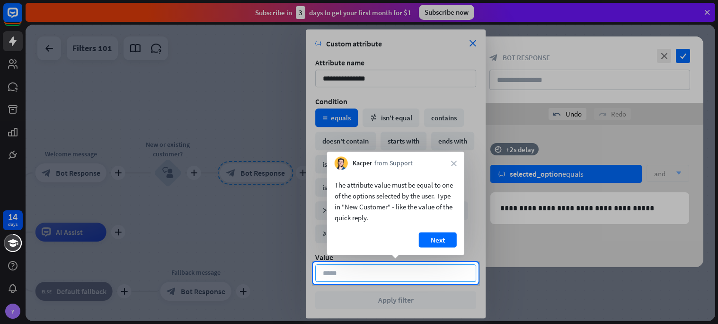
click at [392, 272] on input at bounding box center [395, 273] width 161 height 18
type input "**********"
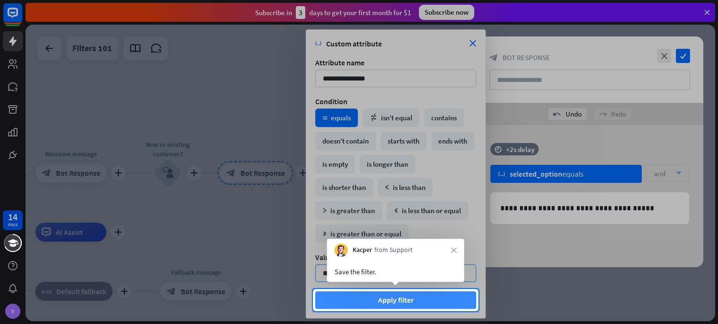
click at [395, 302] on button "Apply filter" at bounding box center [395, 300] width 161 height 18
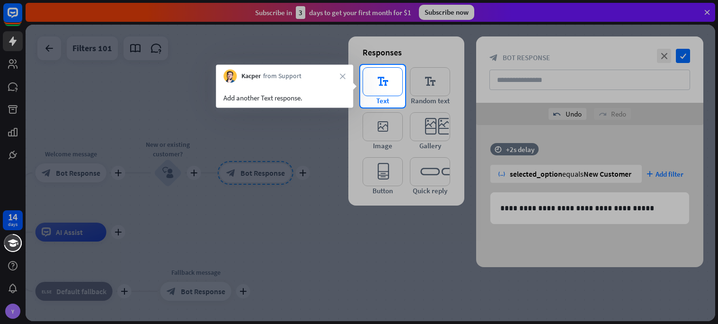
click at [372, 84] on icon "editor_text" at bounding box center [382, 81] width 40 height 29
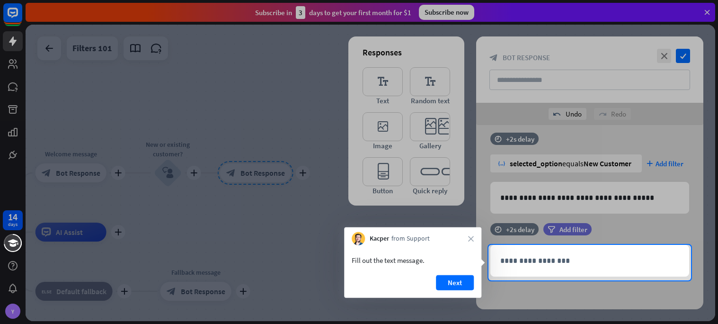
scroll to position [11, 0]
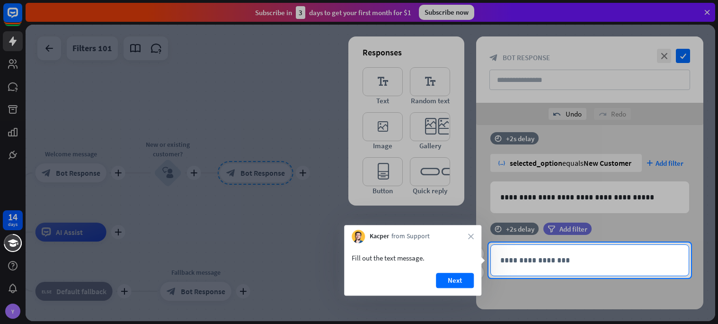
click at [540, 254] on p "**********" at bounding box center [589, 260] width 179 height 12
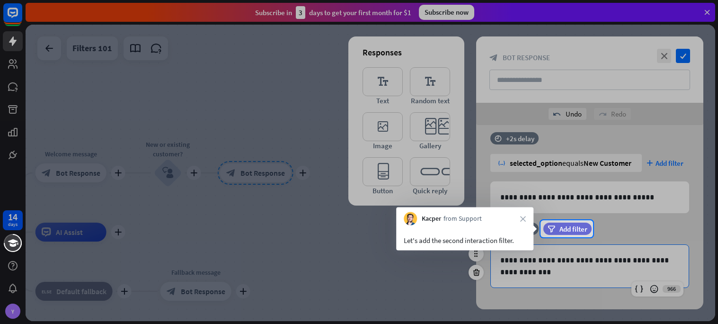
click at [568, 236] on div "filter Add filter" at bounding box center [591, 233] width 96 height 22
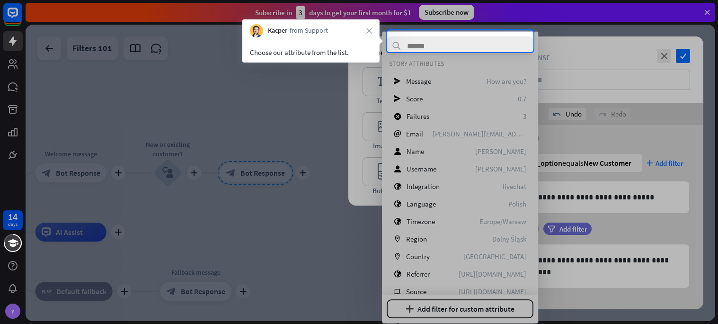
scroll to position [48, 0]
click at [456, 48] on input "text" at bounding box center [459, 45] width 147 height 19
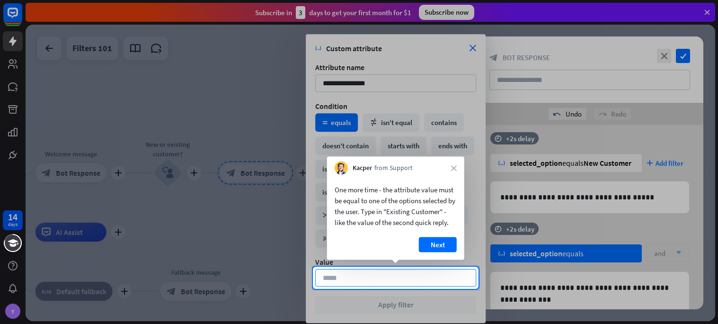
click at [436, 273] on input at bounding box center [395, 278] width 161 height 18
type input "**********"
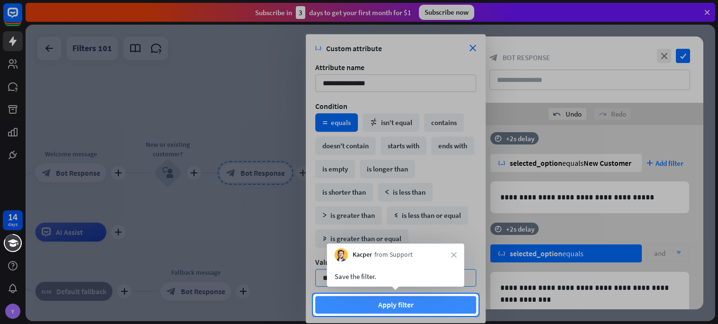
click at [409, 310] on button "Apply filter" at bounding box center [395, 305] width 161 height 18
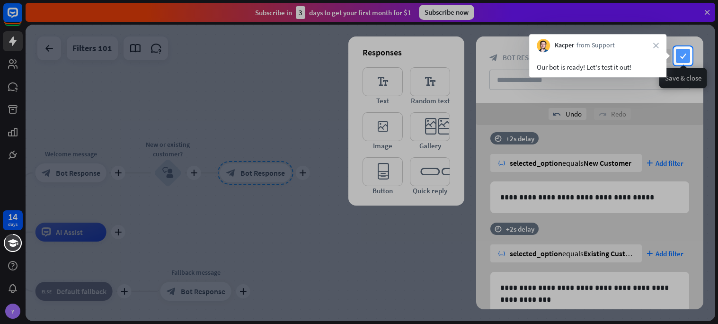
click at [687, 50] on icon "check" at bounding box center [683, 56] width 14 height 14
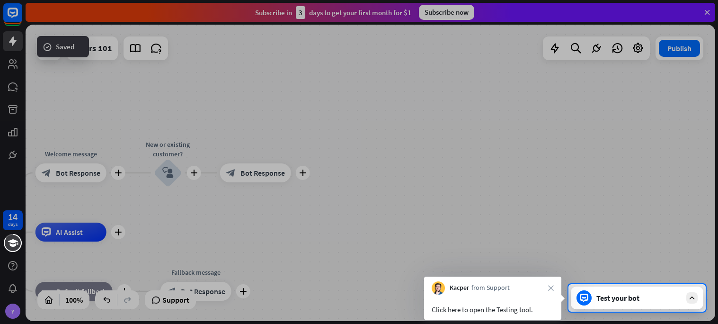
click at [591, 303] on div "Test your bot" at bounding box center [636, 297] width 132 height 23
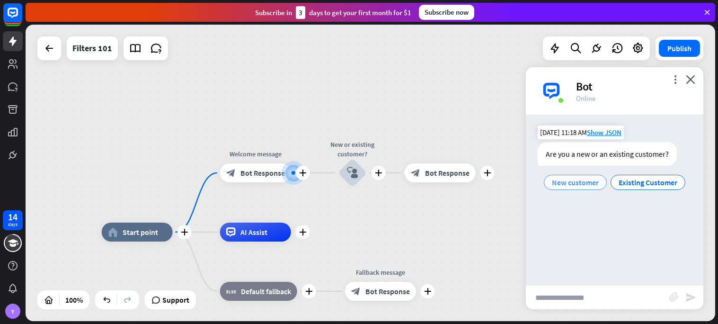
click at [583, 186] on div "14 days Y close Product Help First steps Get started with ChatBot Help Center F…" at bounding box center [359, 162] width 718 height 324
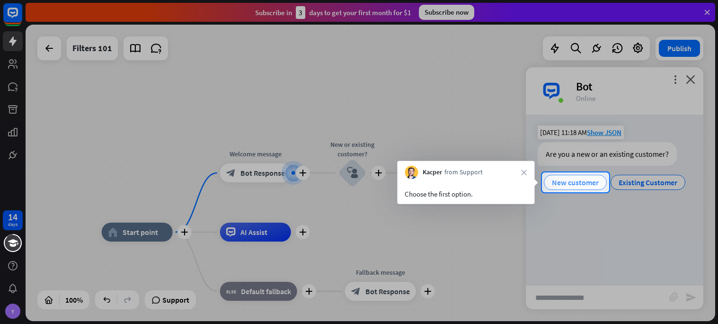
click at [560, 184] on span "New customer" at bounding box center [575, 181] width 47 height 9
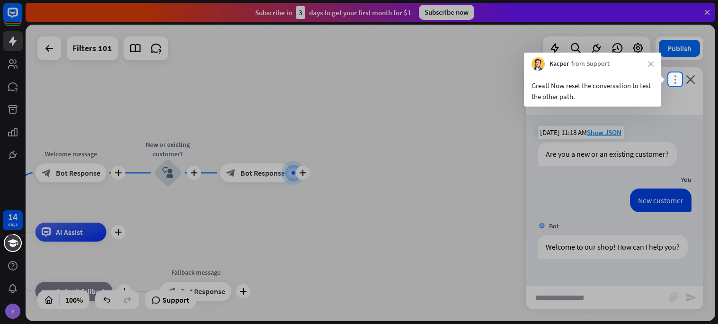
click at [672, 76] on icon "more_vert" at bounding box center [674, 79] width 9 height 9
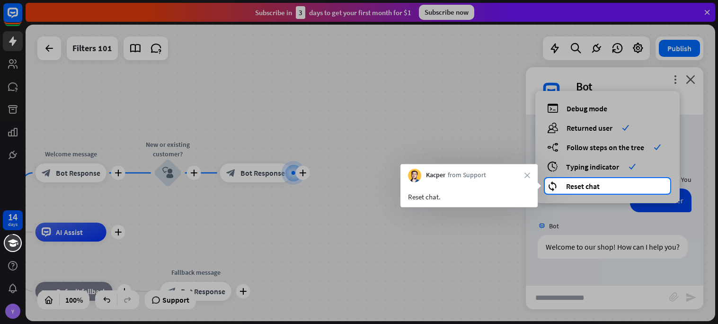
click at [574, 206] on div at bounding box center [359, 258] width 718 height 130
click at [593, 172] on div at bounding box center [359, 89] width 718 height 178
click at [592, 177] on div at bounding box center [359, 89] width 718 height 178
click at [592, 180] on div "reset_chat Reset chat" at bounding box center [607, 185] width 121 height 11
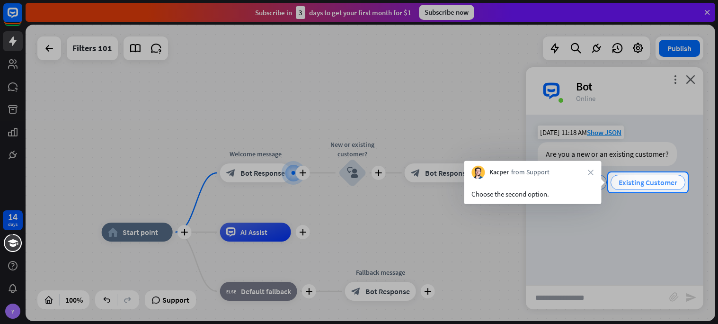
click at [635, 184] on span "Existing Customer" at bounding box center [647, 181] width 59 height 9
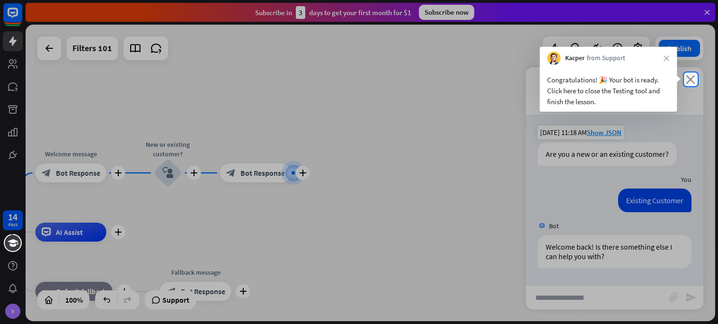
click at [691, 79] on icon "close" at bounding box center [689, 79] width 9 height 9
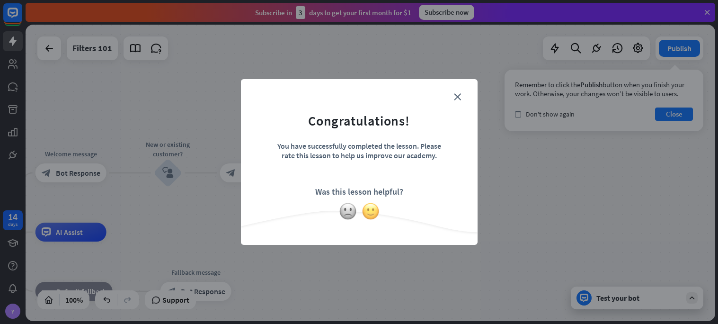
click at [373, 211] on img at bounding box center [370, 211] width 18 height 18
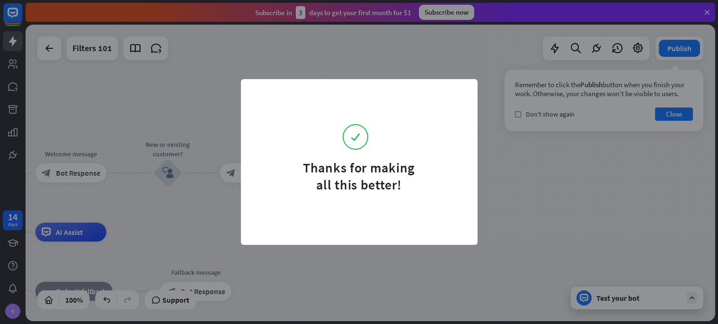
click at [306, 246] on div "Thanks for making all this better!" at bounding box center [359, 162] width 718 height 324
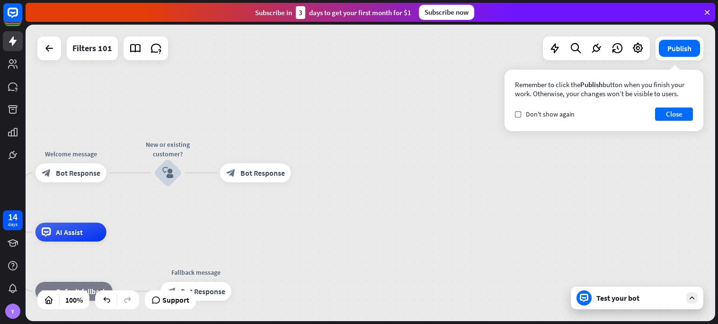
click at [579, 182] on div "Thanks for making all this better!" at bounding box center [359, 162] width 718 height 324
click at [664, 119] on button "Close" at bounding box center [674, 113] width 38 height 13
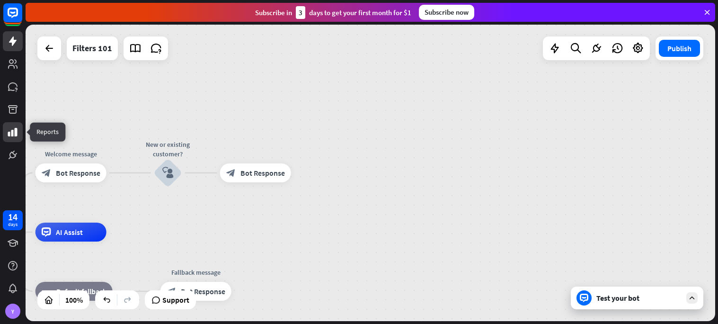
click at [8, 125] on link at bounding box center [13, 132] width 20 height 20
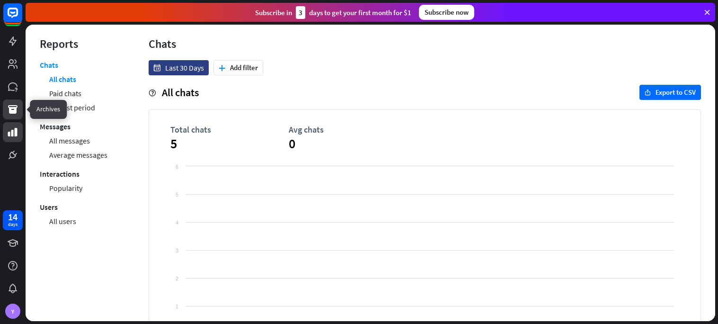
click at [9, 111] on icon at bounding box center [12, 109] width 9 height 9
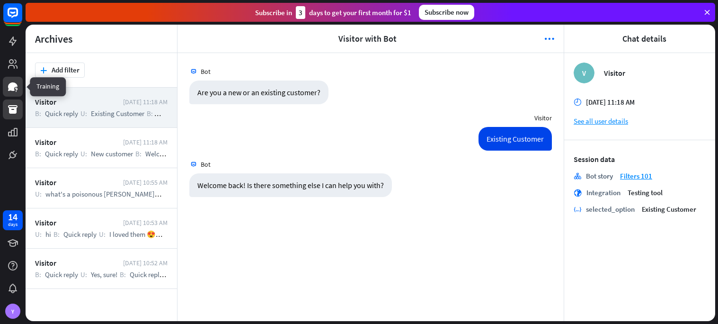
click at [20, 88] on link at bounding box center [13, 87] width 20 height 20
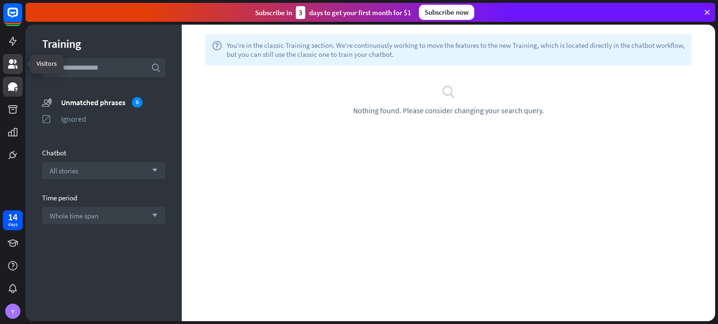
click at [13, 60] on icon at bounding box center [12, 63] width 9 height 9
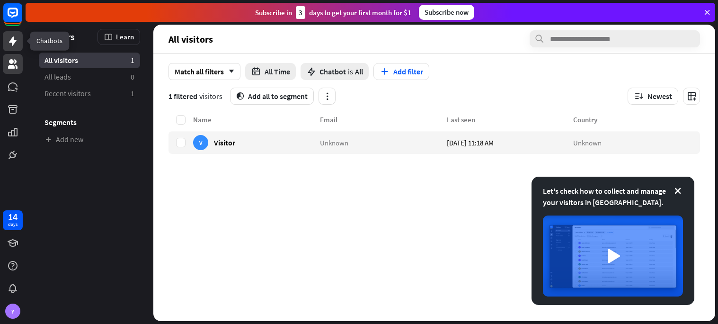
click at [10, 40] on icon at bounding box center [13, 40] width 8 height 9
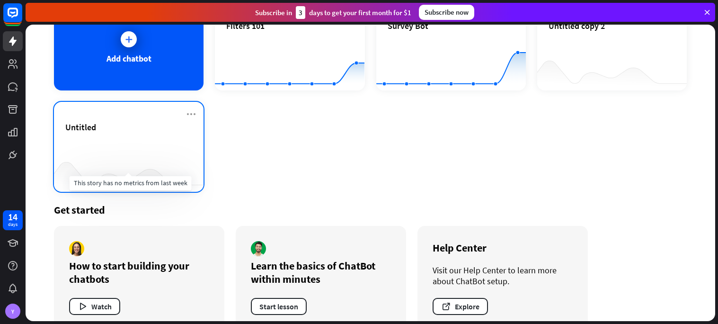
scroll to position [97, 0]
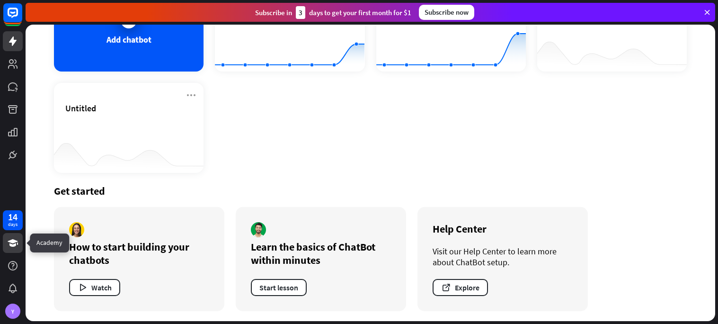
click at [14, 250] on link at bounding box center [13, 243] width 20 height 20
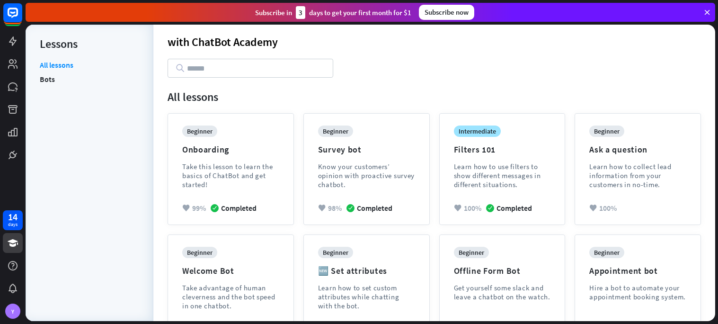
scroll to position [26, 0]
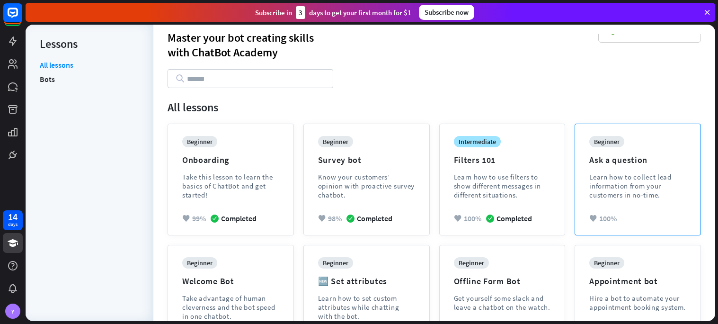
click at [621, 183] on div "Learn how to collect lead information from your customers in no-time." at bounding box center [637, 185] width 97 height 27
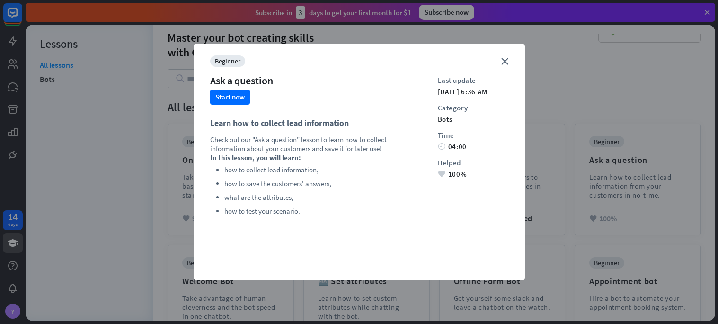
click at [219, 120] on h3 "Learn how to collect lead information" at bounding box center [314, 123] width 208 height 14
click at [215, 110] on div "beginner Ask a question Start now Learn how to collect lead information Check o…" at bounding box center [319, 161] width 218 height 213
click at [212, 102] on button "Start now" at bounding box center [230, 96] width 40 height 15
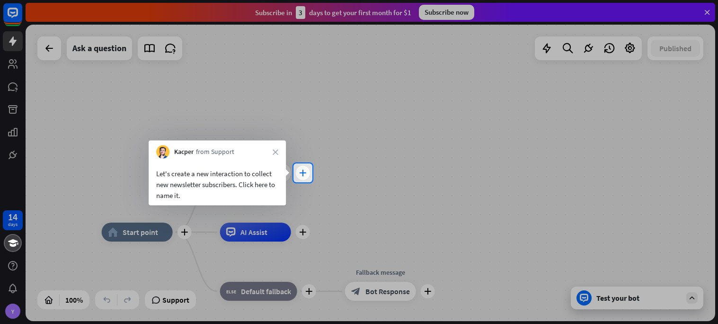
click at [301, 177] on div "plus" at bounding box center [303, 173] width 14 height 14
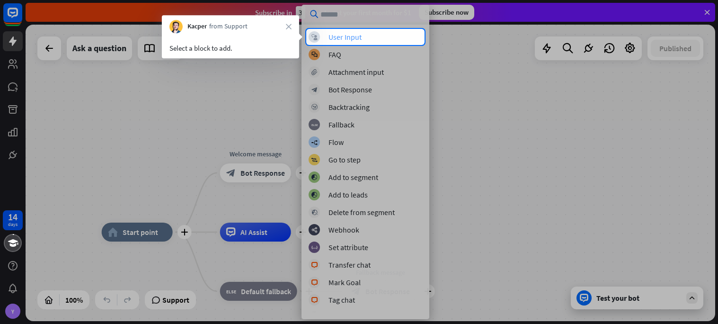
click at [338, 38] on div "User Input" at bounding box center [344, 36] width 33 height 9
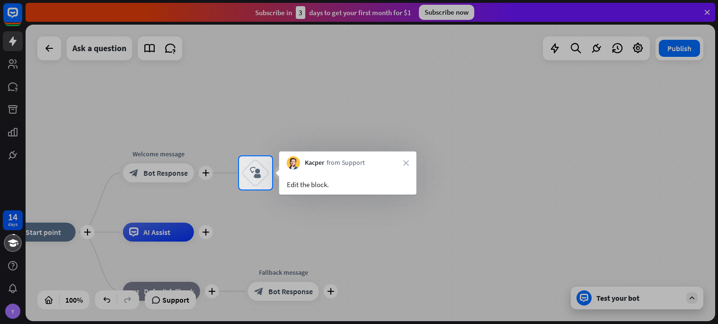
click at [251, 177] on icon "block_user_input" at bounding box center [255, 172] width 11 height 11
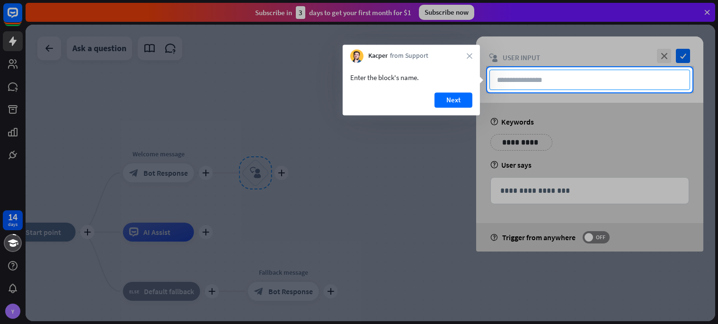
click at [515, 84] on input "text" at bounding box center [589, 80] width 201 height 20
type input "**********"
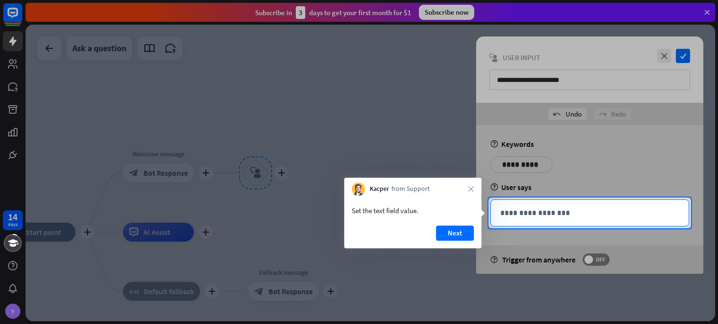
click at [530, 221] on div "**********" at bounding box center [590, 213] width 198 height 26
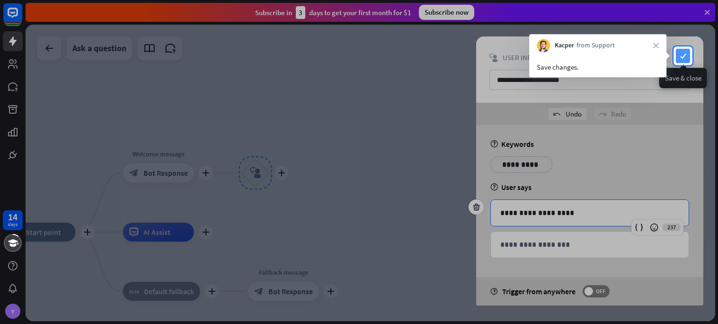
click at [676, 52] on icon "check" at bounding box center [683, 56] width 14 height 14
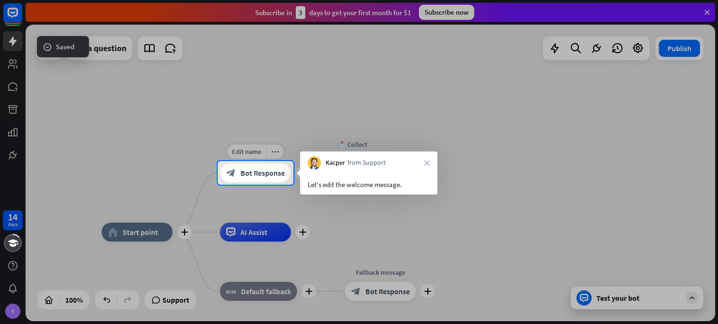
click at [268, 172] on span "Bot Response" at bounding box center [262, 172] width 44 height 9
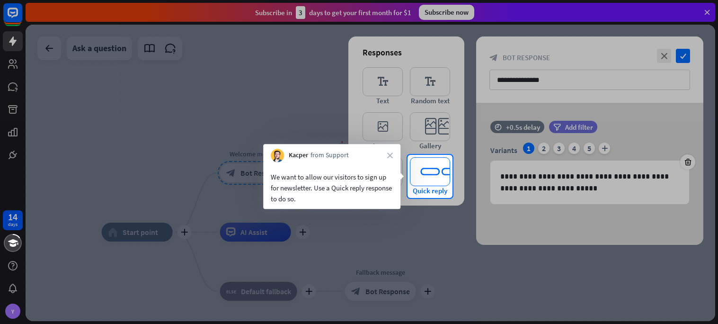
click at [429, 166] on icon "editor_quick_replies" at bounding box center [430, 171] width 40 height 29
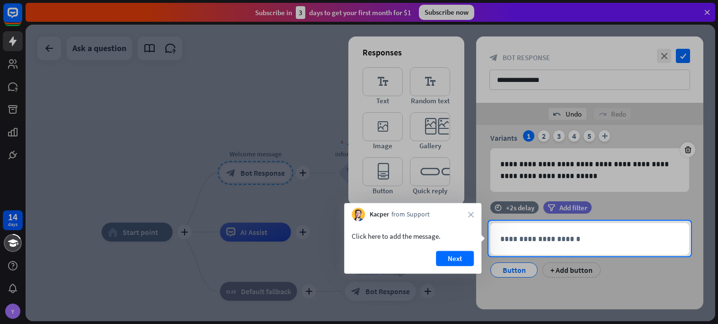
scroll to position [35, 0]
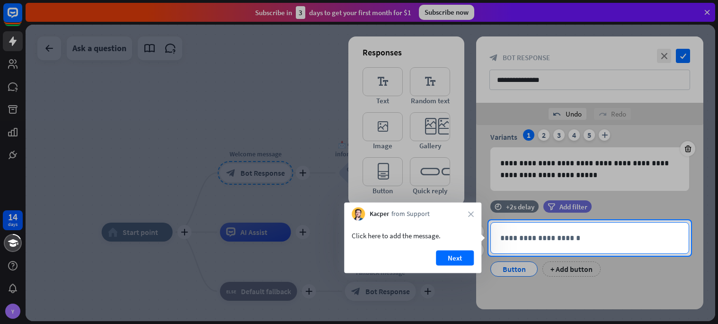
click at [530, 243] on div "**********" at bounding box center [590, 237] width 198 height 31
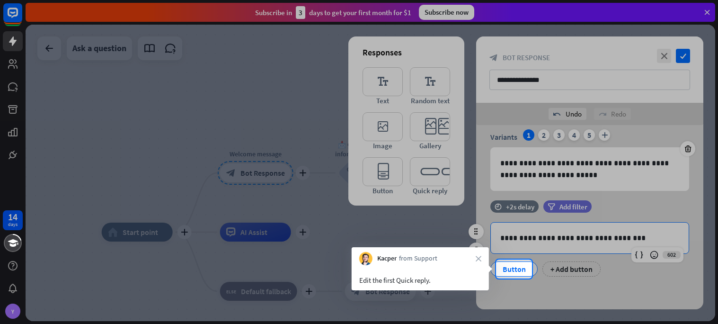
click at [515, 269] on div "Button" at bounding box center [513, 269] width 31 height 14
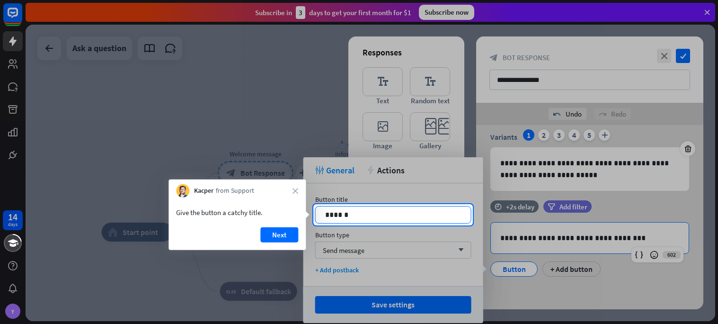
click at [453, 217] on p "******" at bounding box center [393, 215] width 136 height 12
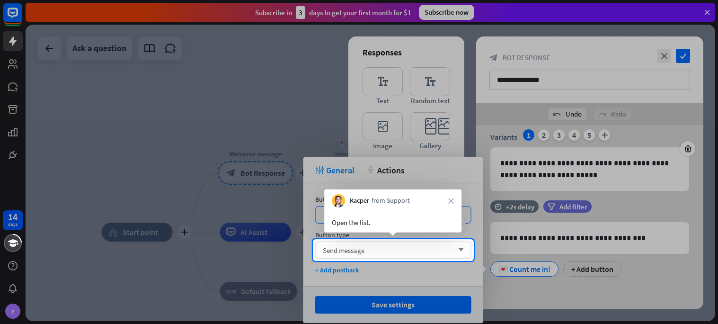
click at [458, 248] on icon "arrow_down" at bounding box center [458, 250] width 10 height 6
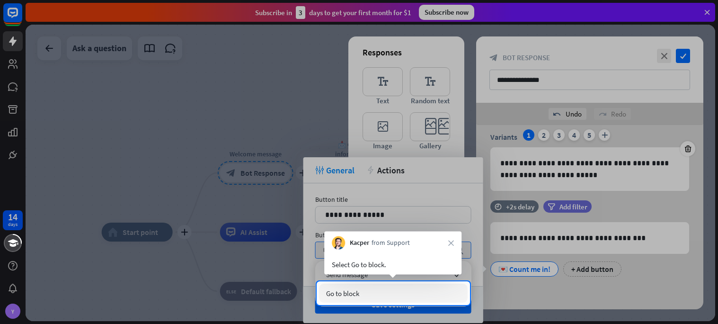
click at [412, 293] on div "Go to block" at bounding box center [393, 292] width 149 height 19
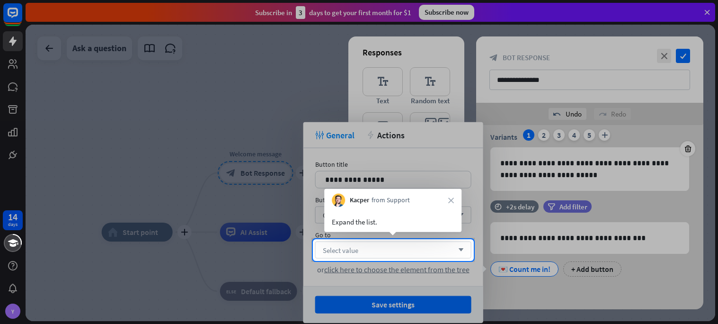
click at [416, 255] on div "Select value arrow_down" at bounding box center [393, 249] width 156 height 17
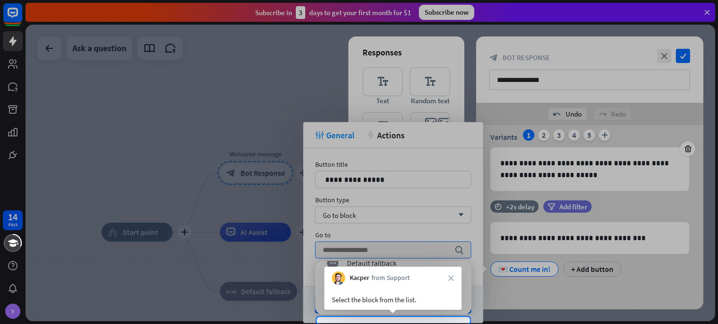
scroll to position [79, 0]
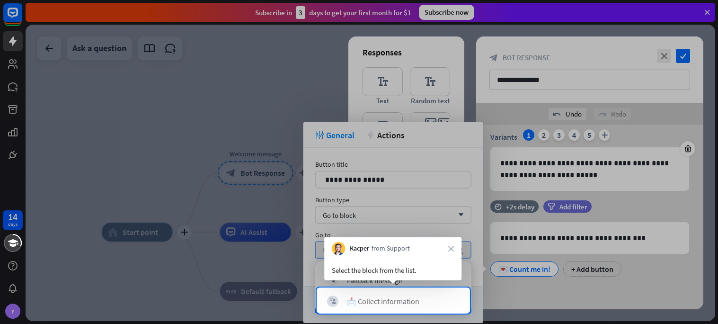
click at [424, 290] on div "block_user_input 📩 Collect information" at bounding box center [393, 300] width 149 height 21
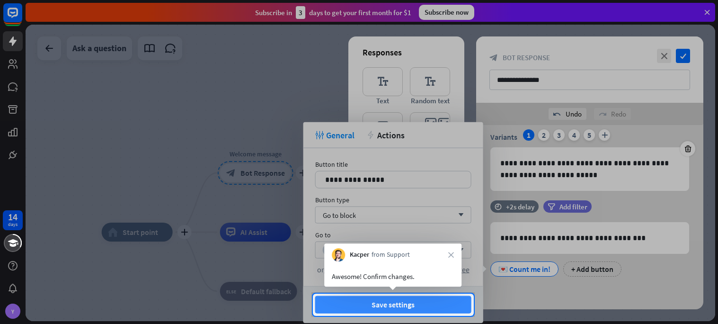
click at [406, 309] on button "Save settings" at bounding box center [393, 305] width 156 height 18
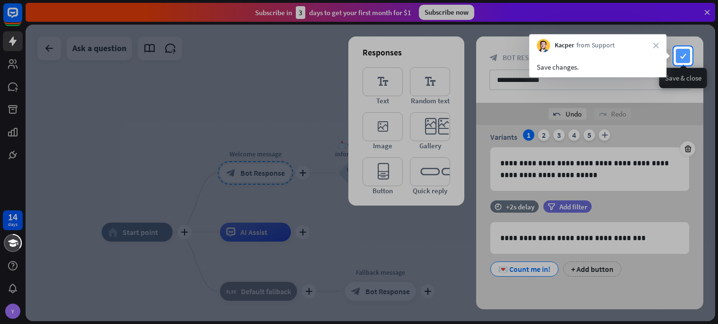
click at [685, 52] on icon "check" at bounding box center [683, 56] width 14 height 14
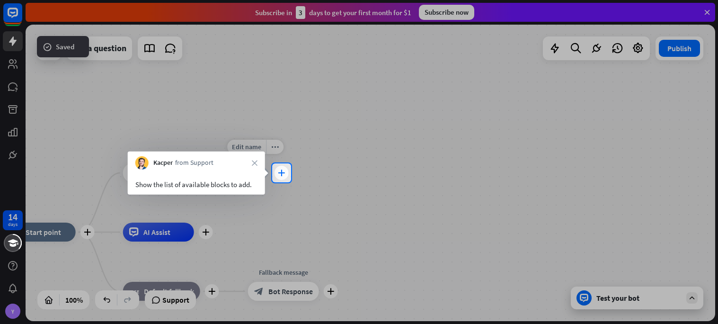
click at [277, 176] on div "plus" at bounding box center [281, 173] width 14 height 14
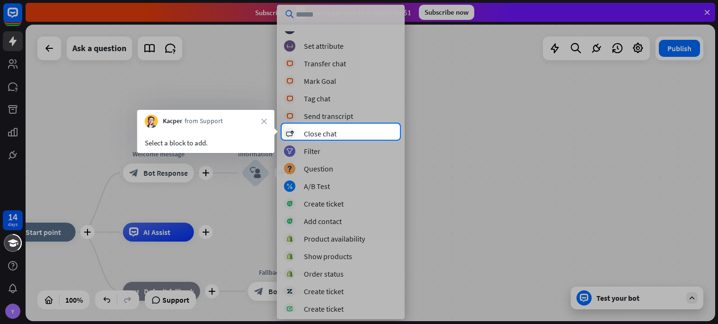
scroll to position [185, 0]
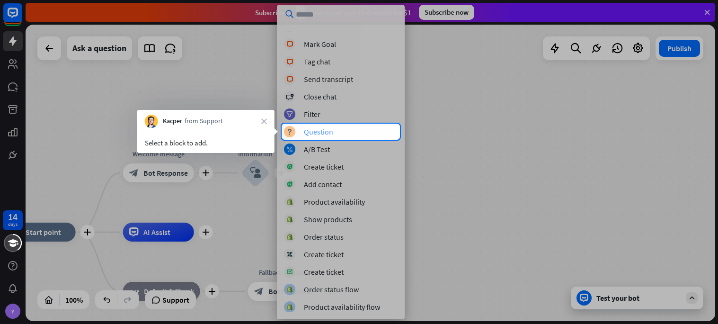
click at [310, 132] on div "Question" at bounding box center [318, 131] width 29 height 9
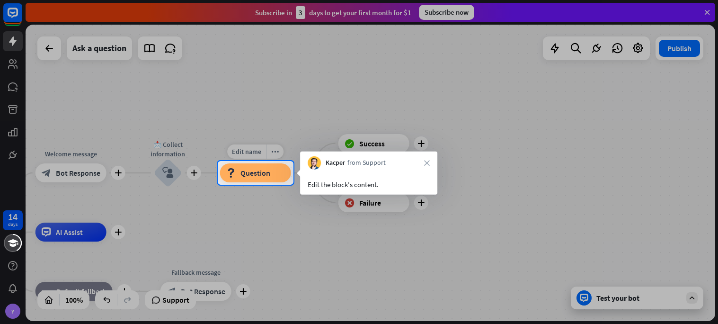
click at [275, 179] on div "block_question Question" at bounding box center [255, 172] width 71 height 19
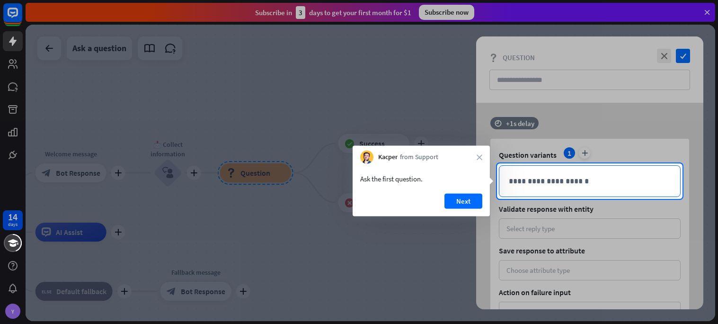
click at [520, 179] on p "**********" at bounding box center [590, 181] width 162 height 12
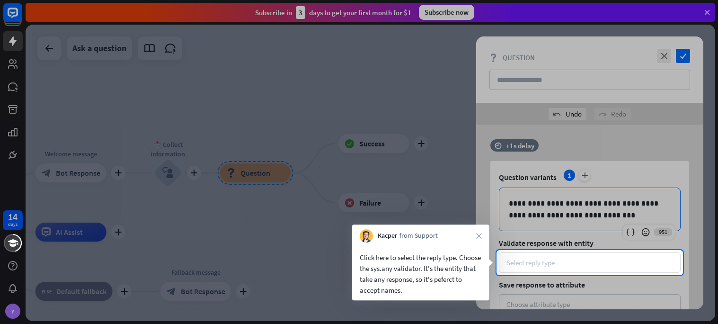
click at [561, 255] on div "Select reply type" at bounding box center [590, 262] width 182 height 20
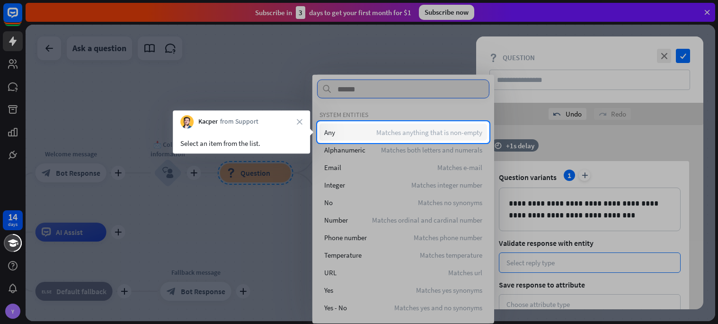
click at [447, 135] on span "Matches anything that is non-empty" at bounding box center [429, 131] width 106 height 9
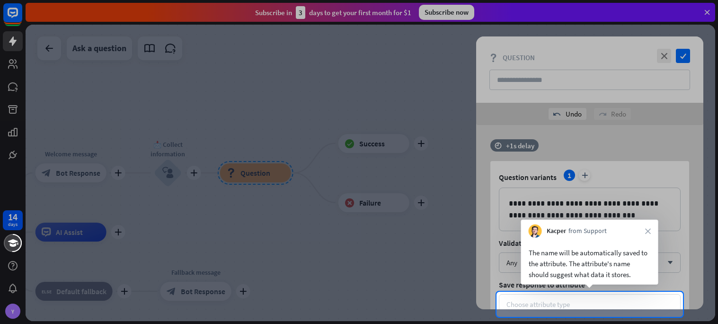
click at [520, 301] on div "Choose attribute type" at bounding box center [537, 303] width 63 height 9
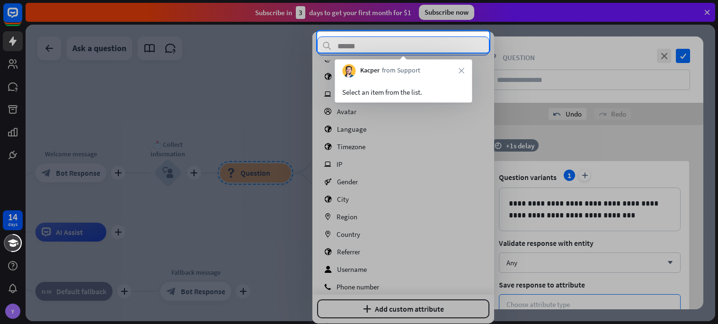
scroll to position [48, 0]
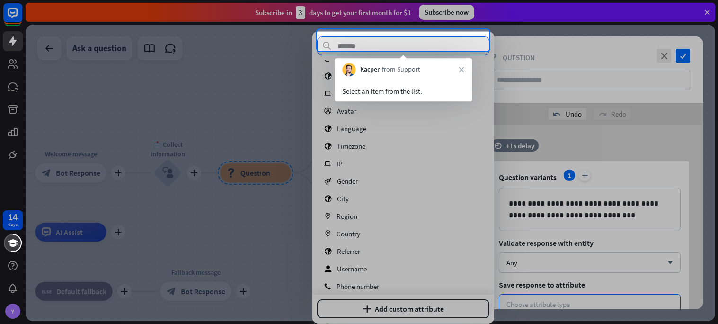
click at [379, 53] on div at bounding box center [359, 187] width 718 height 272
click at [375, 44] on input "text" at bounding box center [403, 45] width 172 height 19
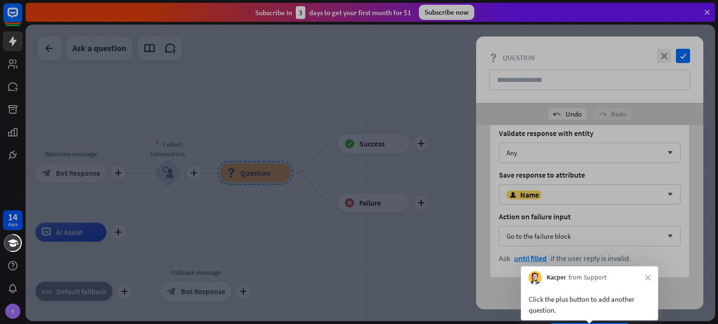
scroll to position [134, 0]
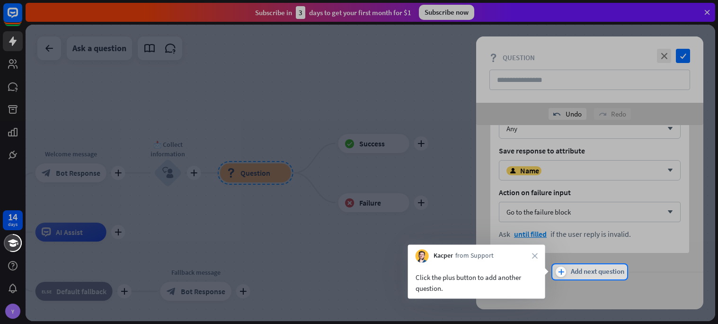
click at [582, 271] on span "Add next question" at bounding box center [596, 271] width 53 height 10
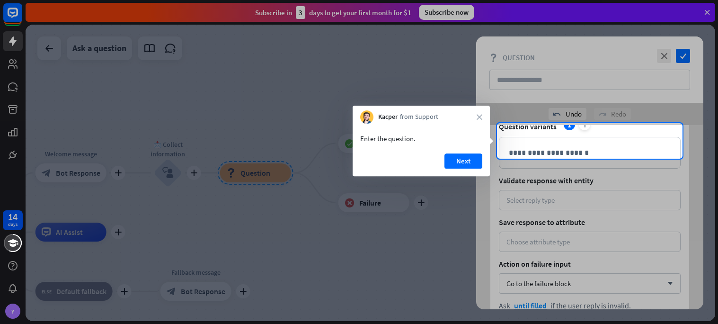
scroll to position [319, 0]
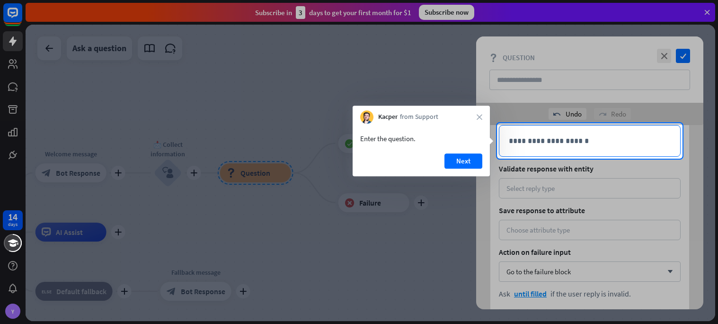
click at [547, 152] on div "**********" at bounding box center [589, 140] width 181 height 31
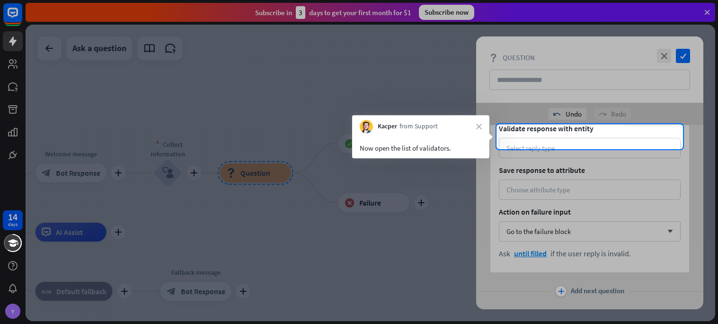
scroll to position [372, 0]
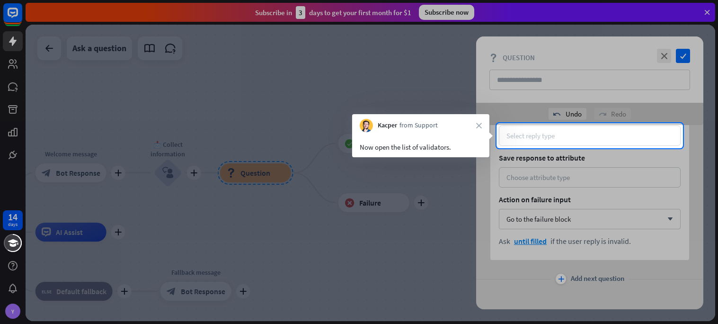
click at [537, 145] on div "Select reply type" at bounding box center [590, 135] width 182 height 20
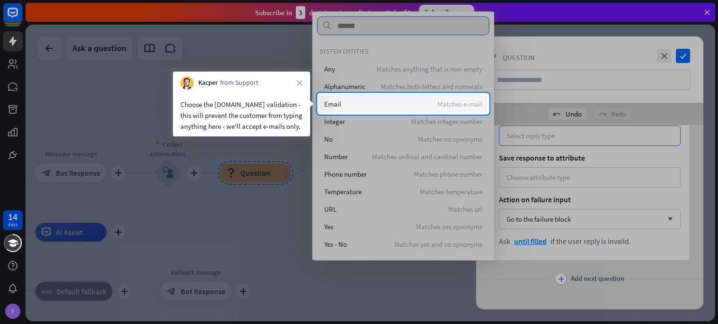
click at [445, 108] on span "Matches e-mail" at bounding box center [459, 103] width 45 height 9
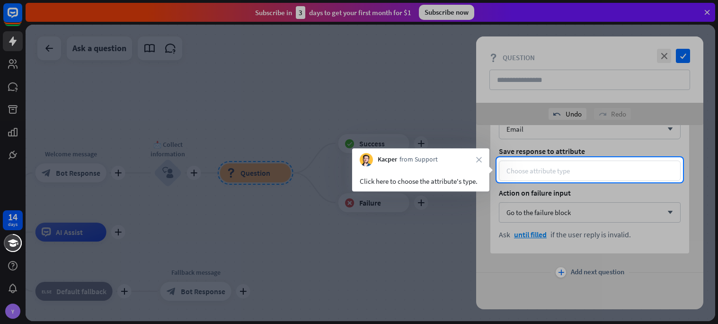
scroll to position [379, 0]
click at [538, 163] on div "Choose attribute type" at bounding box center [590, 170] width 182 height 20
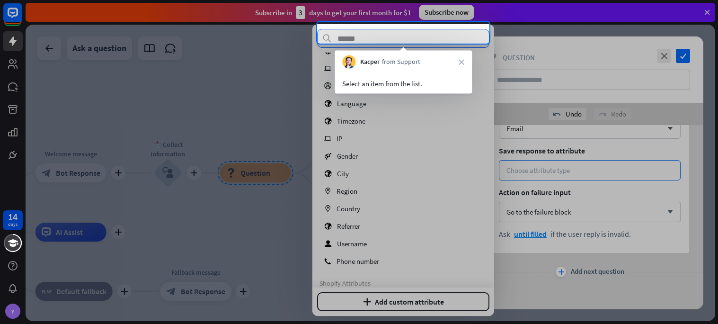
scroll to position [66, 0]
click at [397, 78] on div "Select an item from the list." at bounding box center [403, 83] width 122 height 11
click at [370, 39] on input "text" at bounding box center [403, 38] width 172 height 19
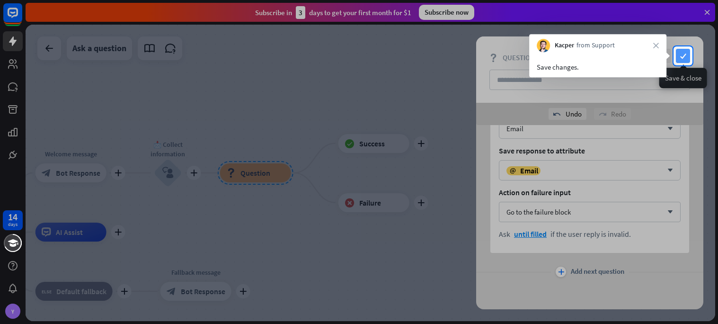
click at [683, 56] on icon "check" at bounding box center [683, 56] width 14 height 14
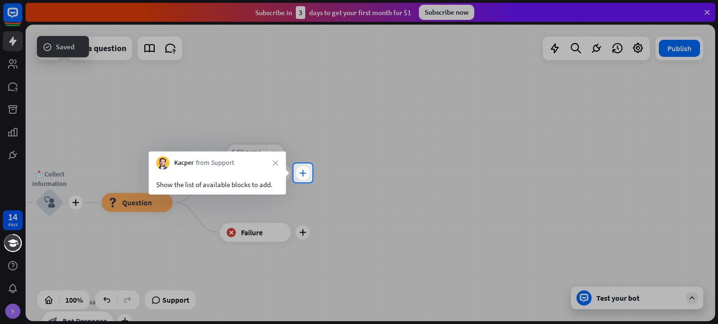
click at [306, 178] on div "plus" at bounding box center [303, 173] width 14 height 14
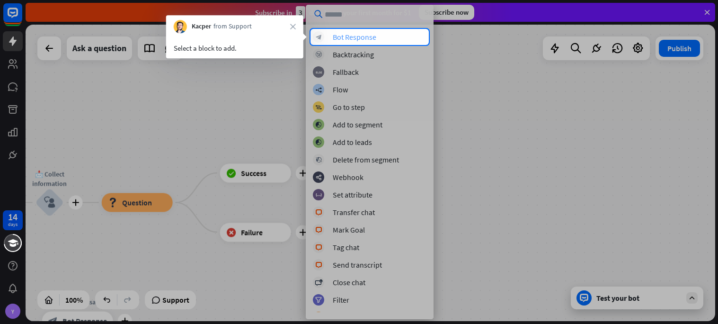
click at [325, 36] on div "block_bot_response Bot Response" at bounding box center [370, 36] width 114 height 11
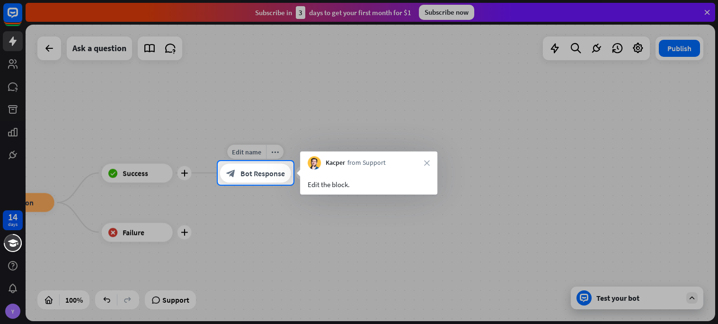
click at [244, 174] on span "Bot Response" at bounding box center [262, 172] width 44 height 9
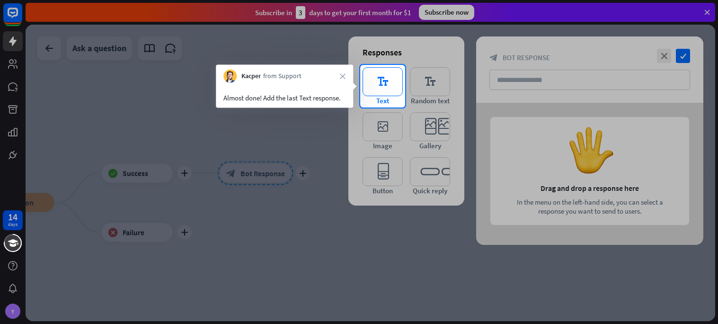
click at [377, 95] on icon "editor_text" at bounding box center [382, 81] width 40 height 29
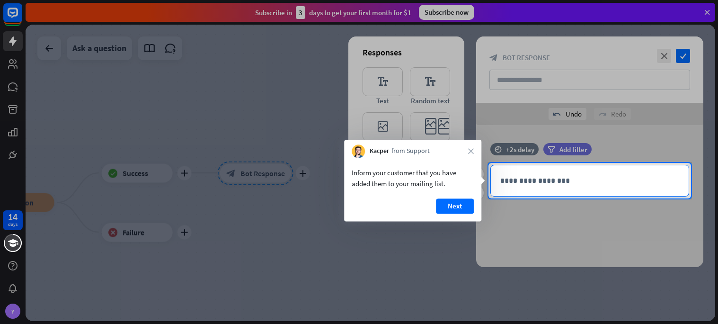
click at [556, 179] on p "**********" at bounding box center [589, 181] width 179 height 12
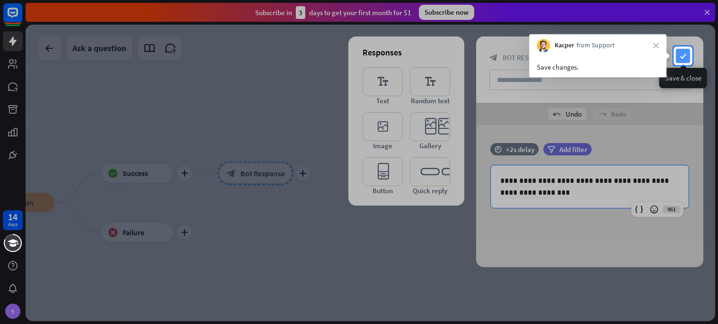
click at [688, 54] on icon "check" at bounding box center [683, 56] width 14 height 14
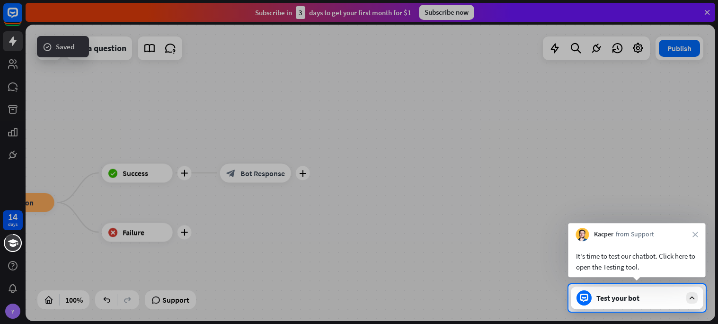
click at [681, 281] on div at bounding box center [359, 142] width 718 height 284
click at [679, 298] on div "Test your bot" at bounding box center [638, 297] width 85 height 9
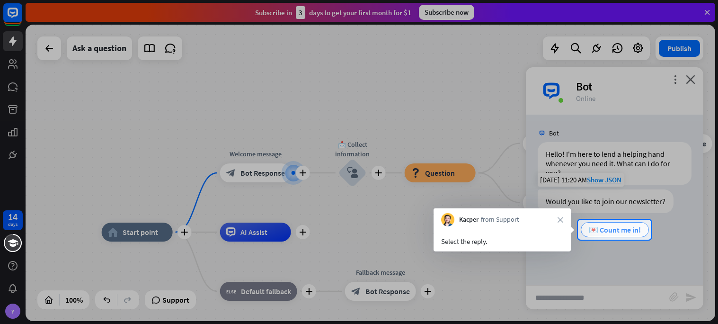
click at [621, 232] on span "💌 Count me in!" at bounding box center [614, 229] width 52 height 9
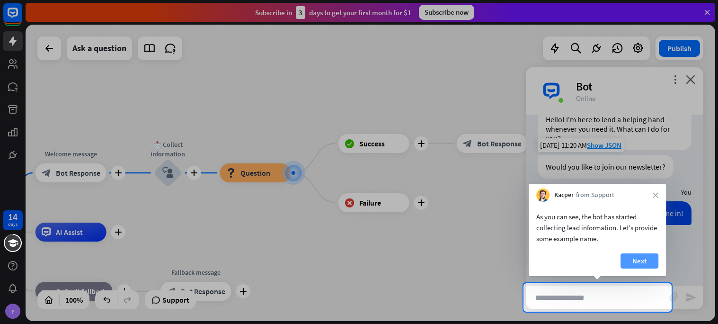
click at [633, 257] on button "Next" at bounding box center [639, 260] width 38 height 15
type input "******"
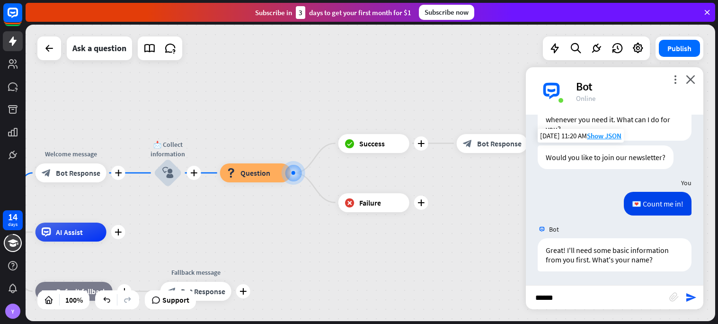
scroll to position [44, 0]
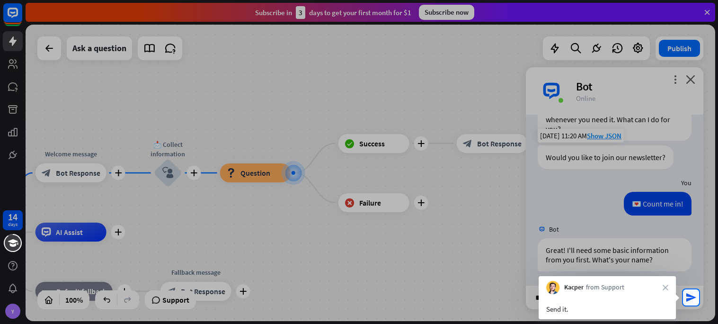
click at [696, 293] on div "****** block_attachment send" at bounding box center [614, 297] width 177 height 24
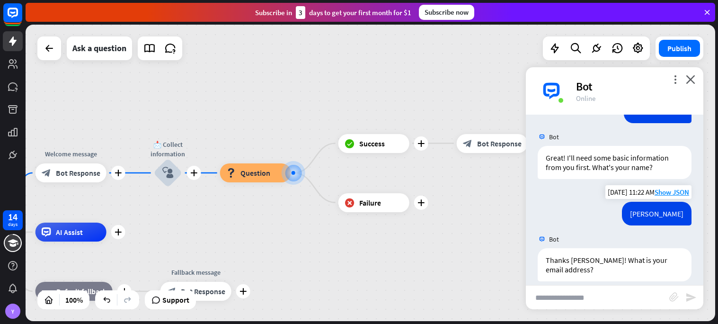
scroll to position [137, 0]
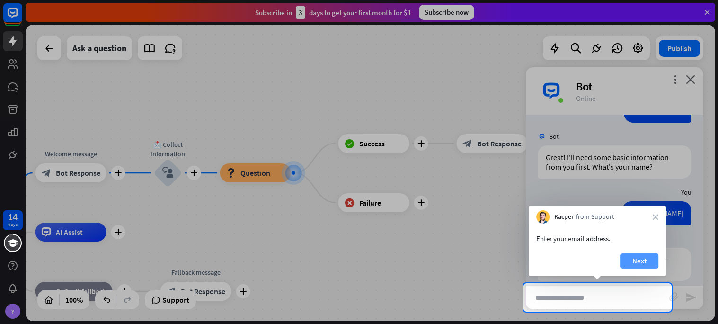
click at [639, 257] on button "Next" at bounding box center [639, 260] width 38 height 15
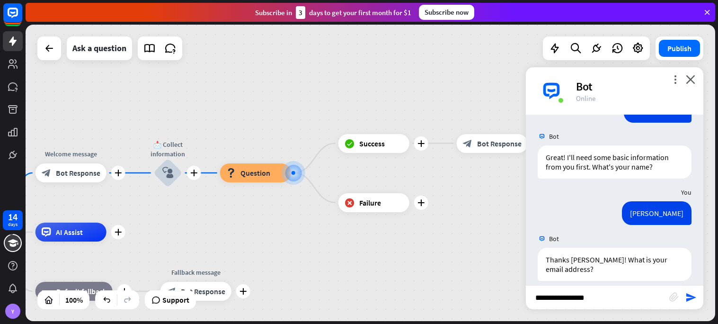
type input "**********"
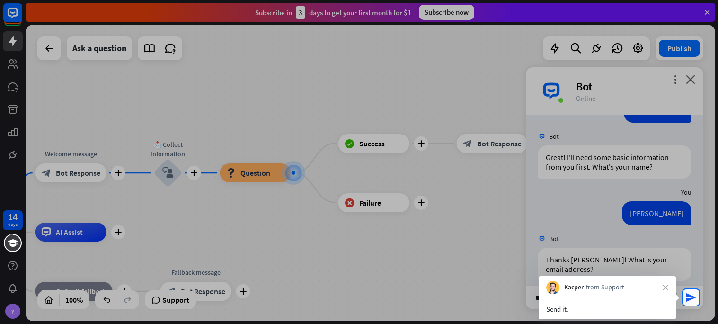
click at [697, 296] on div "**********" at bounding box center [614, 297] width 177 height 24
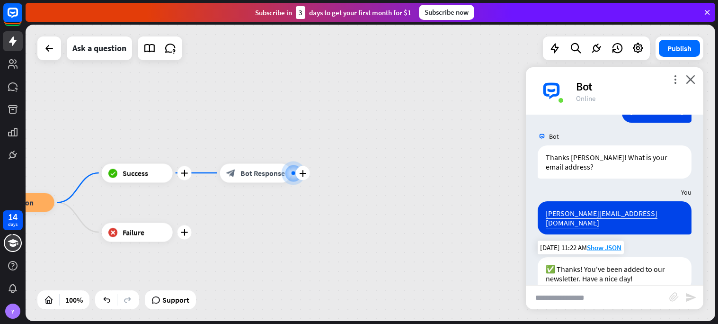
scroll to position [239, 0]
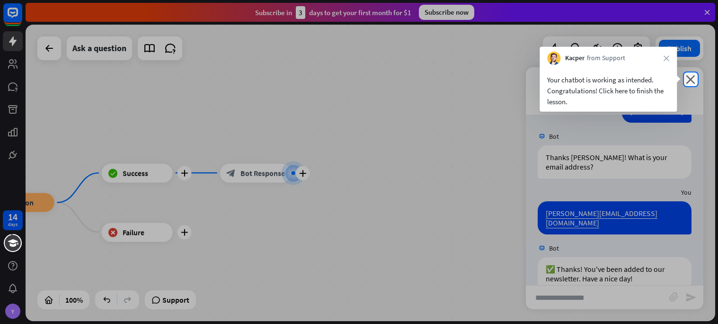
click at [688, 84] on div "Bot" at bounding box center [634, 86] width 116 height 15
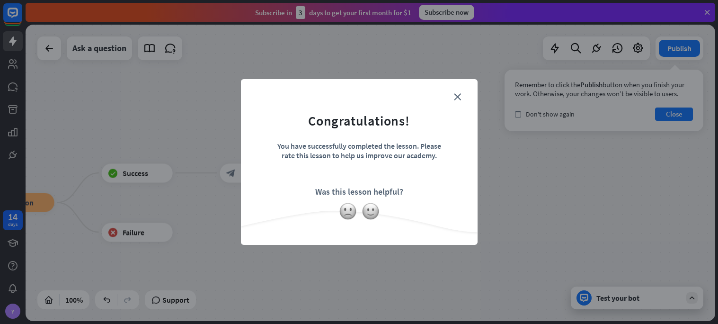
scroll to position [0, 0]
click at [369, 210] on img at bounding box center [370, 211] width 18 height 18
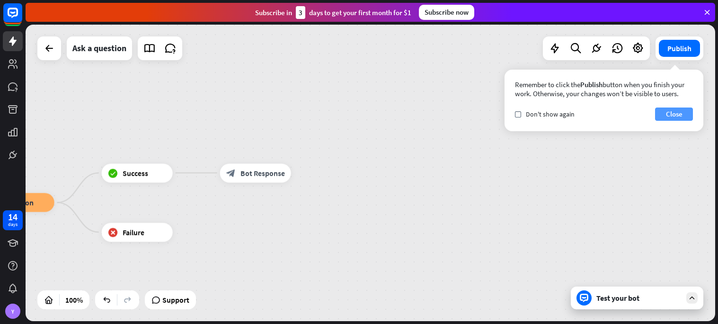
click at [667, 114] on button "Close" at bounding box center [674, 113] width 38 height 13
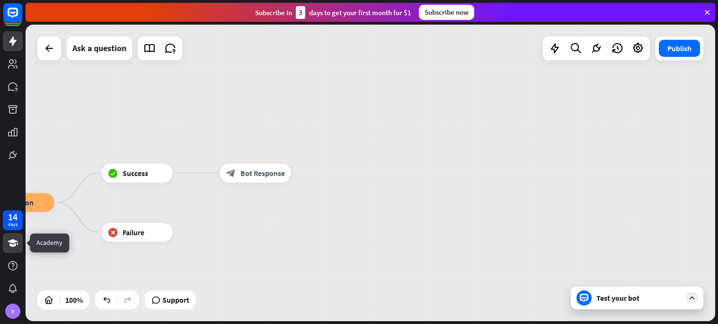
click at [13, 239] on icon at bounding box center [13, 243] width 10 height 8
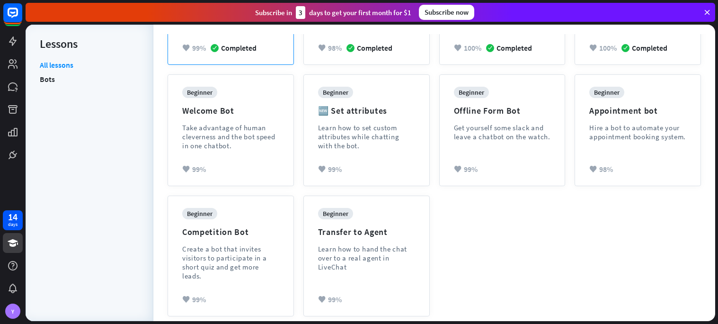
scroll to position [197, 0]
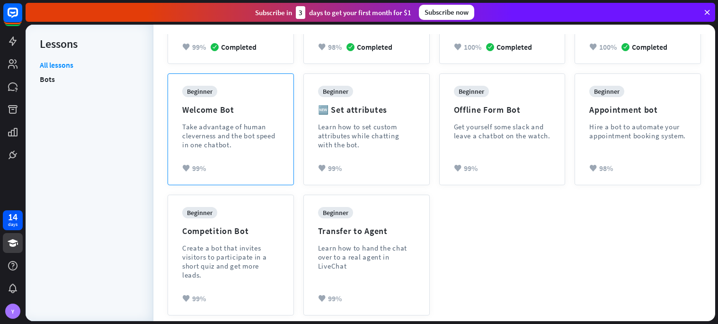
click at [267, 89] on div "beginner Welcome Bot Take advantage of human cleverness and the bot speed in on…" at bounding box center [230, 125] width 97 height 78
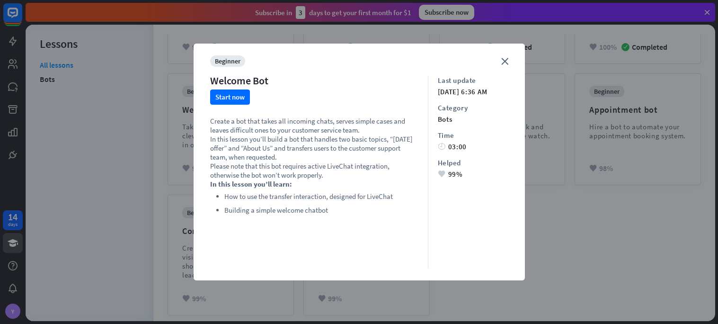
click at [251, 90] on div "beginner Welcome Bot Start now Create a bot that takes all incoming chats, serv…" at bounding box center [319, 161] width 218 height 213
click at [237, 96] on button "Start now" at bounding box center [230, 96] width 40 height 15
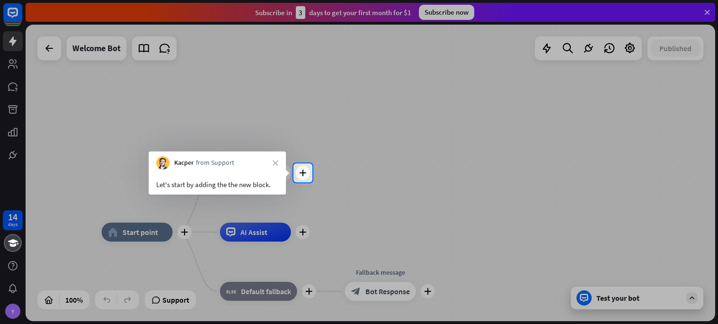
click at [291, 176] on div "Edit name more_horiz plus Welcome message block_bot_response Bot Response" at bounding box center [255, 172] width 71 height 19
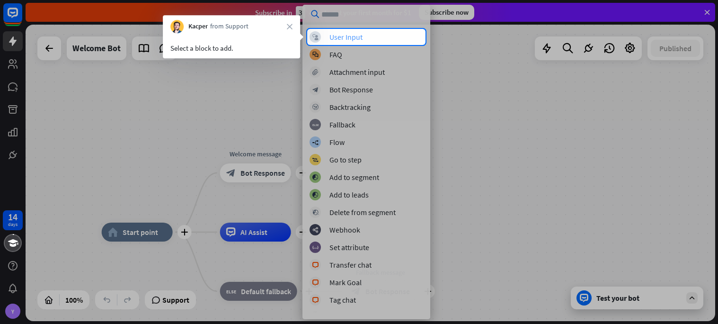
click at [356, 39] on div "User Input" at bounding box center [345, 36] width 33 height 9
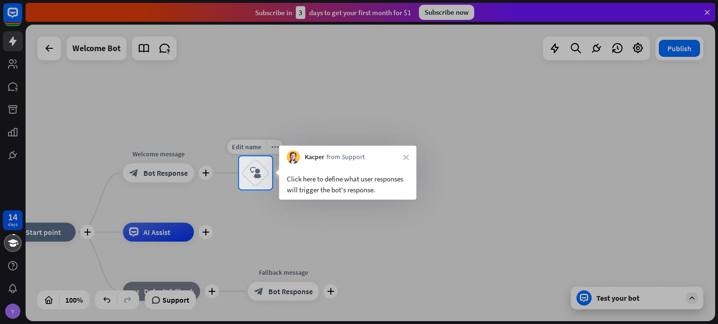
click at [261, 178] on icon "block_user_input" at bounding box center [255, 172] width 11 height 11
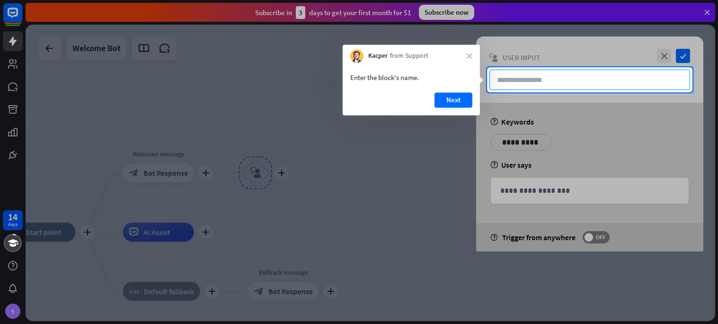
click at [559, 81] on input "text" at bounding box center [589, 80] width 201 height 20
type input "**********"
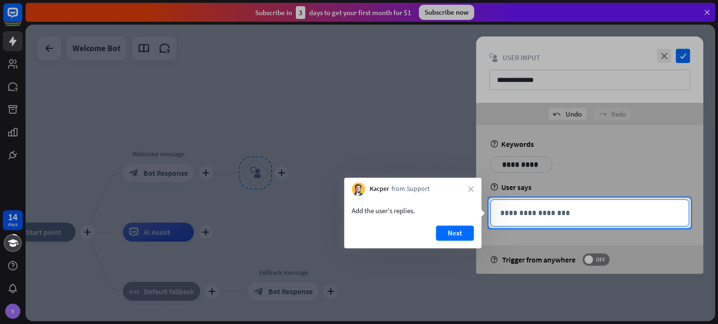
click at [514, 222] on div "**********" at bounding box center [590, 213] width 198 height 26
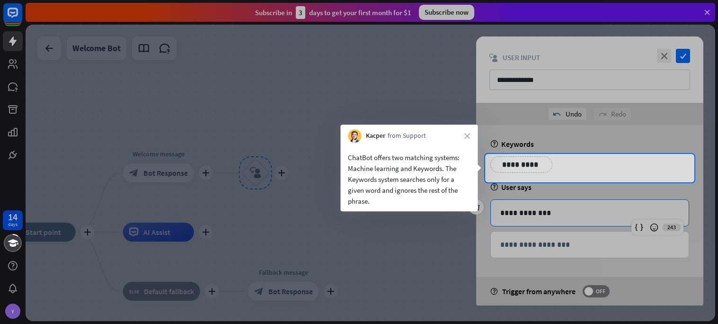
click at [491, 178] on div "**********" at bounding box center [589, 168] width 204 height 24
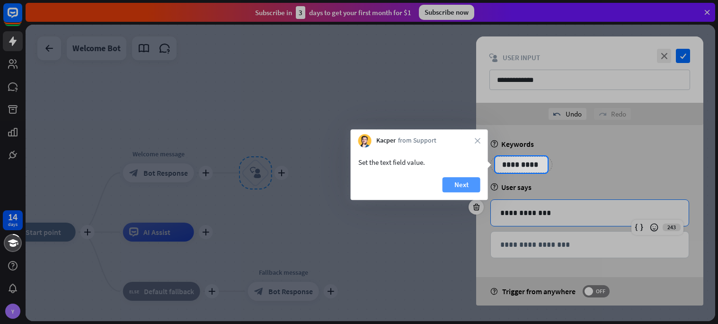
click at [466, 188] on button "Next" at bounding box center [461, 184] width 38 height 15
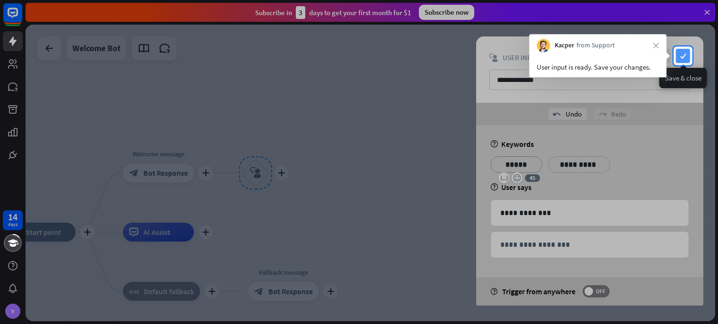
click at [678, 60] on icon "check" at bounding box center [683, 56] width 14 height 14
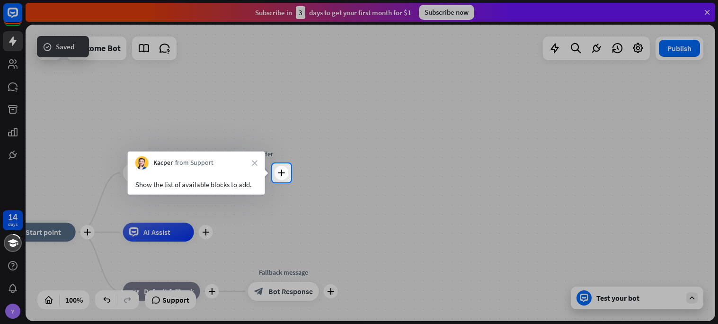
click at [292, 175] on div at bounding box center [504, 172] width 427 height 19
click at [275, 174] on div "plus" at bounding box center [281, 173] width 14 height 14
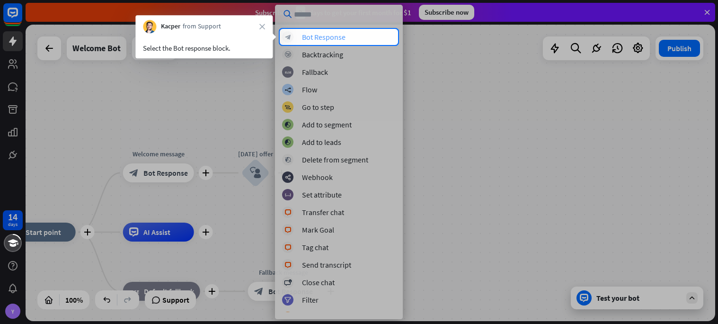
click at [333, 39] on div "Bot Response" at bounding box center [324, 36] width 44 height 9
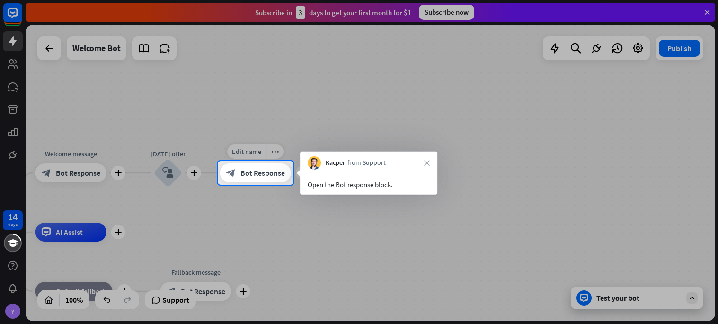
click at [268, 166] on div "block_bot_response Bot Response" at bounding box center [255, 172] width 71 height 19
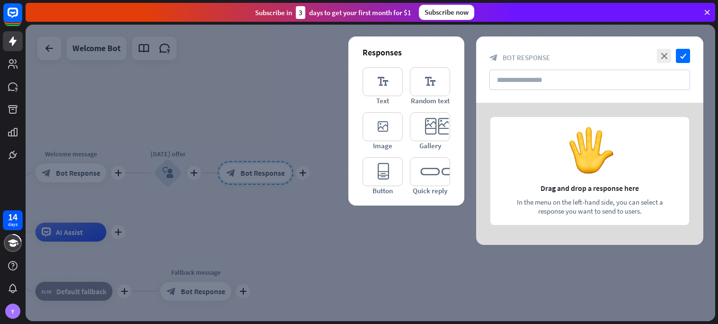
type input "**********"
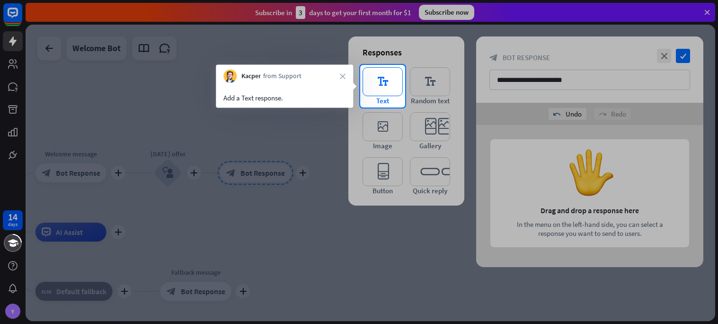
click at [379, 84] on icon "editor_text" at bounding box center [382, 81] width 40 height 29
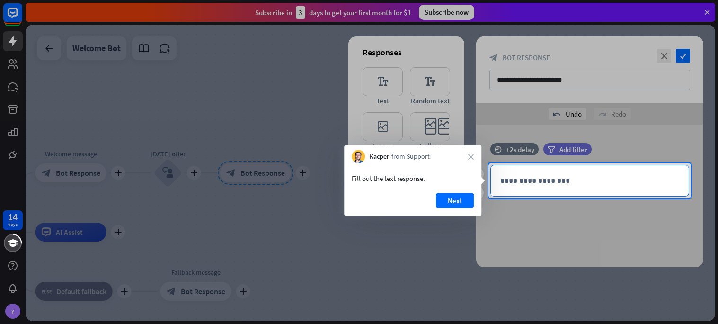
click at [506, 188] on div "**********" at bounding box center [590, 180] width 198 height 31
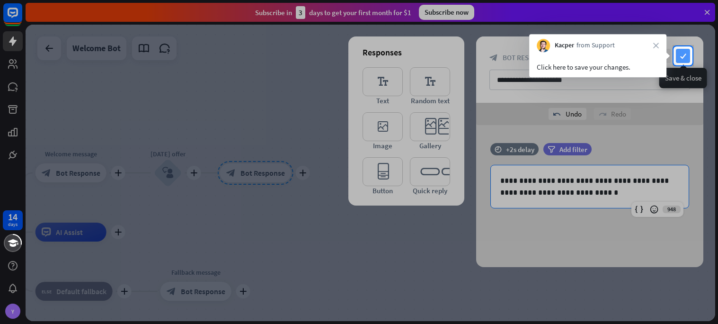
click at [679, 54] on icon "check" at bounding box center [683, 56] width 14 height 14
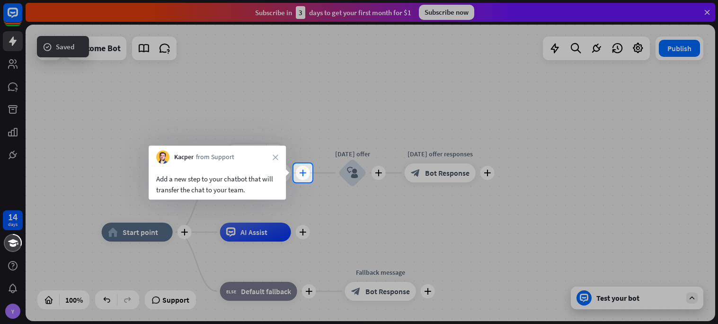
click at [308, 174] on div "plus" at bounding box center [303, 173] width 14 height 14
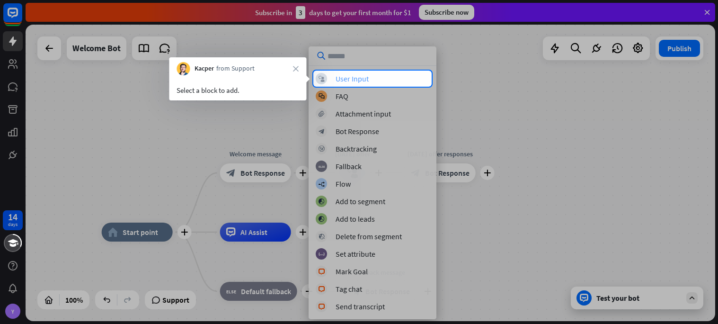
click at [339, 77] on div "User Input" at bounding box center [351, 78] width 33 height 9
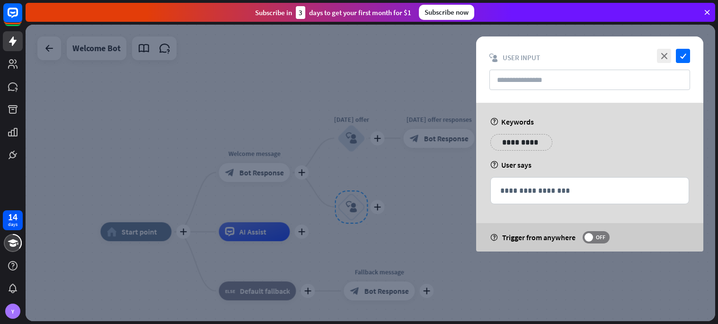
type input "********"
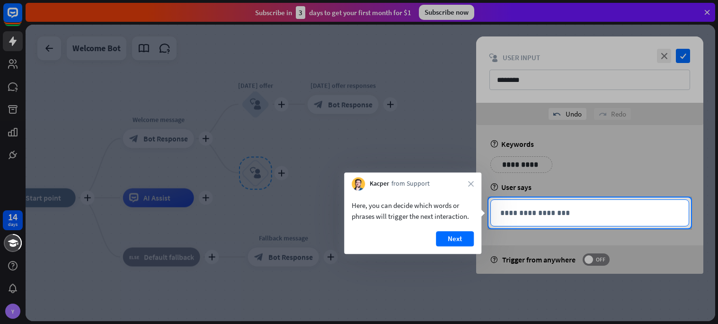
click at [537, 217] on p "**********" at bounding box center [589, 213] width 179 height 12
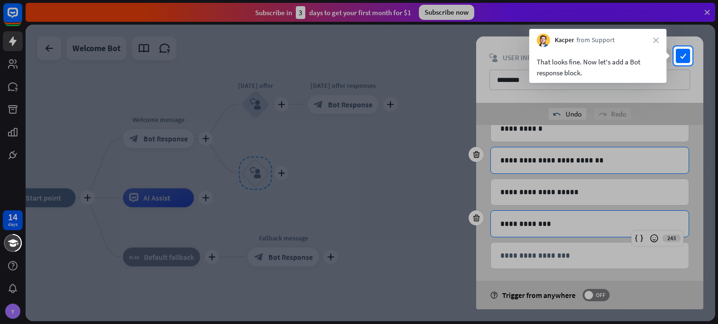
scroll to position [90, 0]
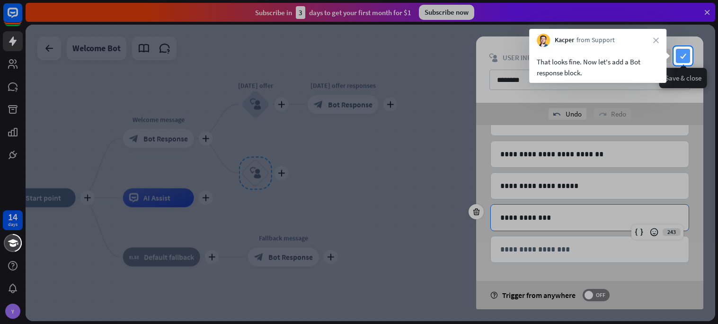
click at [687, 53] on icon "check" at bounding box center [683, 56] width 14 height 14
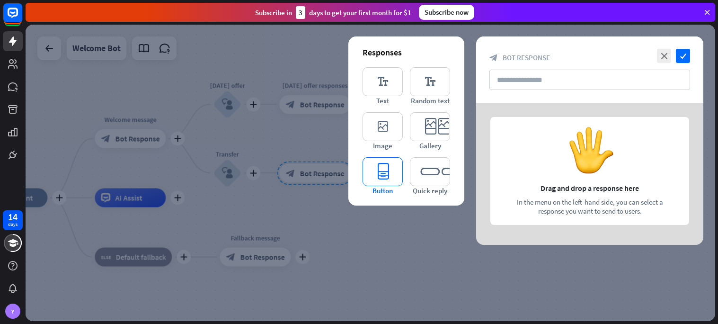
type input "**********"
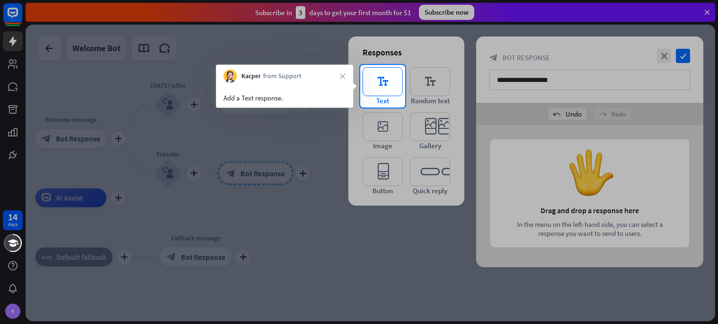
click at [375, 92] on icon "editor_text" at bounding box center [382, 81] width 40 height 29
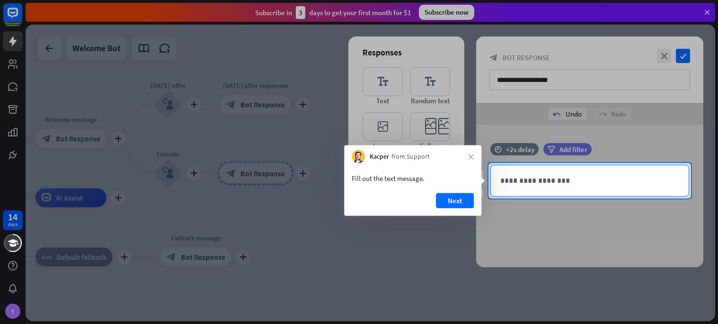
click at [578, 183] on p "**********" at bounding box center [589, 181] width 179 height 12
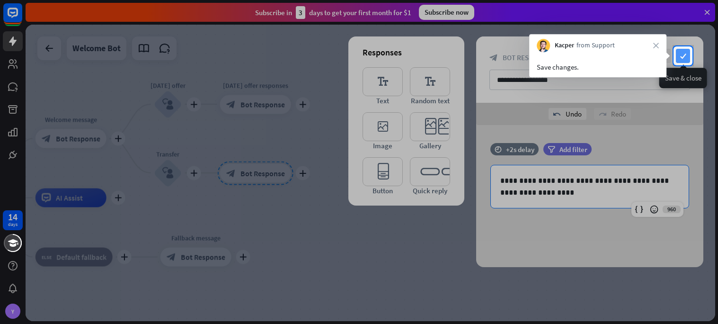
click at [680, 49] on icon "check" at bounding box center [683, 56] width 14 height 14
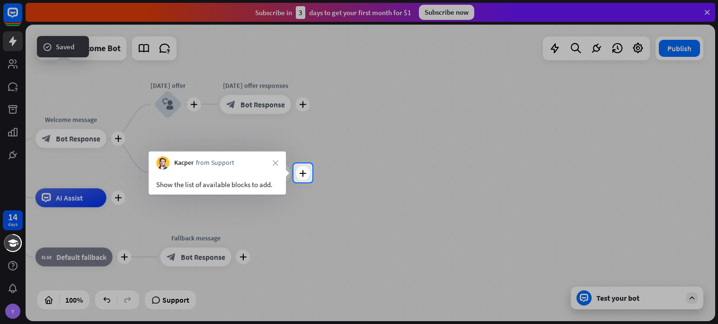
click at [291, 179] on div "plus Transfer responses block_bot_response Bot Response" at bounding box center [255, 172] width 71 height 19
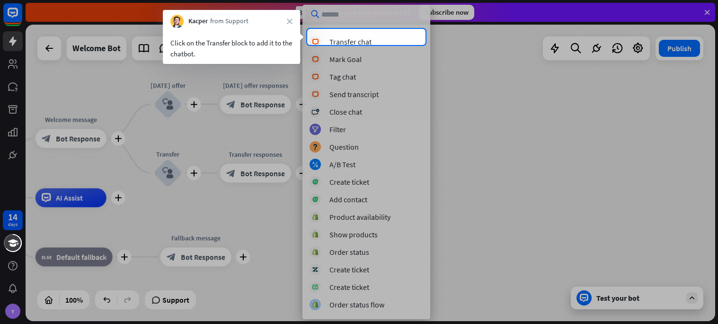
scroll to position [227, 0]
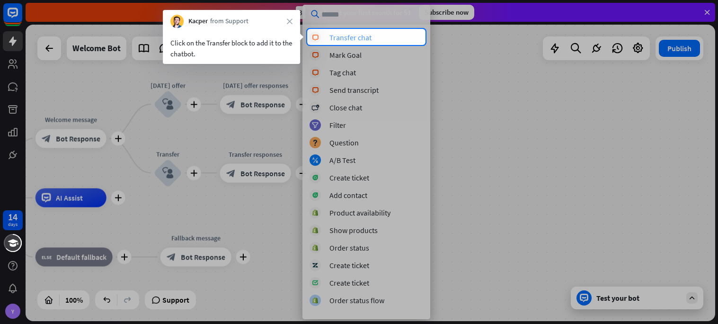
click at [382, 35] on div "block_livechat Transfer chat" at bounding box center [366, 37] width 114 height 11
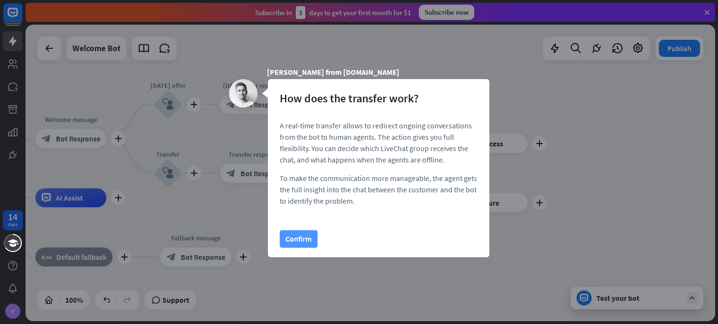
click at [308, 237] on button "Confirm" at bounding box center [299, 239] width 38 height 18
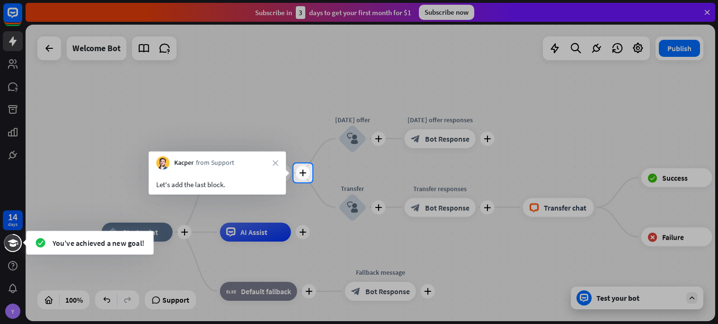
click at [291, 173] on div "Edit name more_horiz plus Welcome message block_bot_response Bot Response" at bounding box center [255, 172] width 71 height 19
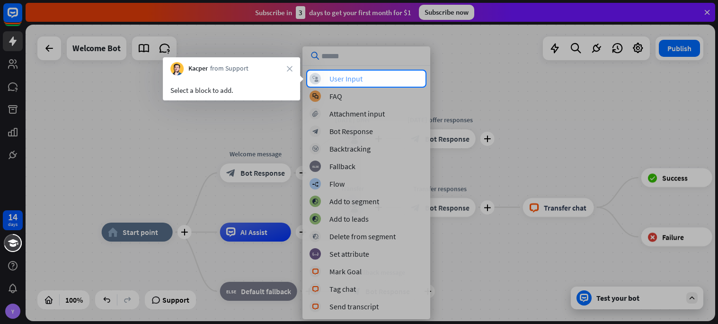
click at [353, 73] on div "block_user_input User Input" at bounding box center [366, 78] width 114 height 11
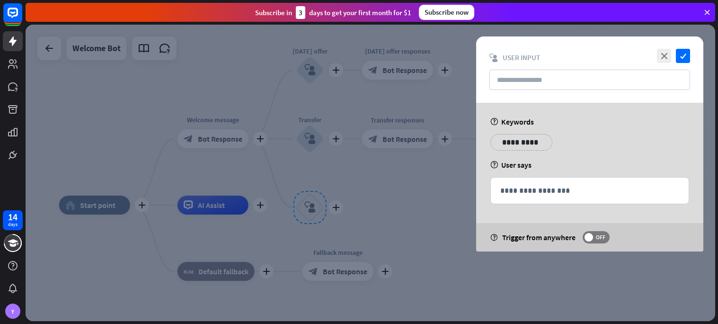
type input "********"
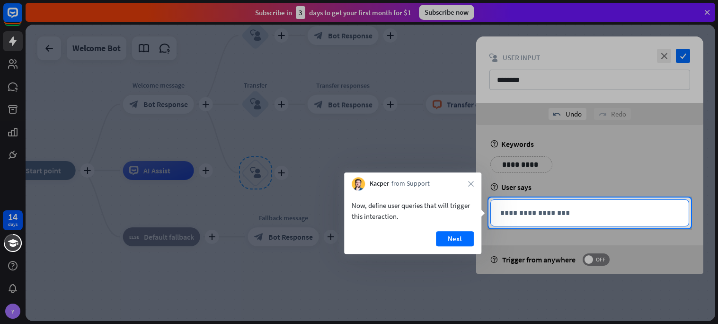
click at [555, 213] on p "**********" at bounding box center [589, 213] width 179 height 12
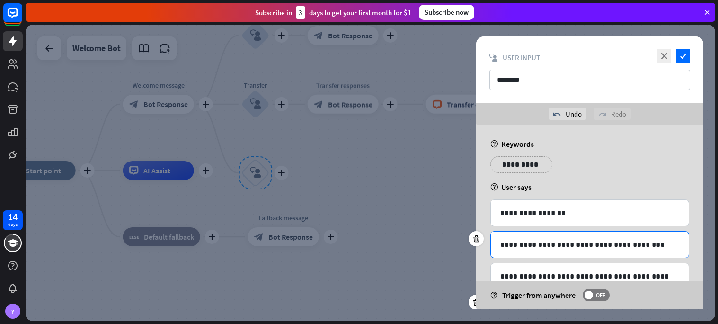
scroll to position [92, 0]
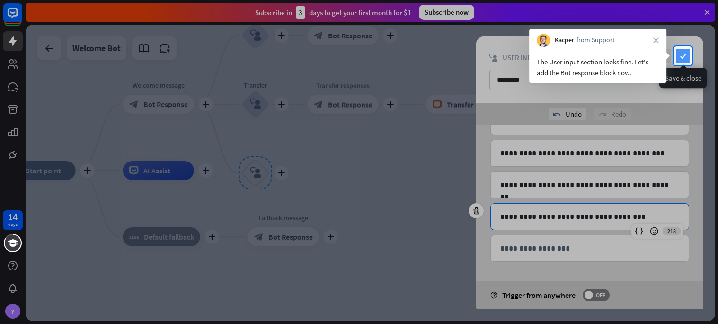
click at [685, 59] on icon "check" at bounding box center [683, 56] width 14 height 14
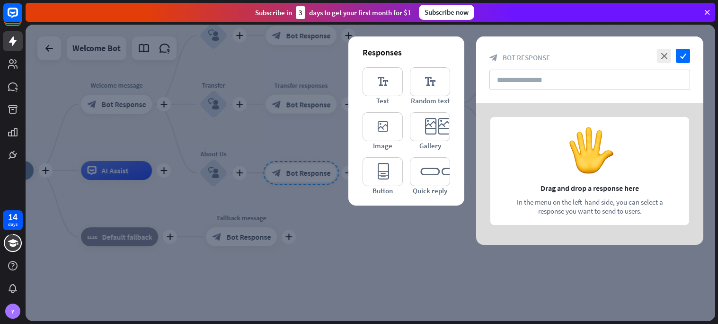
type input "**********"
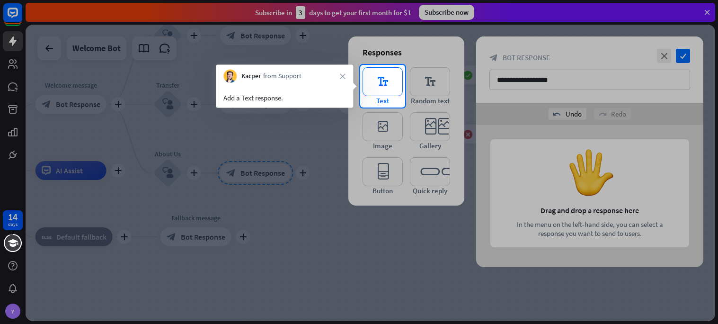
click at [372, 85] on icon "editor_text" at bounding box center [382, 81] width 40 height 29
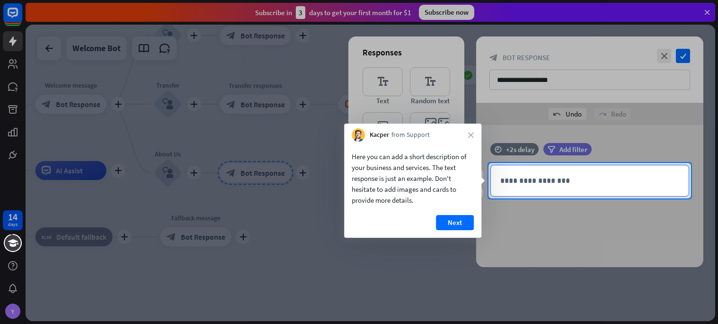
click at [545, 175] on p "**********" at bounding box center [589, 181] width 179 height 12
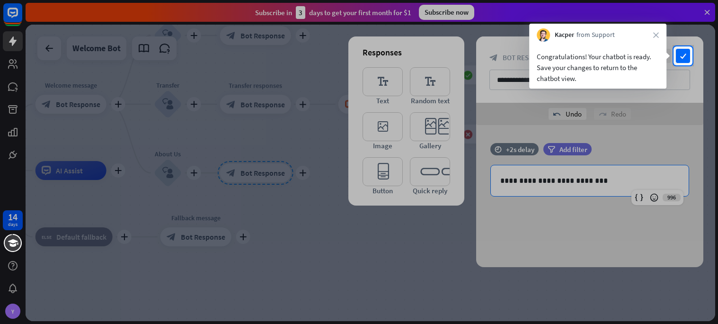
click at [690, 52] on div "**********" at bounding box center [589, 69] width 227 height 66
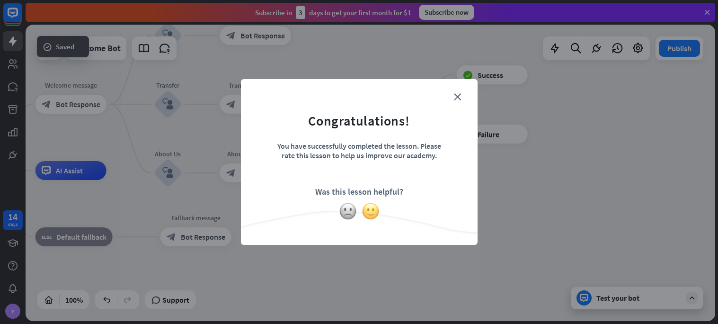
click at [367, 208] on img at bounding box center [370, 211] width 18 height 18
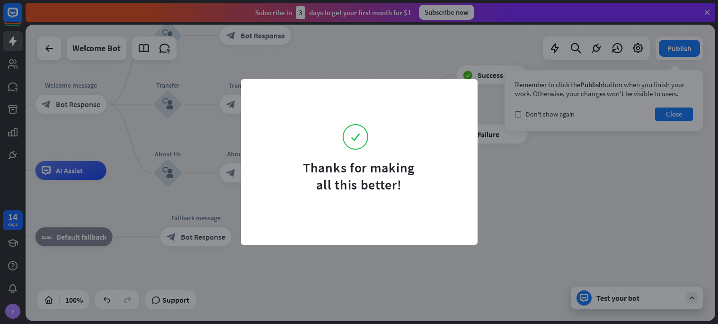
click at [14, 248] on div "Thanks for making all this better!" at bounding box center [359, 162] width 718 height 324
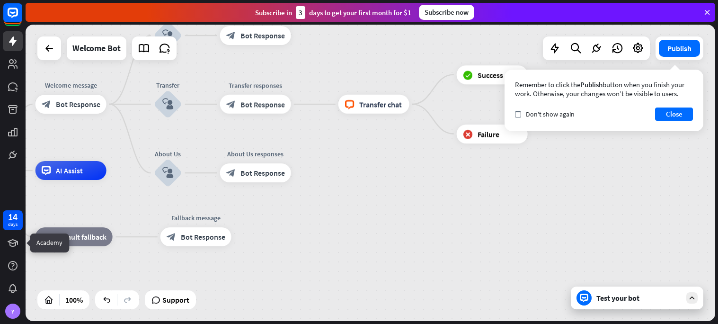
click at [14, 248] on link at bounding box center [13, 243] width 20 height 20
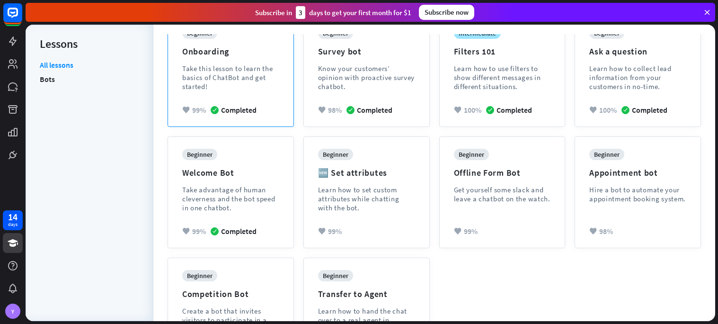
scroll to position [153, 0]
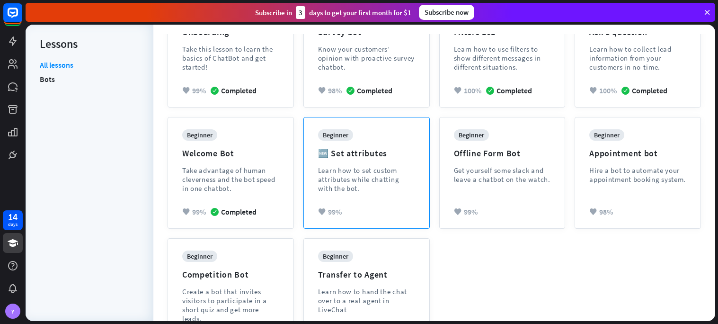
click at [349, 196] on div "beginner 🆕 Set attributes Learn how to set custom attributes while chatting wit…" at bounding box center [366, 168] width 97 height 78
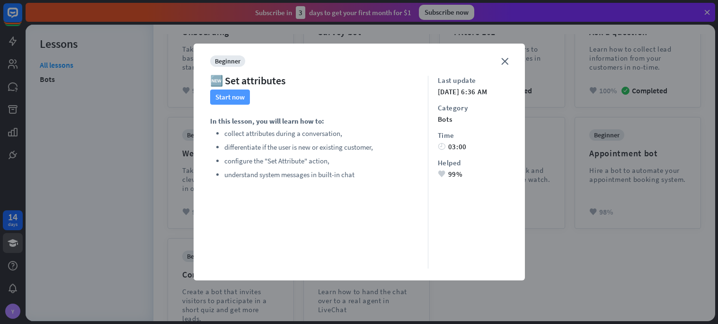
click at [243, 97] on button "Start now" at bounding box center [230, 96] width 40 height 15
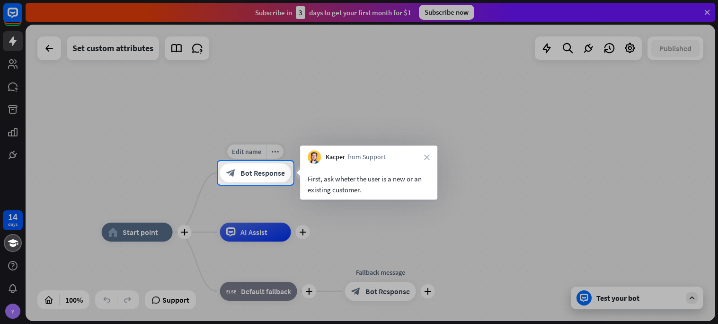
click at [255, 169] on span "Bot Response" at bounding box center [262, 172] width 44 height 9
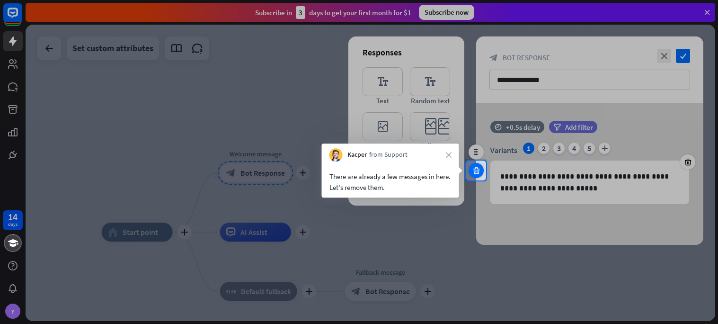
click at [473, 171] on icon at bounding box center [476, 170] width 9 height 9
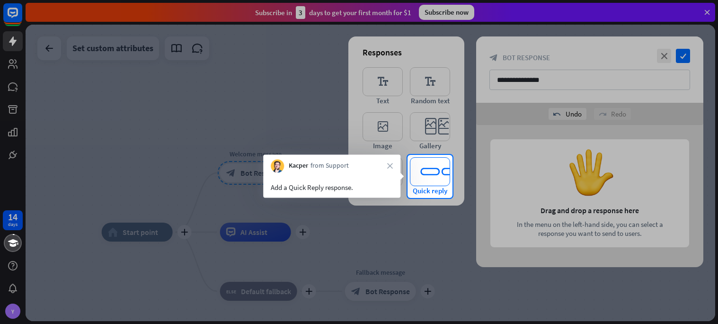
click at [424, 179] on icon "editor_quick_replies" at bounding box center [430, 171] width 40 height 29
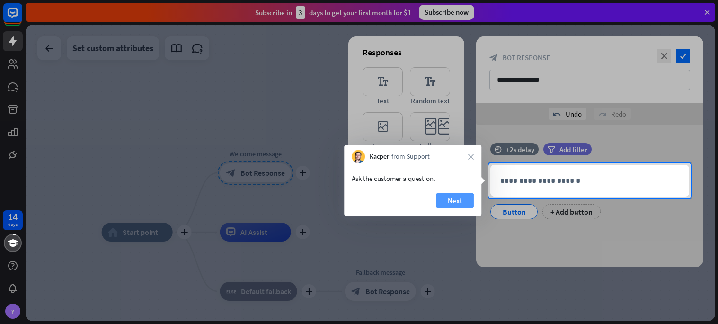
click at [445, 195] on button "Next" at bounding box center [455, 200] width 38 height 15
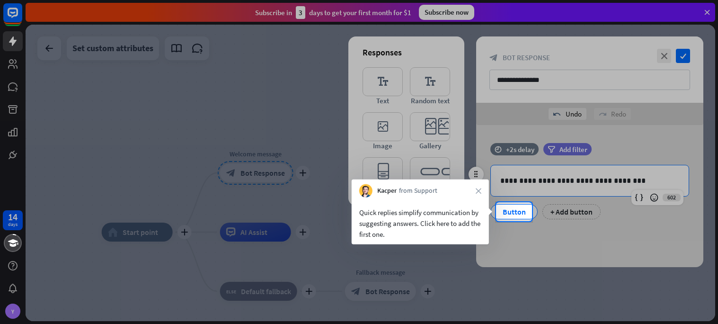
click at [499, 211] on div "Button" at bounding box center [513, 211] width 31 height 14
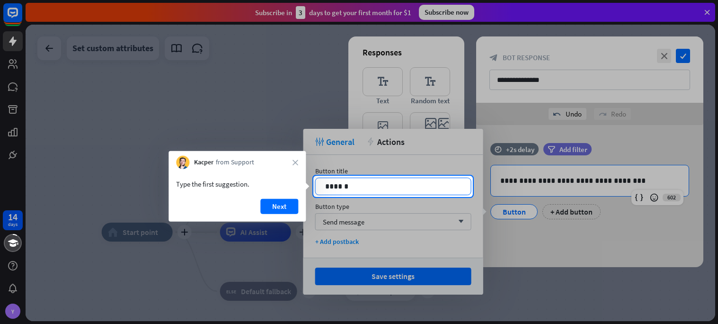
click at [409, 178] on div "******" at bounding box center [393, 186] width 155 height 17
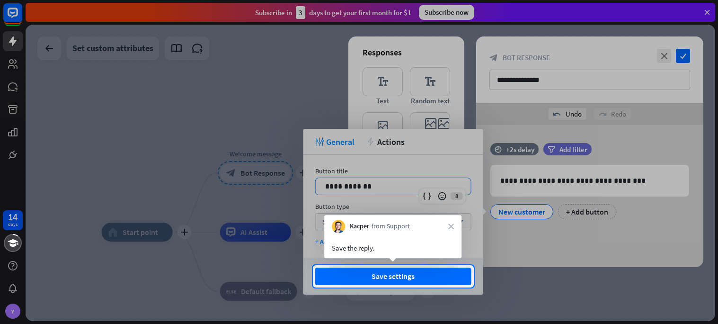
click at [423, 244] on div "Save the reply." at bounding box center [393, 247] width 122 height 11
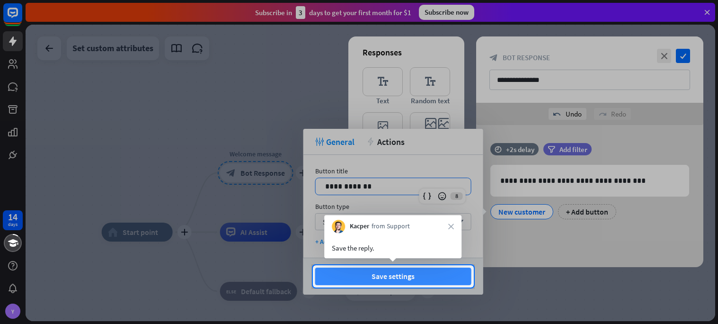
click at [418, 267] on button "Save settings" at bounding box center [393, 276] width 156 height 18
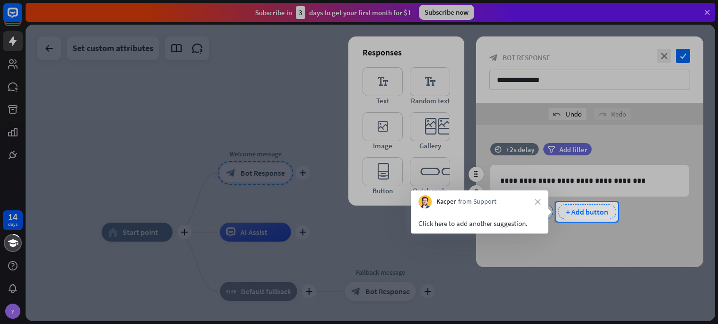
click at [579, 214] on div "+ Add button" at bounding box center [587, 211] width 58 height 15
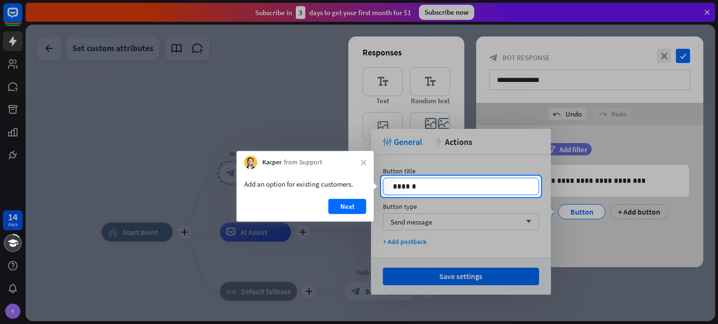
click at [449, 186] on p "******" at bounding box center [461, 186] width 136 height 12
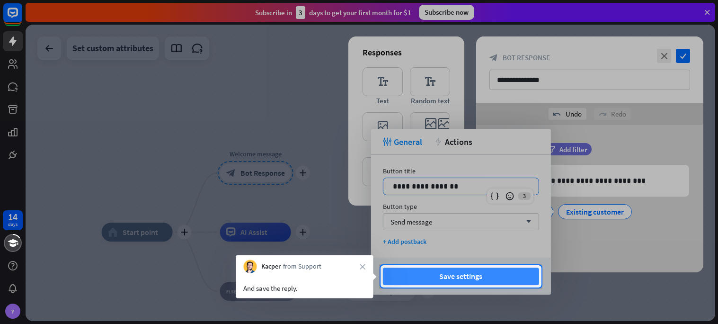
click at [431, 271] on button "Save settings" at bounding box center [461, 276] width 156 height 18
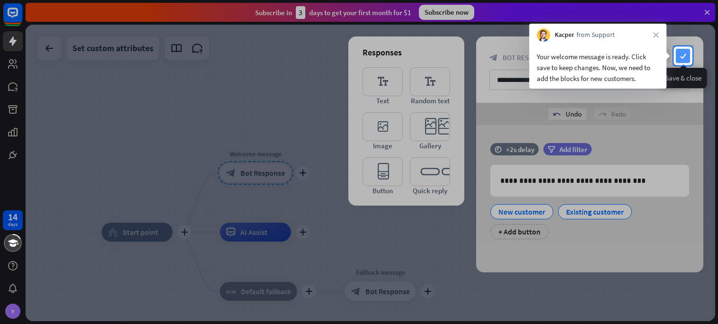
click at [684, 57] on icon "check" at bounding box center [683, 56] width 14 height 14
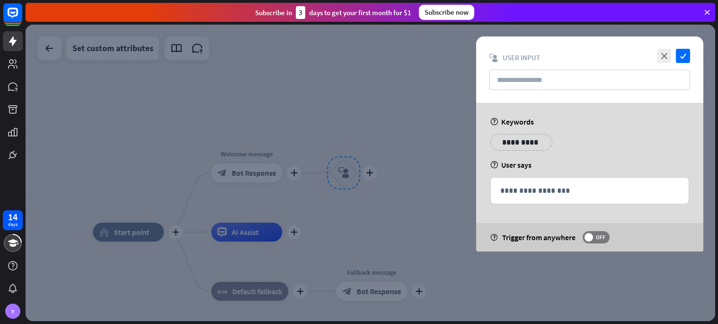
type input "**********"
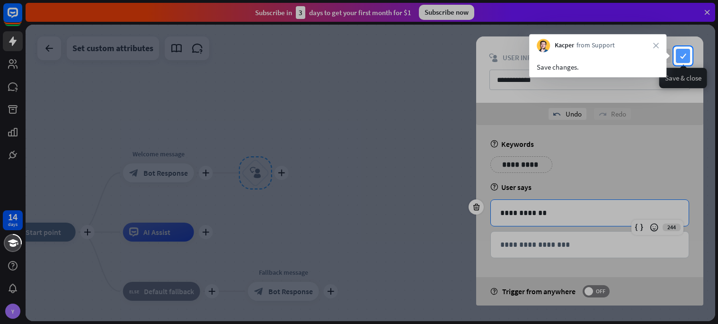
click at [679, 59] on icon "check" at bounding box center [683, 56] width 14 height 14
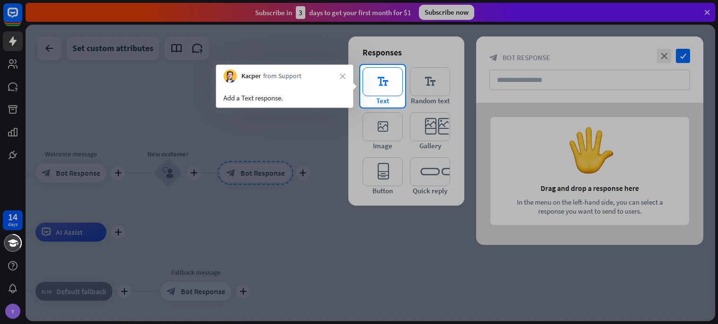
click at [392, 97] on div "editor_text Text" at bounding box center [382, 86] width 40 height 38
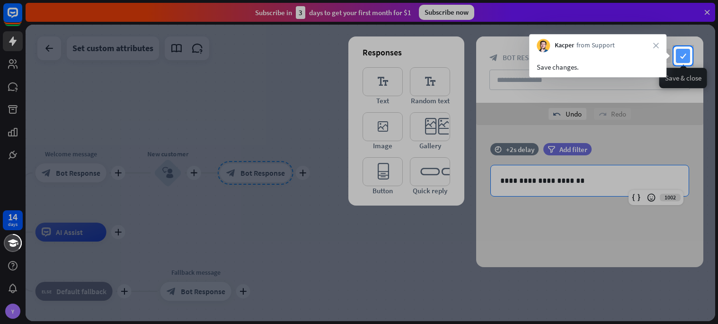
click at [680, 54] on icon "check" at bounding box center [683, 56] width 14 height 14
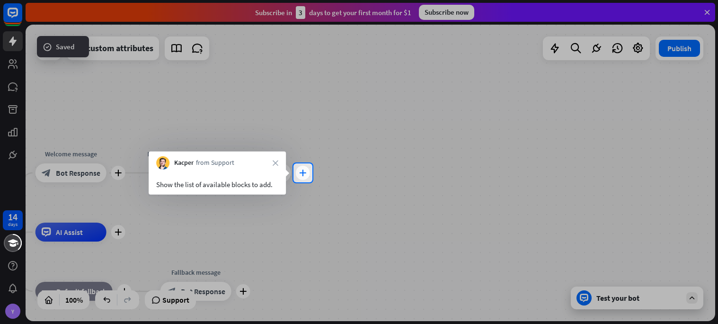
click at [304, 170] on icon "plus" at bounding box center [302, 172] width 7 height 7
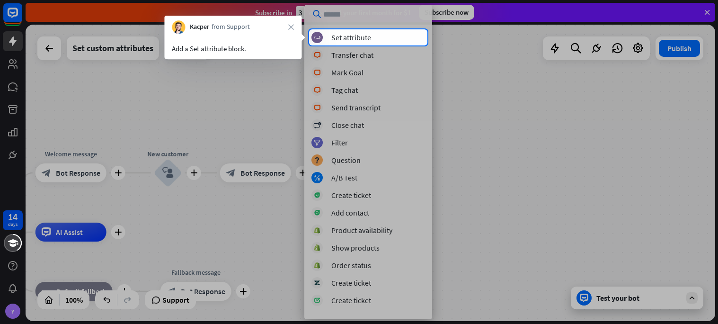
scroll to position [210, 0]
click at [386, 38] on div "block_set_attribute Set attribute" at bounding box center [368, 37] width 114 height 11
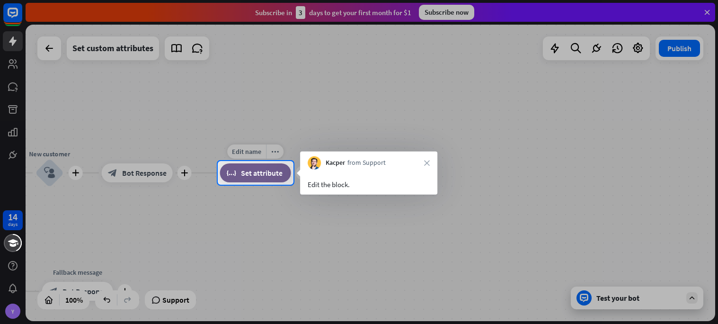
click at [259, 179] on div "block_set_attribute Set attribute" at bounding box center [255, 172] width 71 height 19
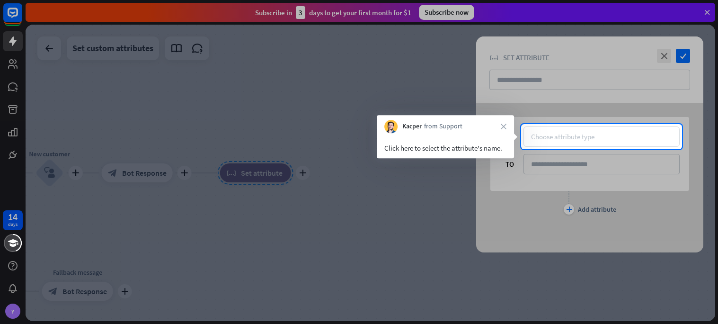
click at [560, 134] on div "Choose attribute type" at bounding box center [562, 136] width 63 height 9
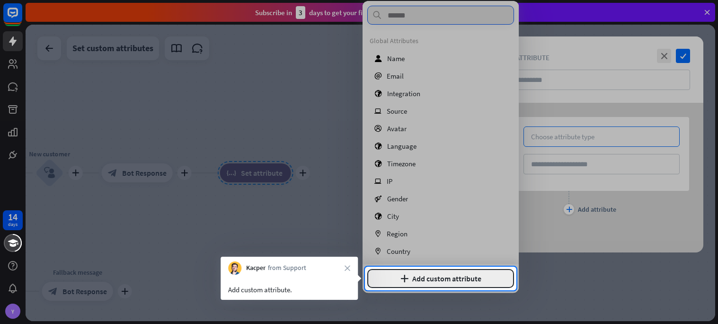
click at [426, 280] on button "plus Add custom attribute" at bounding box center [440, 278] width 147 height 19
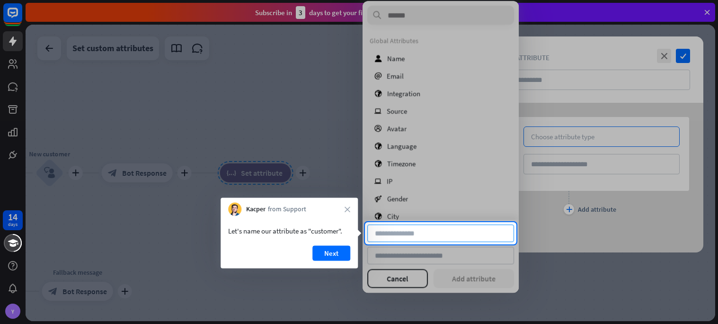
click at [380, 234] on input at bounding box center [440, 233] width 147 height 18
type input "********"
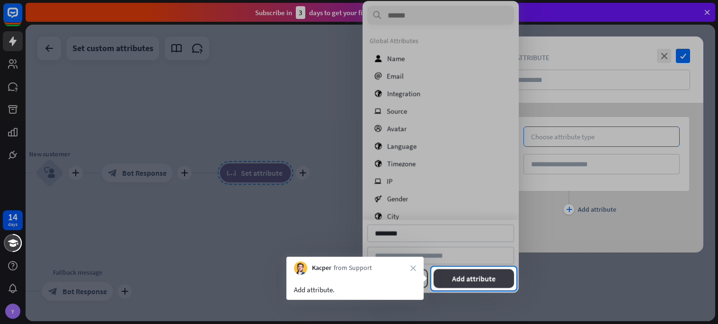
click at [452, 273] on button "Add attribute" at bounding box center [473, 278] width 81 height 19
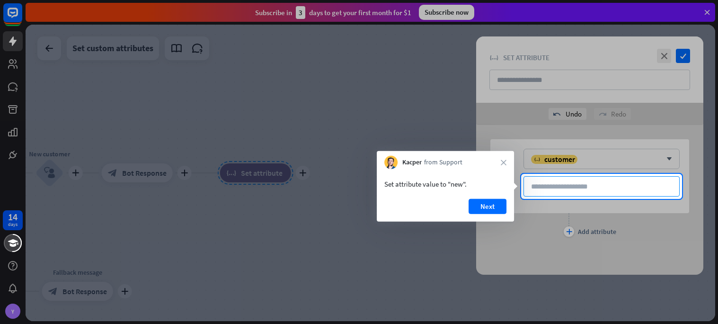
click at [562, 192] on input at bounding box center [601, 186] width 156 height 20
type input "***"
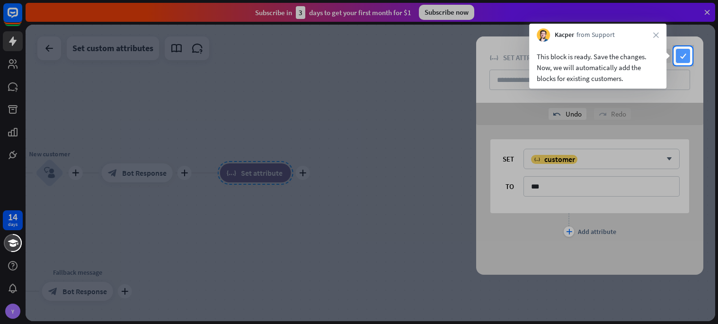
click at [689, 50] on icon "check" at bounding box center [683, 56] width 14 height 14
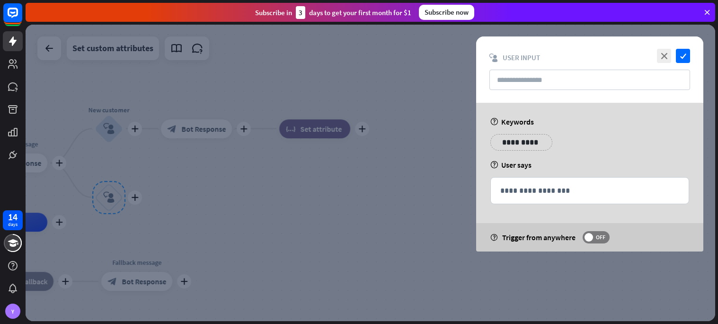
type input "**********"
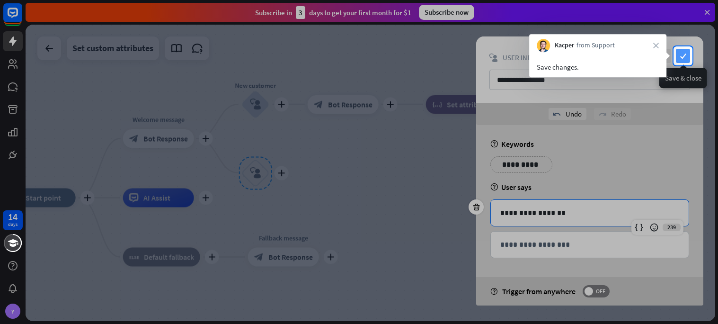
click at [680, 54] on icon "check" at bounding box center [683, 56] width 14 height 14
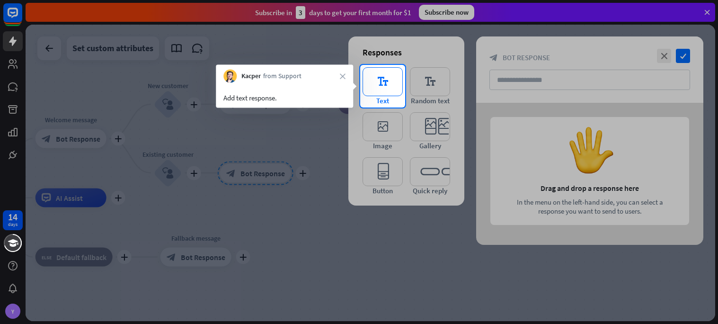
click at [390, 79] on icon "editor_text" at bounding box center [382, 81] width 40 height 29
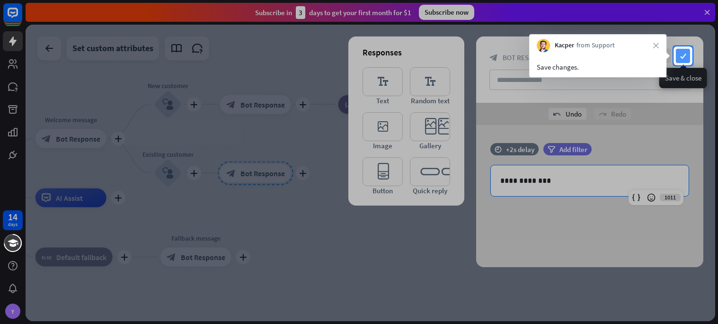
click at [685, 51] on icon "check" at bounding box center [683, 56] width 14 height 14
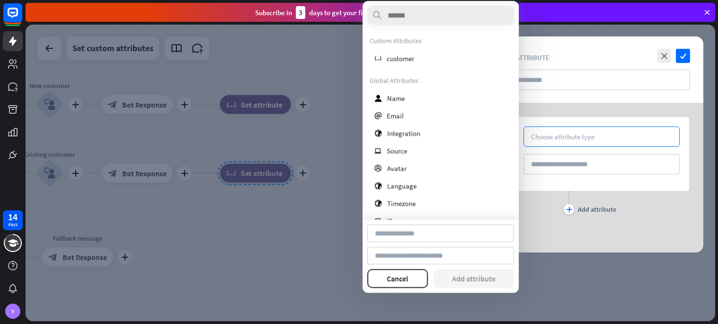
type input "********"
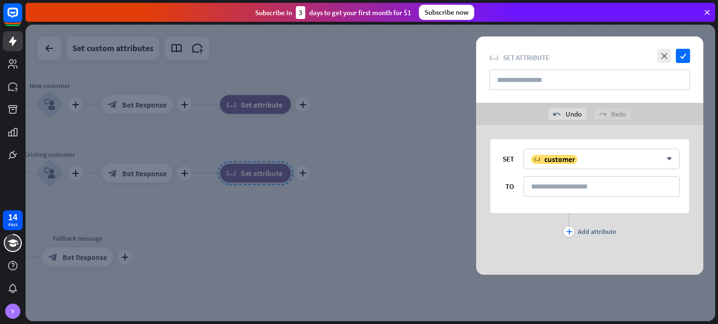
type input "********"
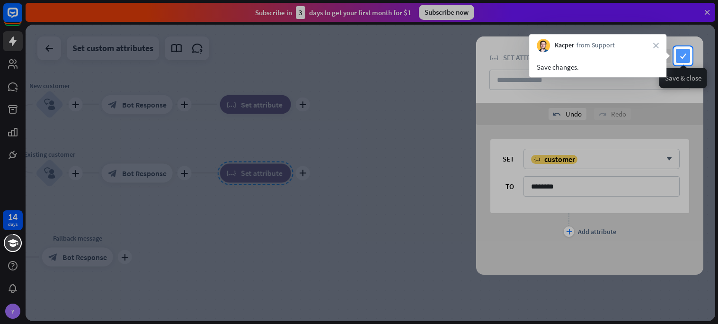
click at [676, 60] on icon "check" at bounding box center [683, 56] width 14 height 14
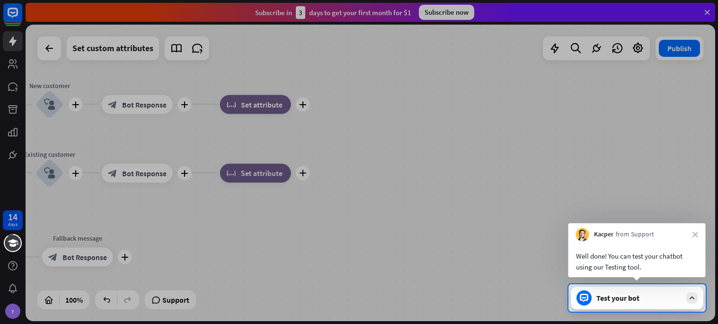
click at [600, 299] on div "Test your bot" at bounding box center [638, 297] width 85 height 9
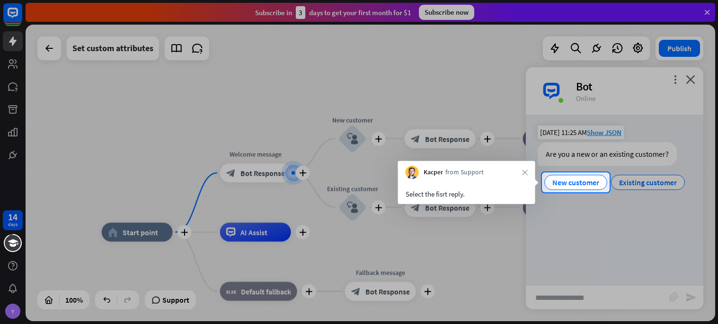
click at [589, 191] on div "New customer Existing customer" at bounding box center [614, 182] width 154 height 19
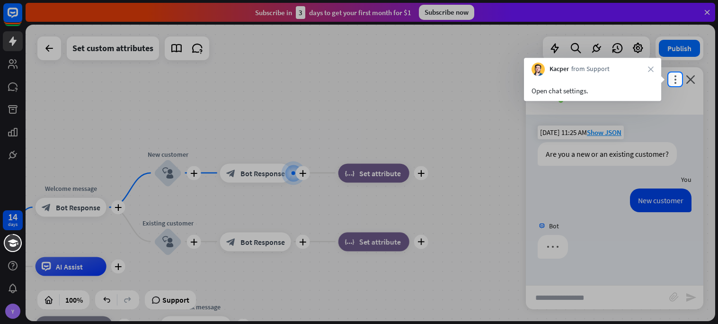
click at [672, 85] on div "Bot" at bounding box center [634, 86] width 116 height 15
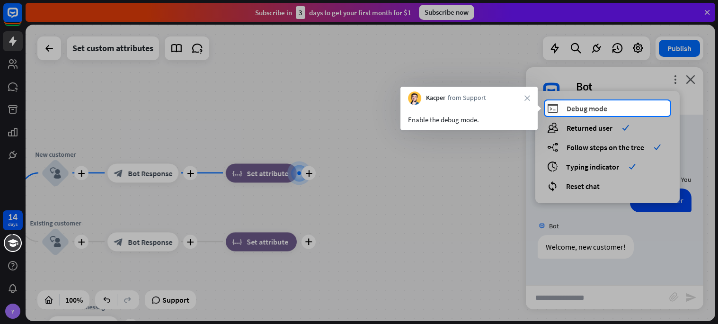
click at [628, 108] on div "debug Debug mode" at bounding box center [607, 108] width 121 height 11
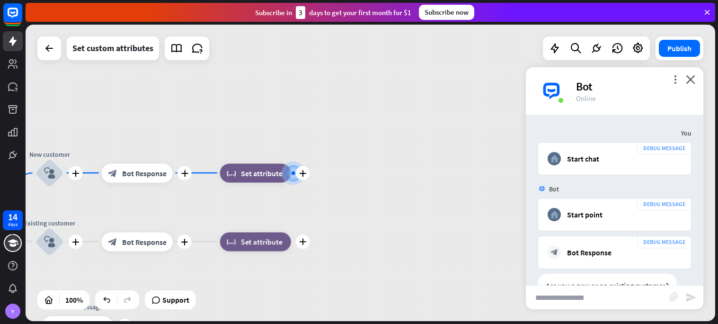
scroll to position [275, 0]
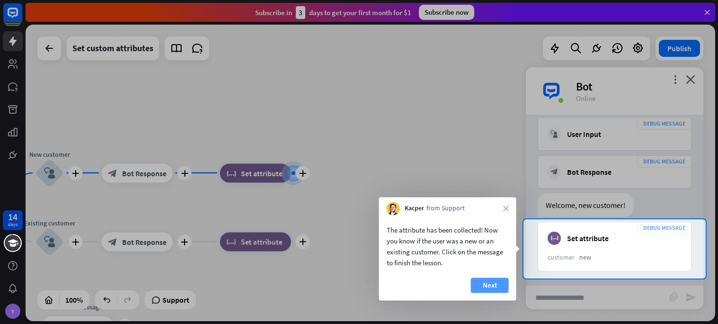
click at [498, 286] on button "Next" at bounding box center [490, 284] width 38 height 15
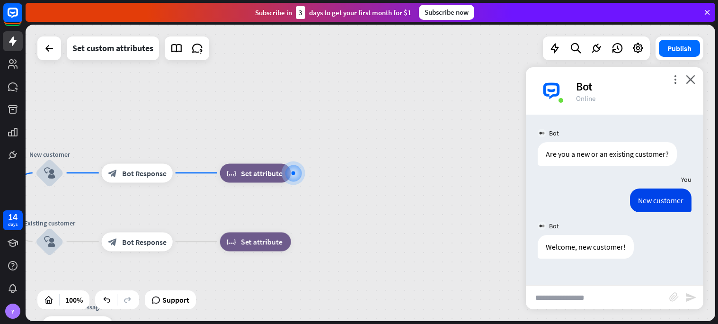
scroll to position [0, 0]
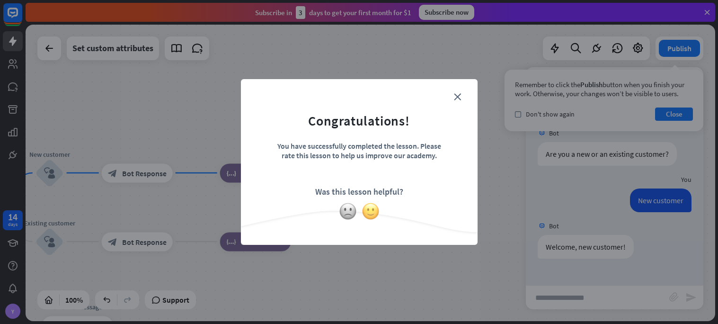
click at [370, 213] on img at bounding box center [370, 211] width 18 height 18
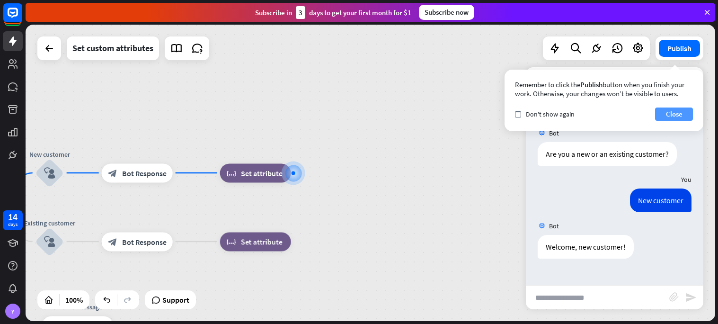
click at [677, 112] on button "Close" at bounding box center [674, 113] width 38 height 13
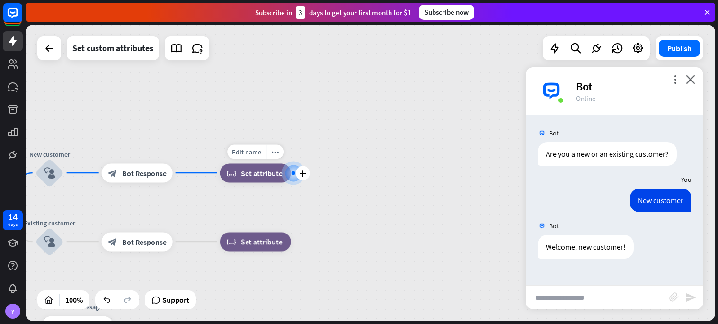
click at [270, 174] on span "Set attribute" at bounding box center [262, 172] width 42 height 9
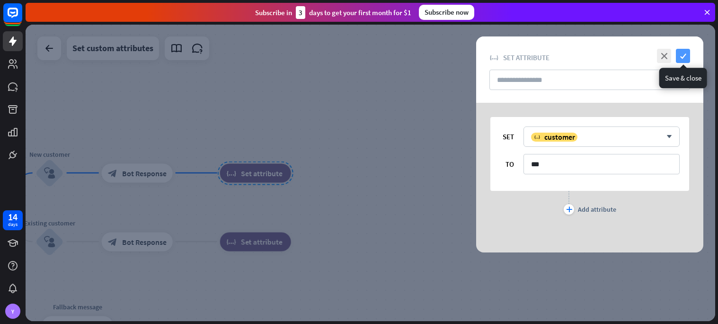
click at [685, 59] on icon "check" at bounding box center [683, 56] width 14 height 14
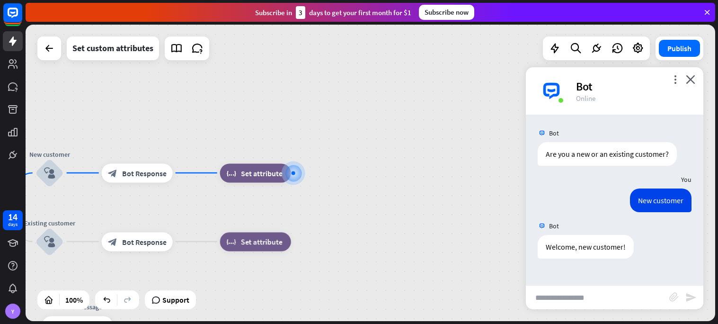
click at [579, 298] on input "text" at bounding box center [597, 297] width 143 height 24
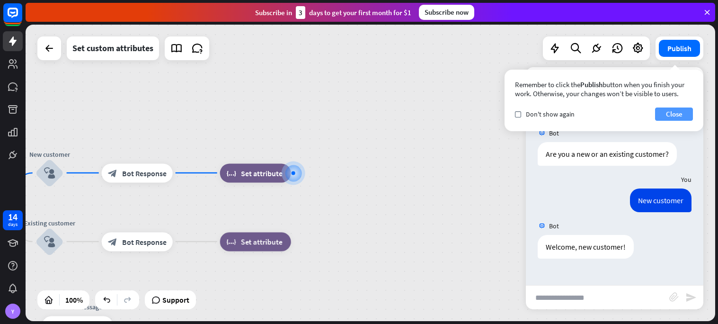
click at [686, 111] on button "Close" at bounding box center [674, 113] width 38 height 13
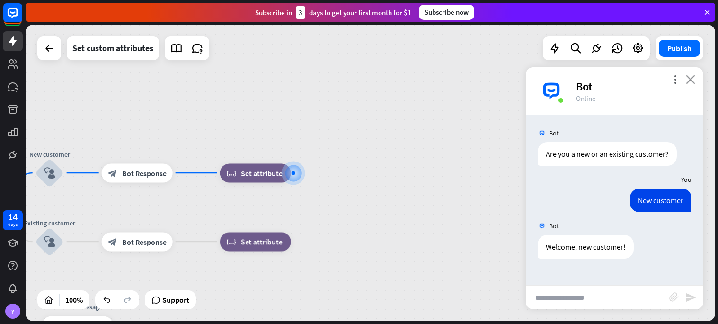
click at [691, 81] on icon "close" at bounding box center [689, 79] width 9 height 9
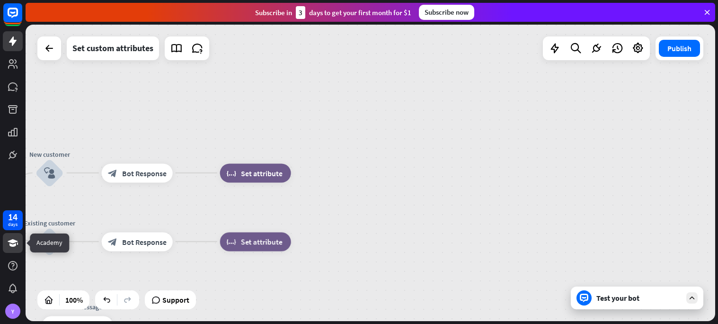
click at [10, 237] on icon at bounding box center [12, 242] width 11 height 11
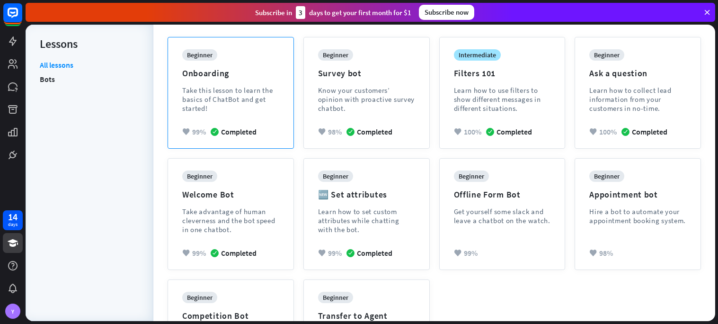
scroll to position [197, 0]
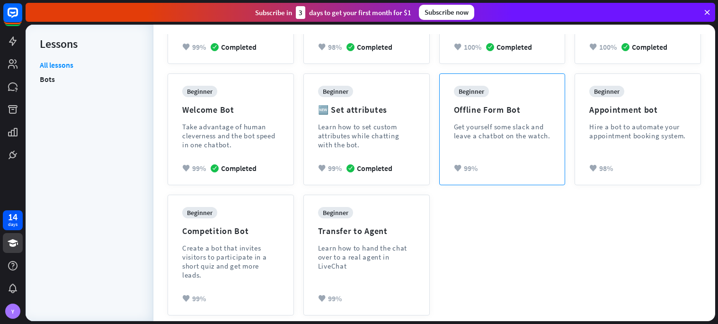
click at [503, 158] on div "beginner Offline Form Bot Get yourself some slack and leave a chatbot on the wa…" at bounding box center [501, 129] width 125 height 111
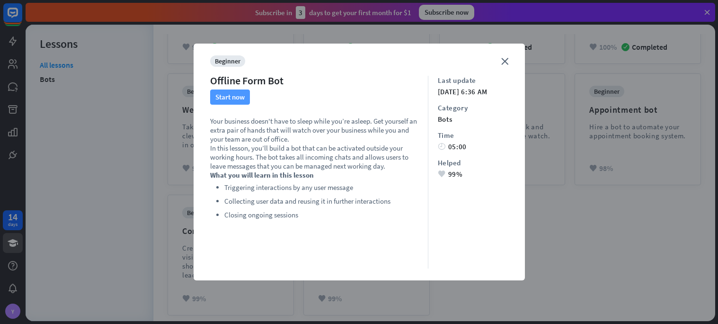
click at [241, 98] on button "Start now" at bounding box center [230, 96] width 40 height 15
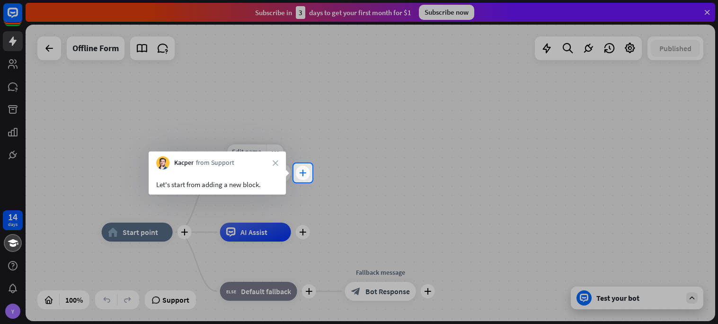
click at [307, 176] on div "plus" at bounding box center [303, 173] width 14 height 14
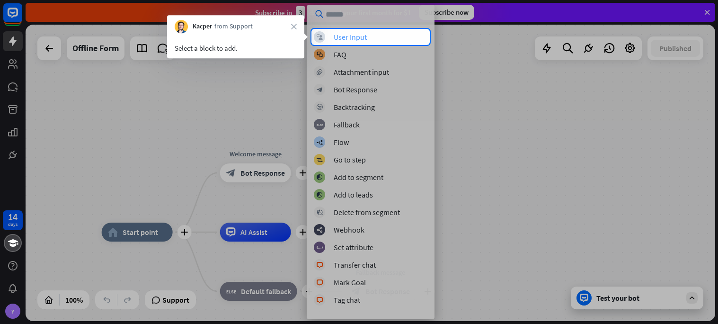
click at [362, 38] on div "User Input" at bounding box center [350, 36] width 33 height 9
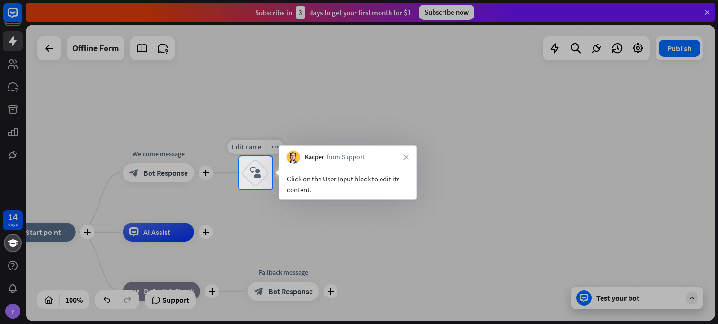
click at [241, 182] on div "block_user_input" at bounding box center [255, 172] width 28 height 28
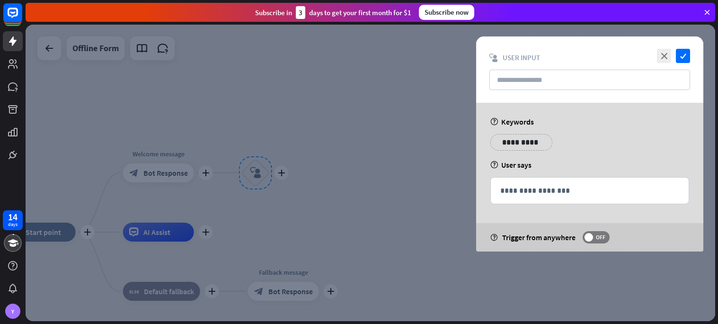
type input "**********"
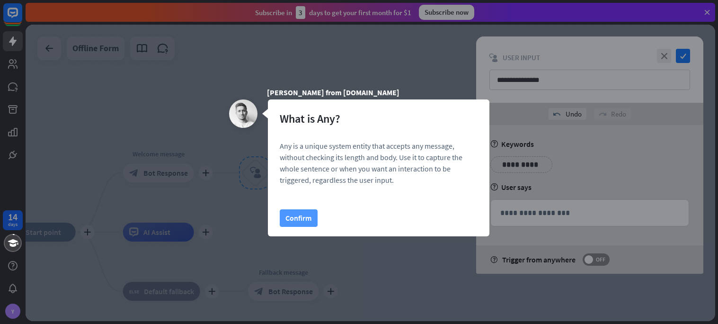
click at [303, 209] on button "Confirm" at bounding box center [299, 218] width 38 height 18
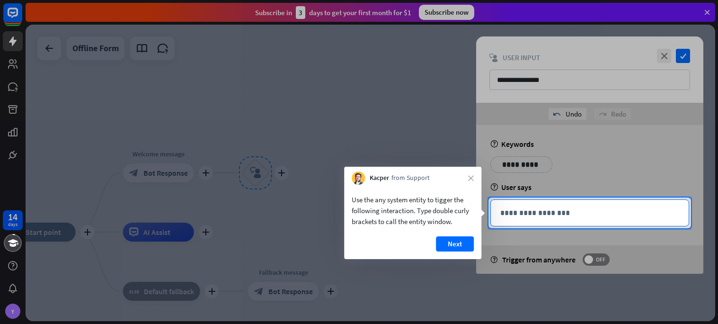
click at [503, 213] on p "**********" at bounding box center [589, 213] width 179 height 12
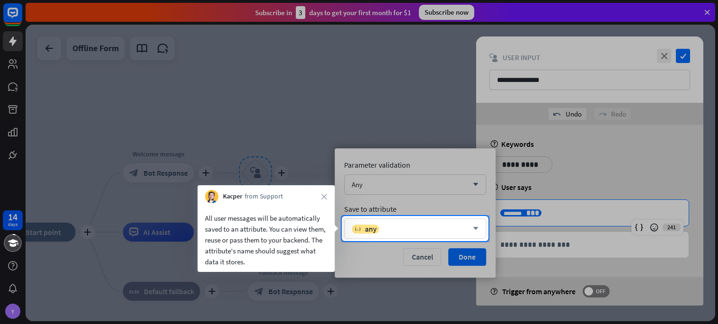
click at [449, 230] on div "variable any" at bounding box center [409, 228] width 116 height 9
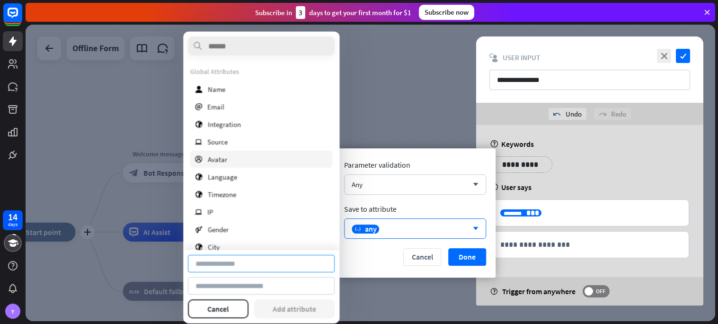
type input "**********"
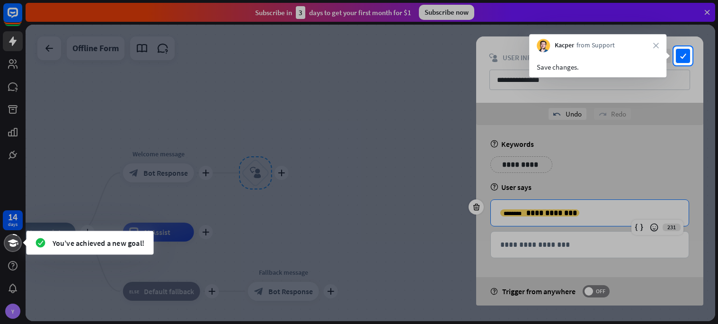
click at [690, 56] on div "**********" at bounding box center [589, 69] width 227 height 66
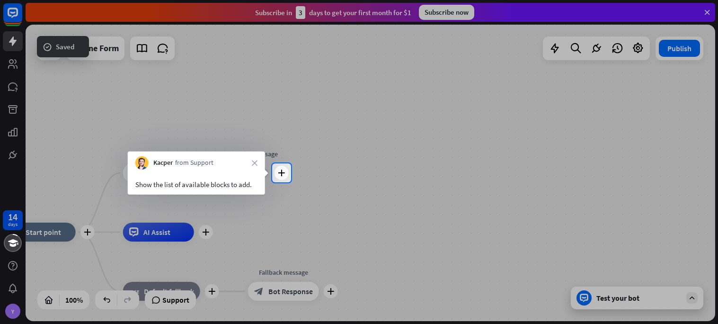
click at [282, 143] on div at bounding box center [359, 81] width 718 height 163
click at [281, 167] on div "plus" at bounding box center [281, 173] width 14 height 14
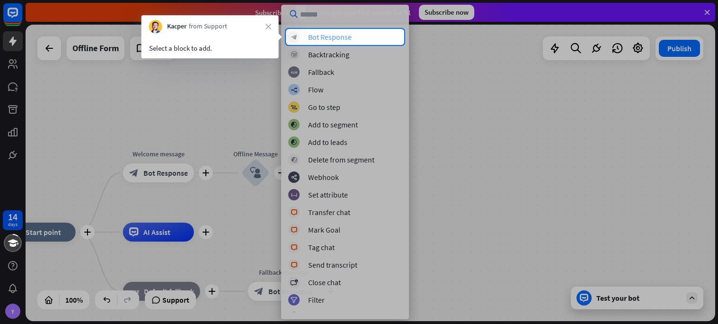
click at [318, 31] on div "block_bot_response Bot Response" at bounding box center [345, 36] width 114 height 11
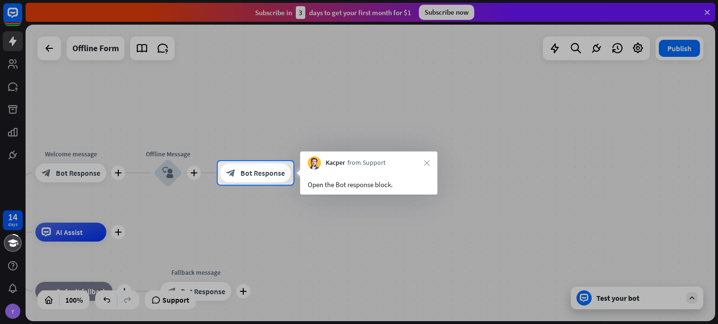
click at [252, 180] on div "block_bot_response Bot Response" at bounding box center [255, 172] width 71 height 19
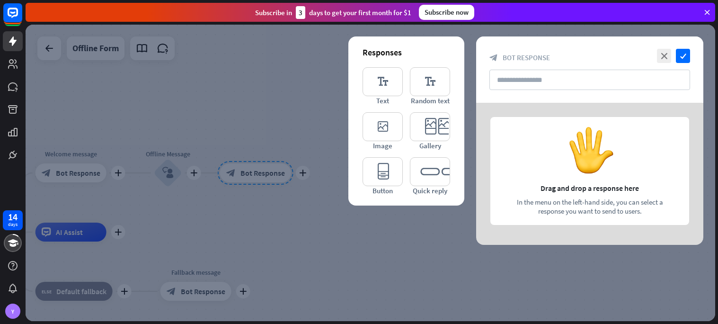
type input "**********"
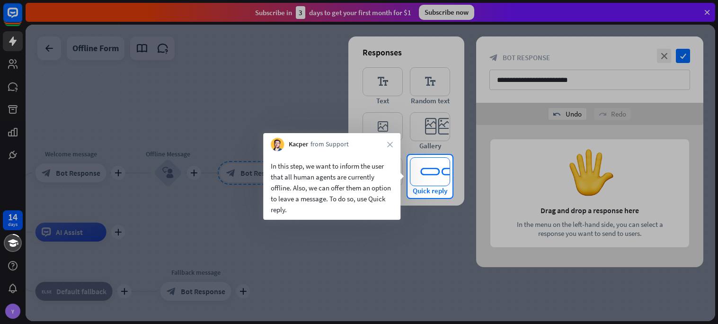
click at [424, 169] on icon "editor_quick_replies" at bounding box center [430, 171] width 40 height 29
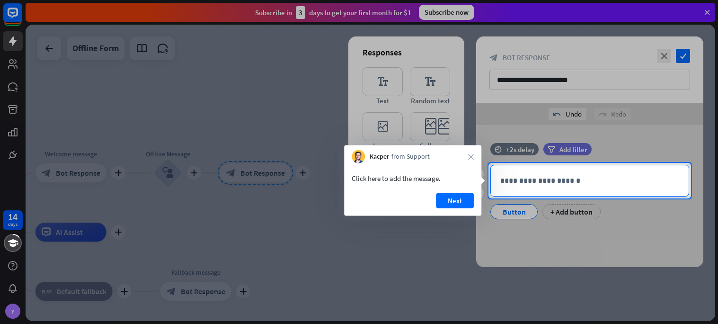
click at [503, 192] on div "**********" at bounding box center [590, 180] width 198 height 31
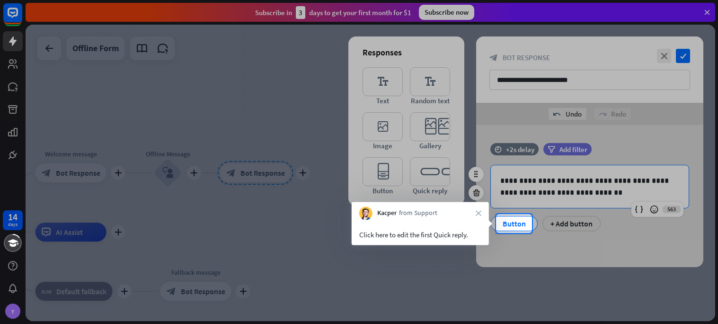
click at [501, 226] on div "Button" at bounding box center [513, 223] width 31 height 14
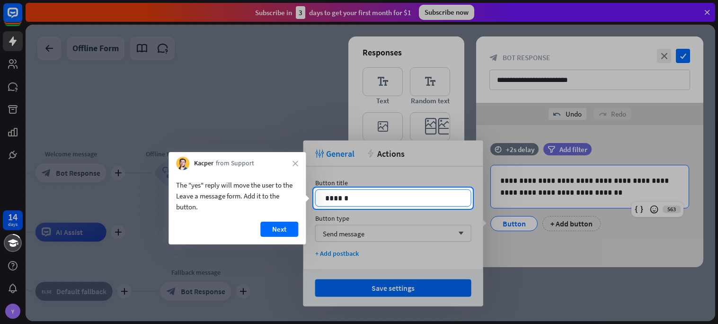
click at [436, 196] on p "******" at bounding box center [393, 198] width 136 height 12
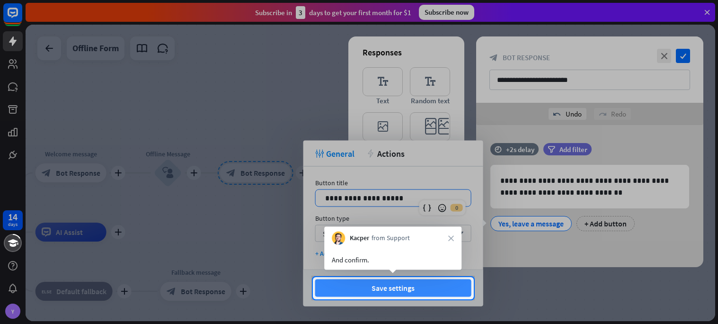
click at [422, 294] on button "Save settings" at bounding box center [393, 288] width 156 height 18
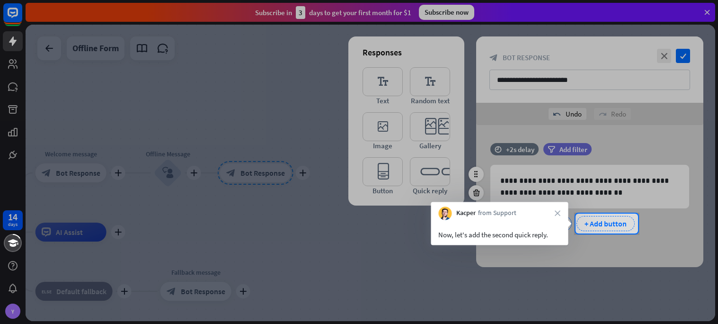
click at [607, 219] on div "+ Add button" at bounding box center [605, 223] width 58 height 15
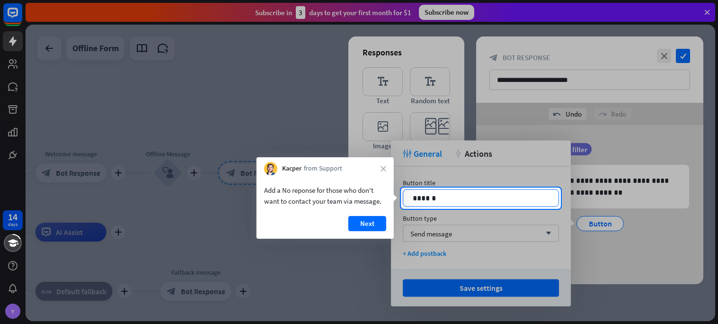
click at [538, 204] on div "******" at bounding box center [480, 198] width 155 height 17
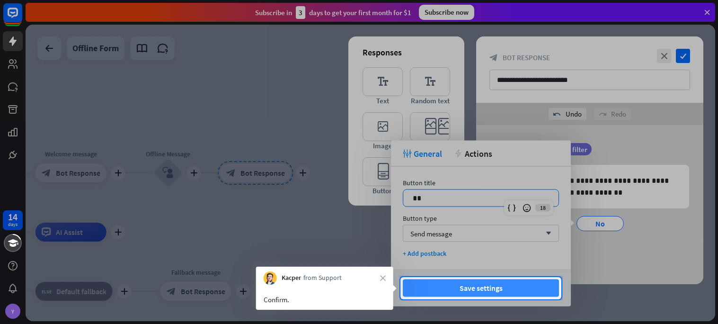
click at [446, 294] on button "Save settings" at bounding box center [481, 288] width 156 height 18
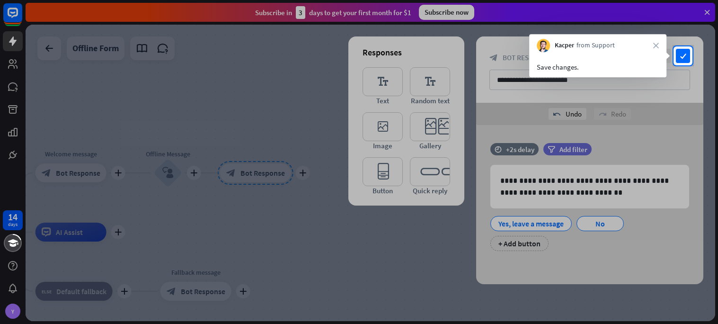
click at [681, 63] on div "**********" at bounding box center [589, 69] width 227 height 66
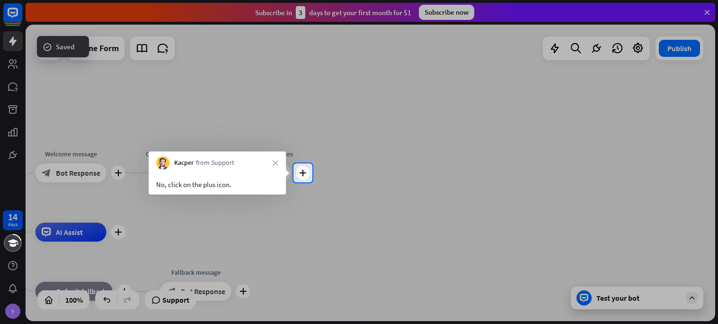
click at [300, 182] on div at bounding box center [359, 252] width 718 height 141
click at [298, 178] on div "plus" at bounding box center [303, 173] width 14 height 14
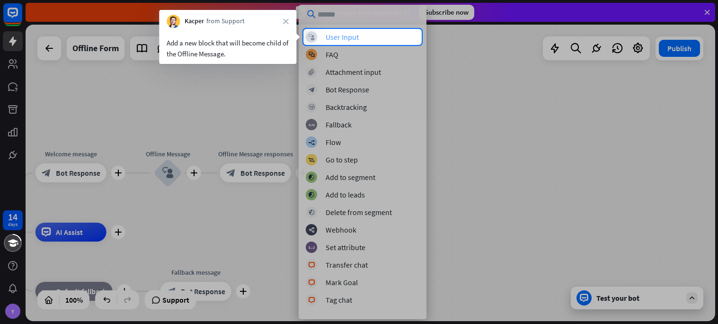
click at [361, 36] on div "block_user_input User Input" at bounding box center [363, 36] width 114 height 11
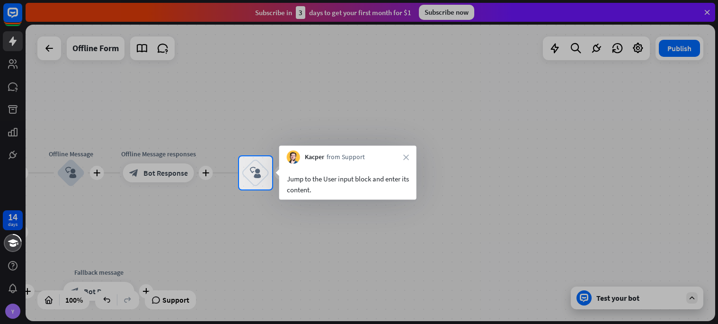
click at [261, 171] on icon "block_user_input" at bounding box center [255, 172] width 11 height 11
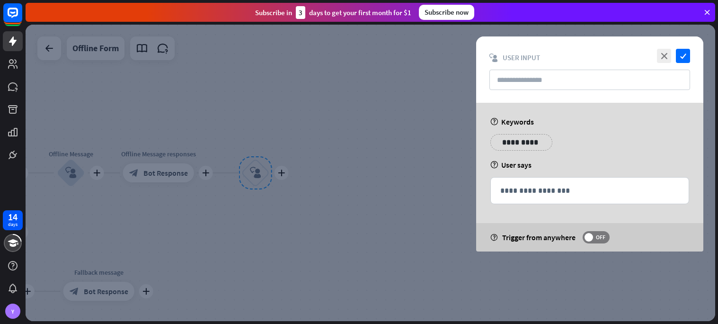
type input "**********"
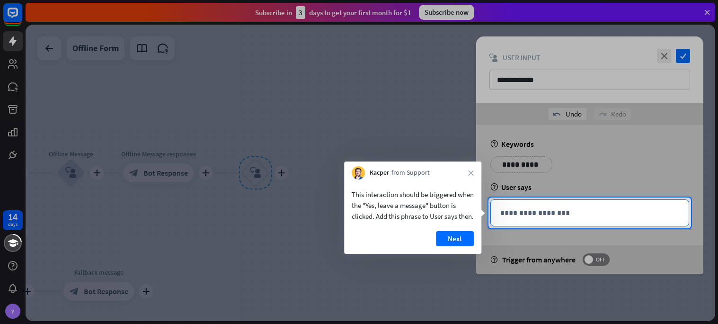
click at [532, 215] on p "**********" at bounding box center [589, 213] width 179 height 12
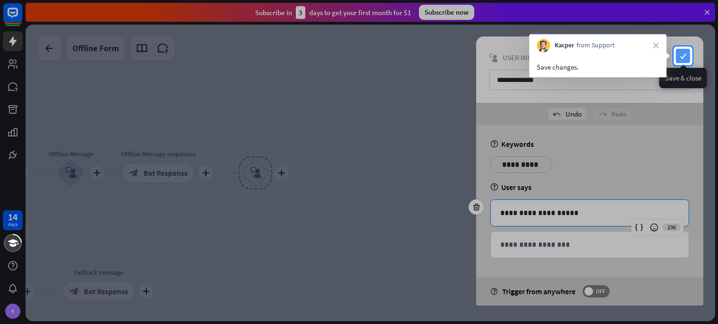
click at [676, 56] on icon "check" at bounding box center [683, 56] width 14 height 14
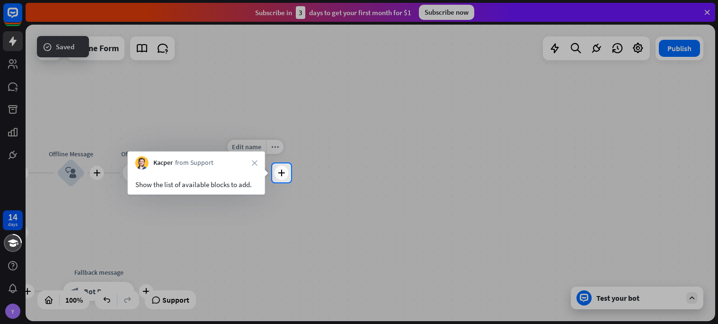
click at [270, 167] on div "Edit name more_horiz plus Leave message block_user_input" at bounding box center [255, 172] width 28 height 28
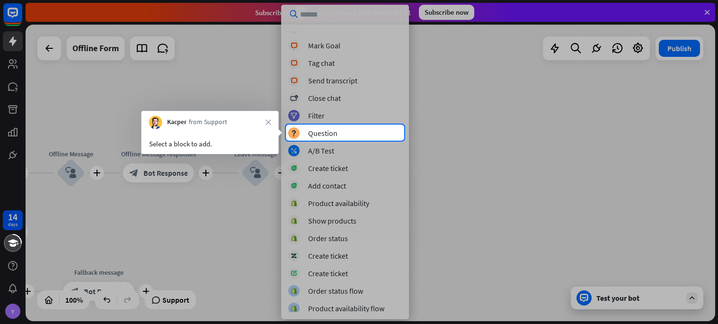
scroll to position [185, 0]
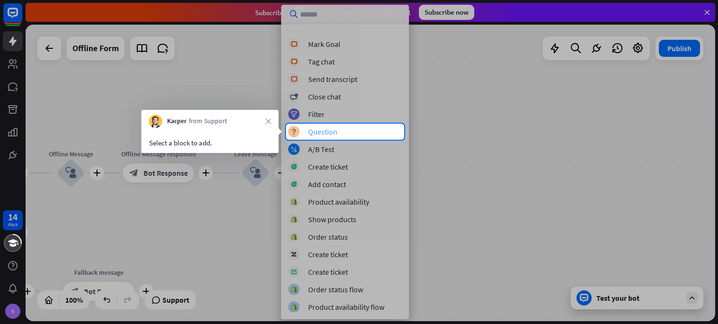
click at [332, 131] on div "Question" at bounding box center [322, 131] width 29 height 9
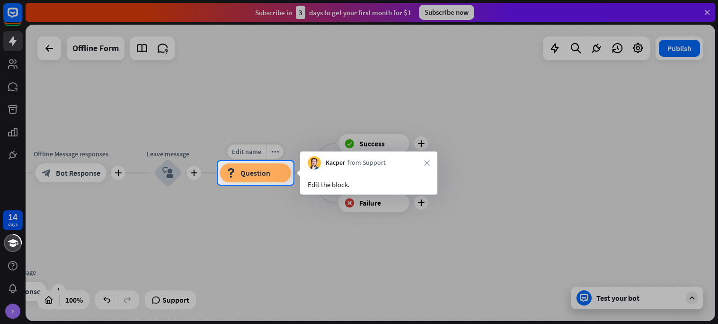
click at [243, 165] on div "block_question Question" at bounding box center [255, 172] width 71 height 19
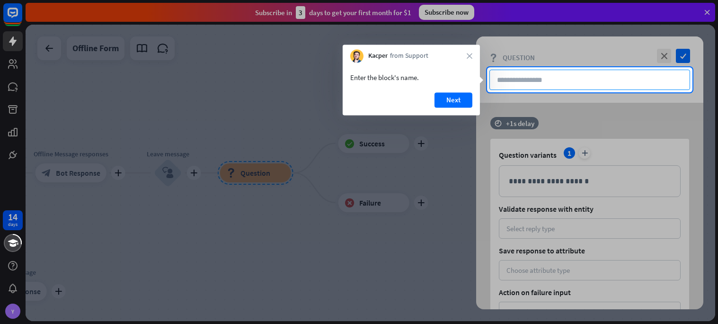
click at [530, 71] on input "text" at bounding box center [589, 80] width 201 height 20
type input "**********"
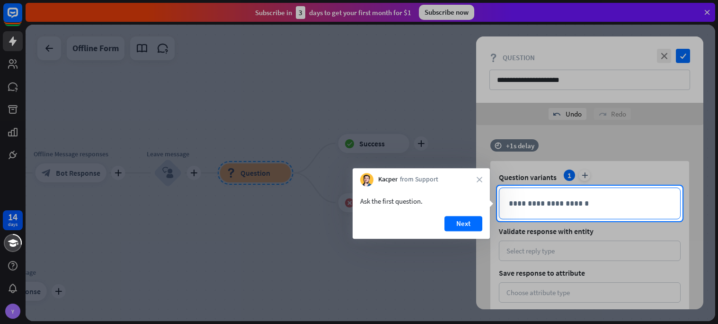
click at [513, 188] on div "**********" at bounding box center [589, 203] width 181 height 31
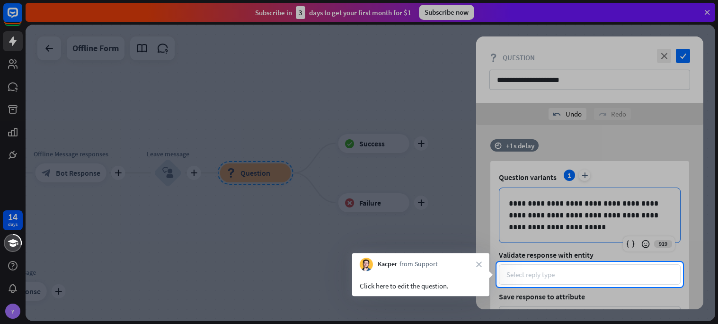
click at [542, 271] on div "Select reply type" at bounding box center [530, 274] width 48 height 9
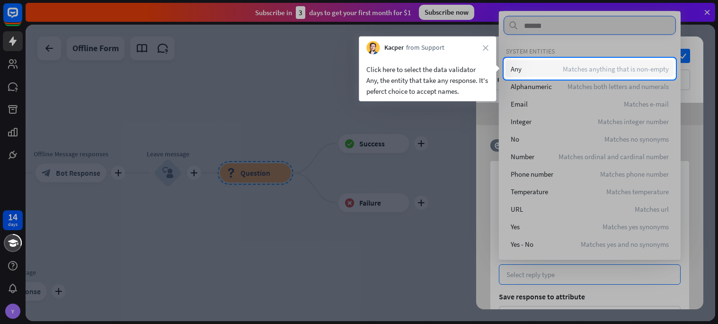
click at [559, 66] on div "Any Matches anything that is non-empty" at bounding box center [589, 68] width 167 height 17
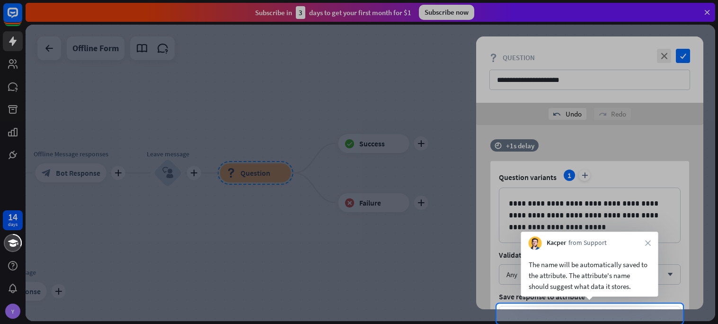
click at [526, 309] on div "Choose attribute type" at bounding box center [590, 316] width 182 height 20
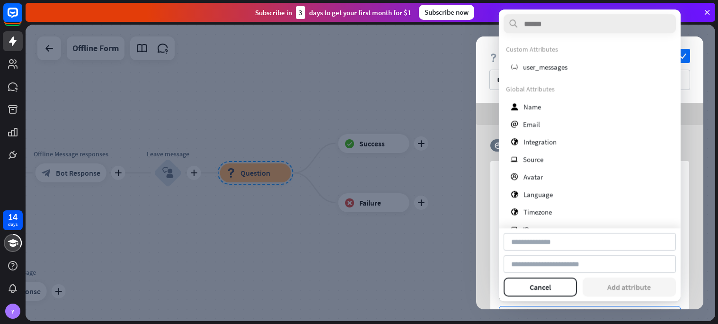
type input "****"
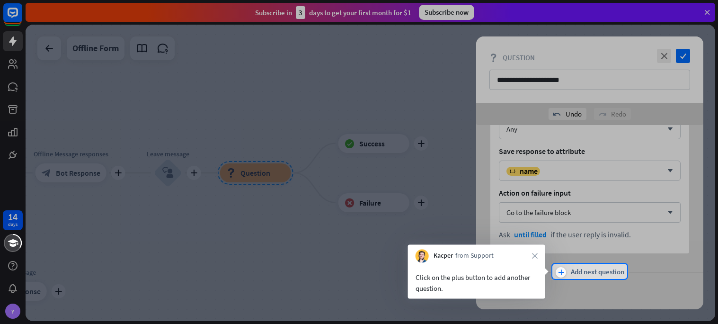
scroll to position [146, 0]
click at [576, 272] on span "Add next question" at bounding box center [596, 271] width 53 height 10
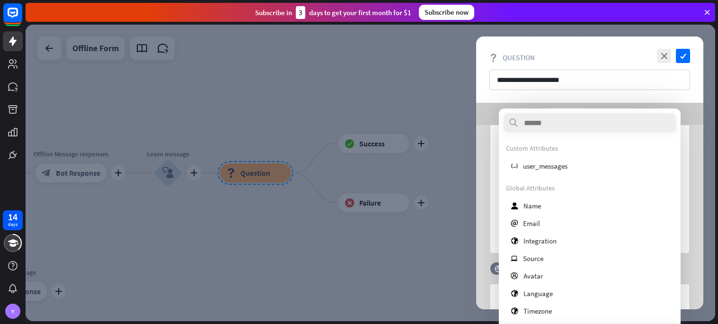
scroll to position [76, 0]
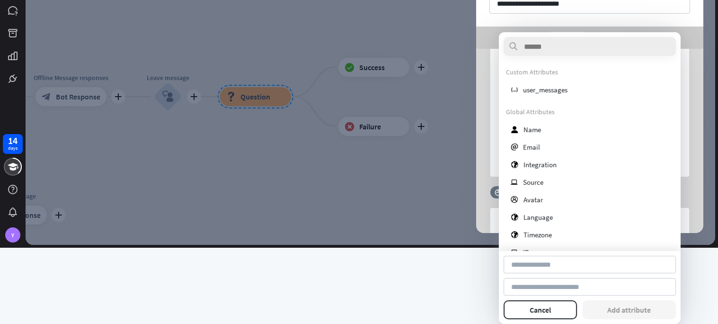
type input "*****"
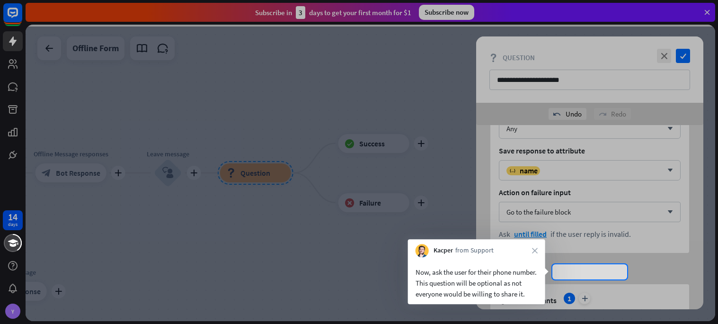
scroll to position [391, 0]
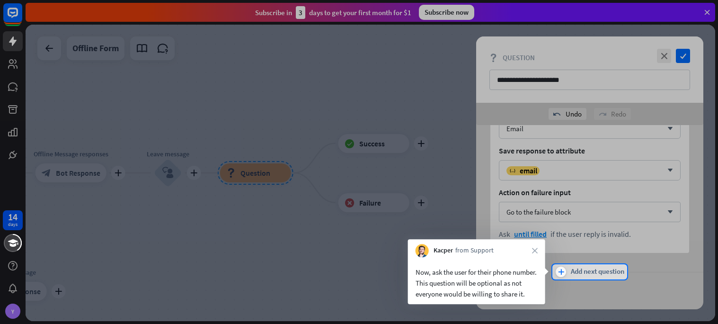
click at [580, 273] on span "Add next question" at bounding box center [596, 271] width 53 height 10
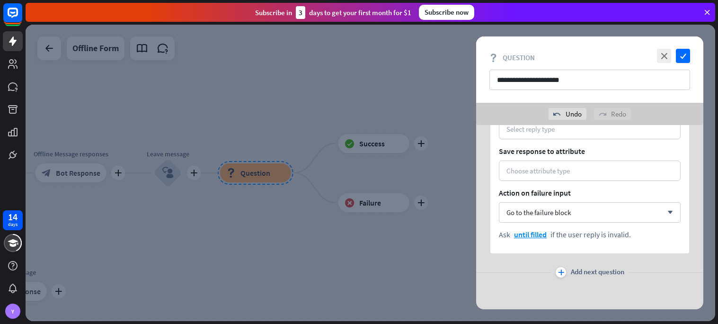
scroll to position [636, 0]
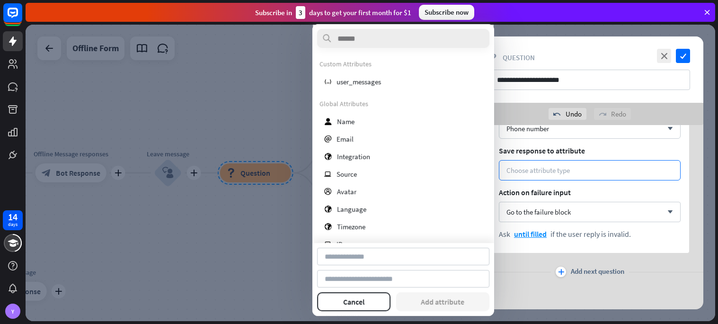
type input "*****"
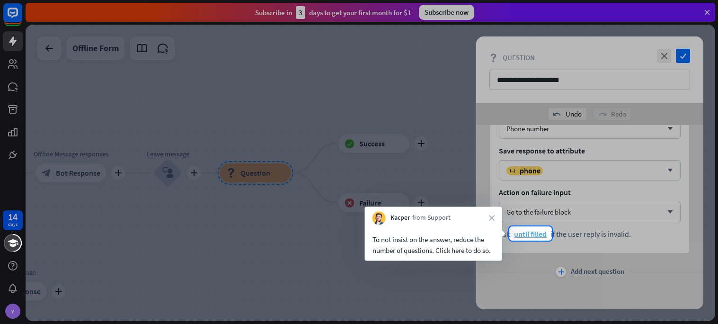
click at [523, 233] on span "until filled" at bounding box center [530, 233] width 33 height 9
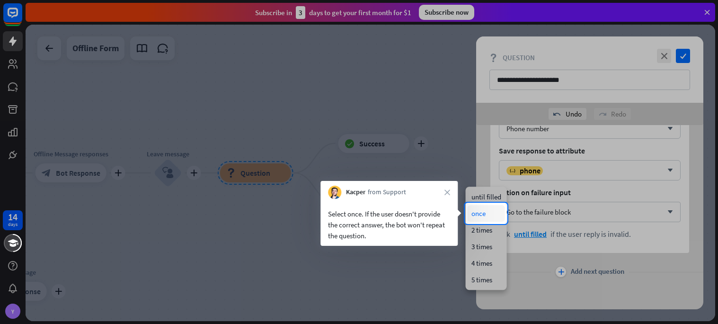
click at [474, 211] on div "once" at bounding box center [485, 213] width 37 height 17
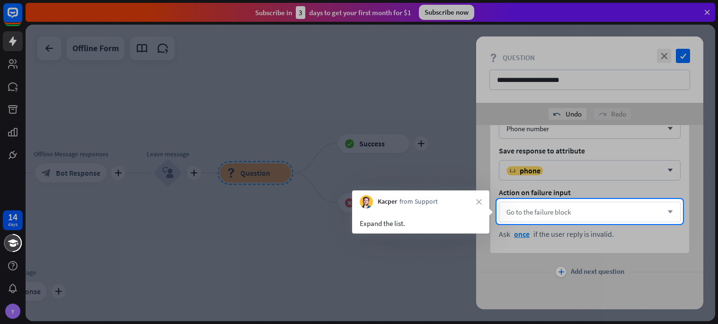
click at [555, 217] on div "Go to the failure block arrow_down" at bounding box center [590, 212] width 182 height 20
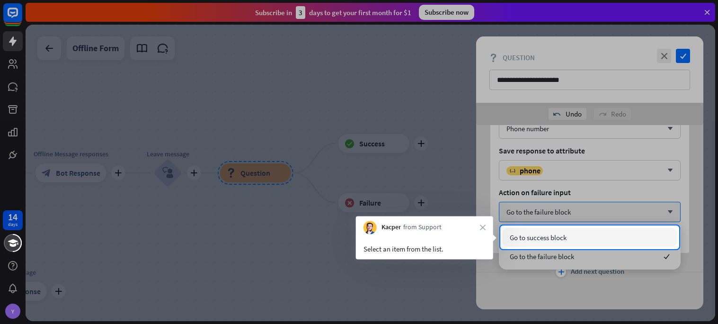
click at [554, 235] on span "Go to success block" at bounding box center [537, 237] width 57 height 9
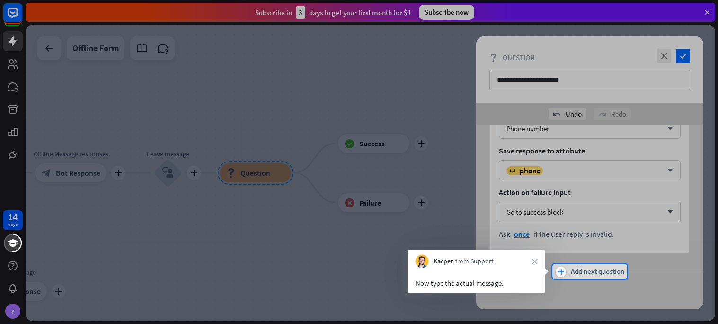
click at [585, 275] on span "Add next question" at bounding box center [596, 271] width 53 height 10
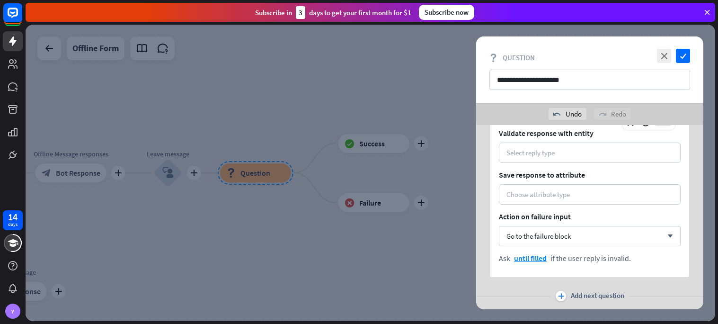
scroll to position [881, 0]
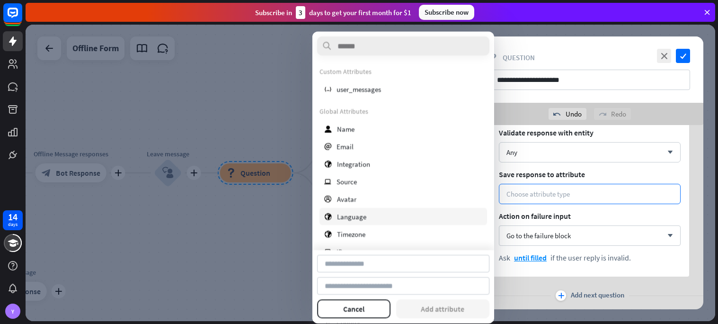
type input "*******"
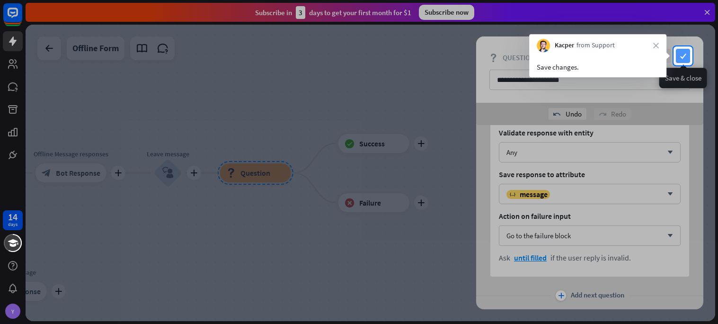
click at [682, 57] on icon "check" at bounding box center [683, 56] width 14 height 14
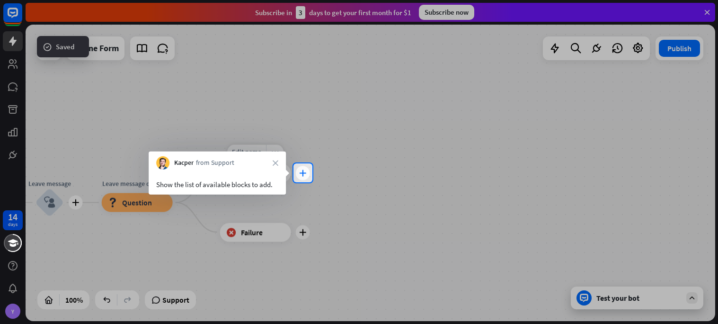
click at [303, 177] on div "plus" at bounding box center [303, 173] width 14 height 14
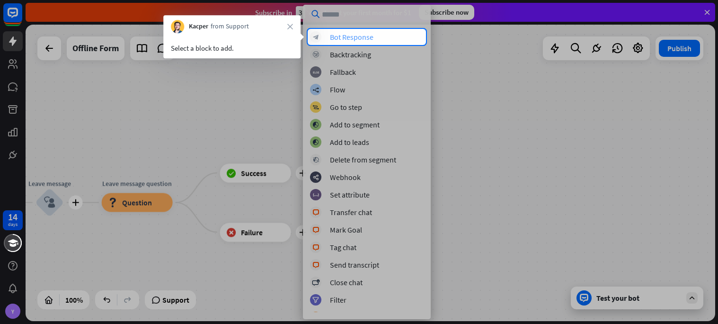
click at [352, 41] on div "Bot Response" at bounding box center [352, 36] width 44 height 9
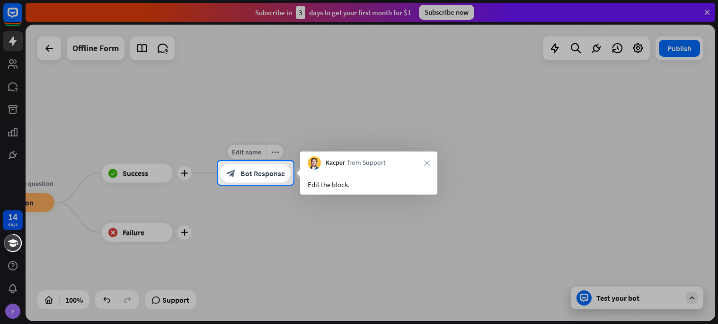
click at [250, 175] on span "Bot Response" at bounding box center [262, 172] width 44 height 9
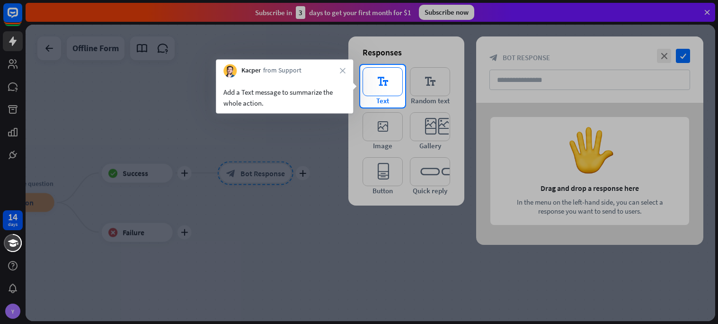
click at [394, 88] on icon "editor_text" at bounding box center [382, 81] width 40 height 29
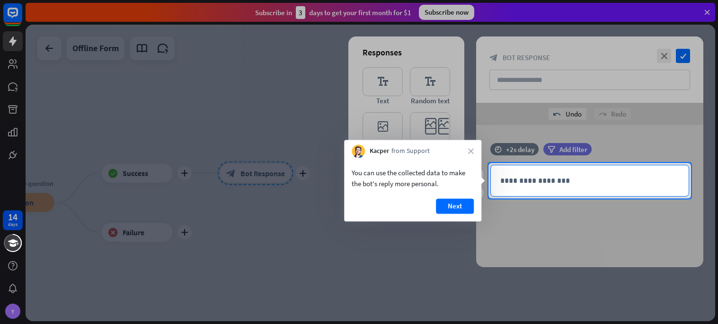
click at [510, 184] on p "**********" at bounding box center [589, 181] width 179 height 12
